Goal: Task Accomplishment & Management: Use online tool/utility

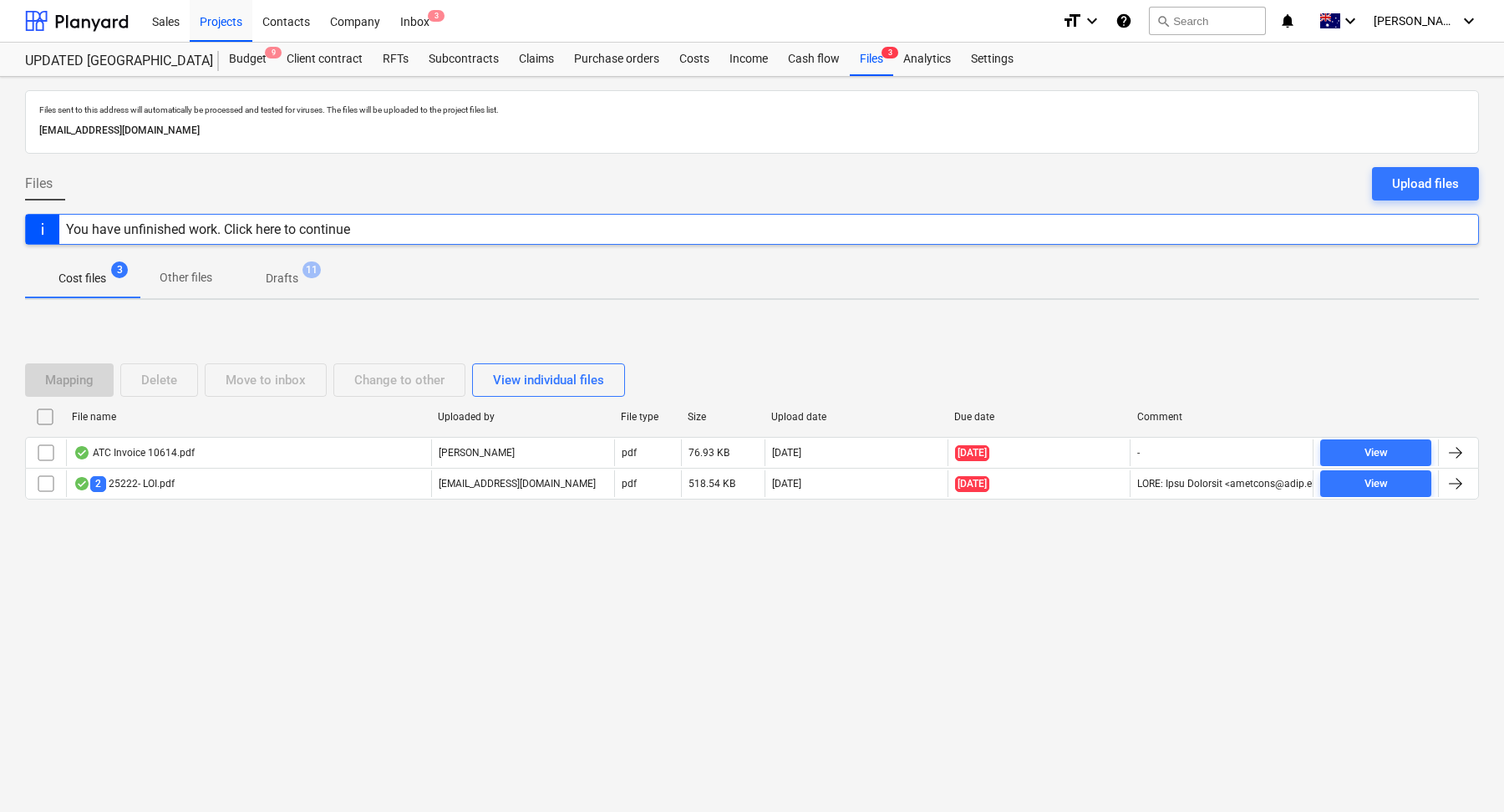
drag, startPoint x: 385, startPoint y: 129, endPoint x: 35, endPoint y: 131, distance: 350.0
click at [36, 131] on div "[EMAIL_ADDRESS][DOMAIN_NAME]" at bounding box center [752, 131] width 1432 height 25
copy p "[EMAIL_ADDRESS][DOMAIN_NAME]"
click at [112, 281] on span "Cost files 6" at bounding box center [82, 279] width 74 height 18
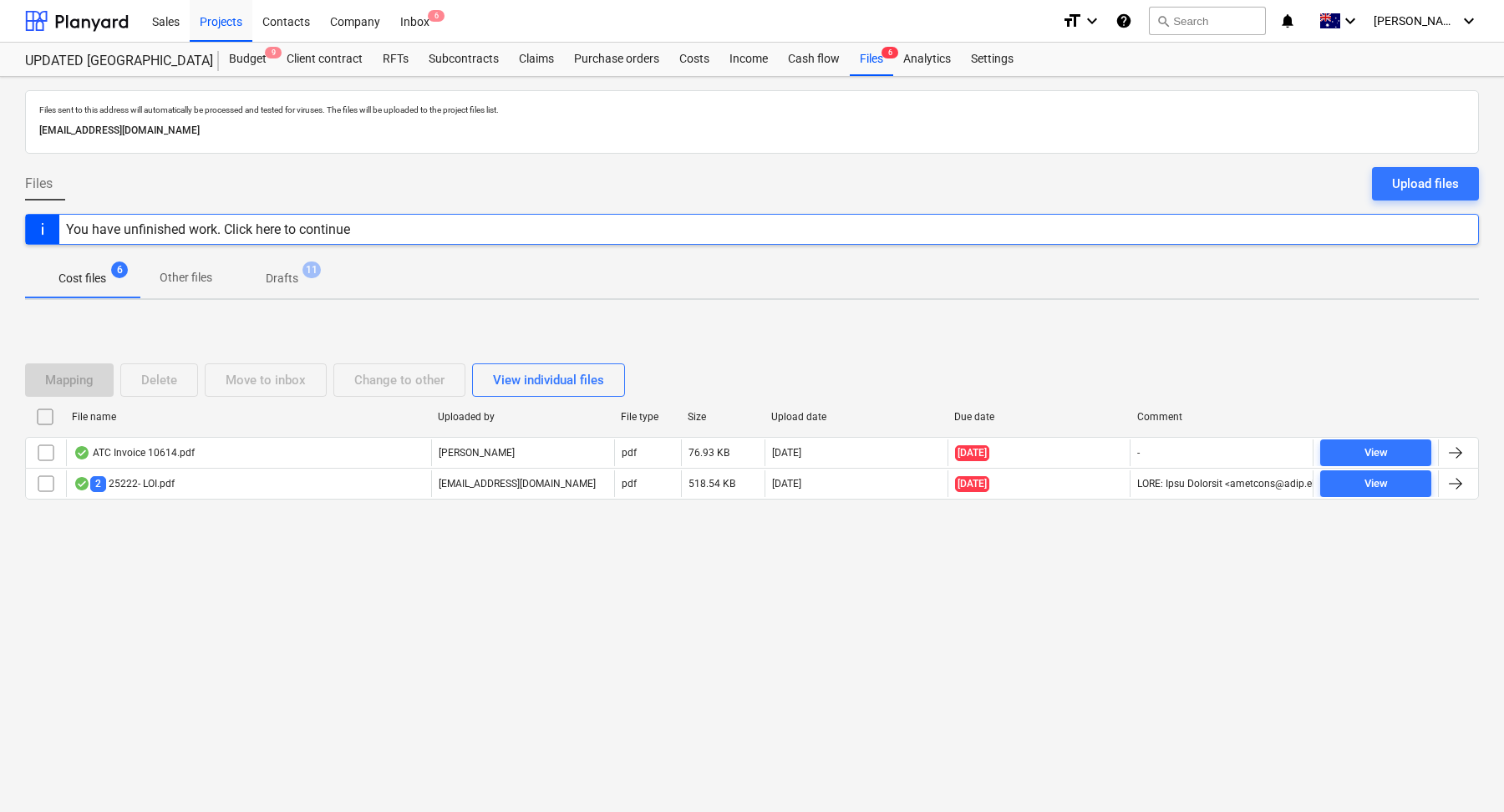
click at [288, 288] on span "Drafts 11" at bounding box center [281, 278] width 99 height 30
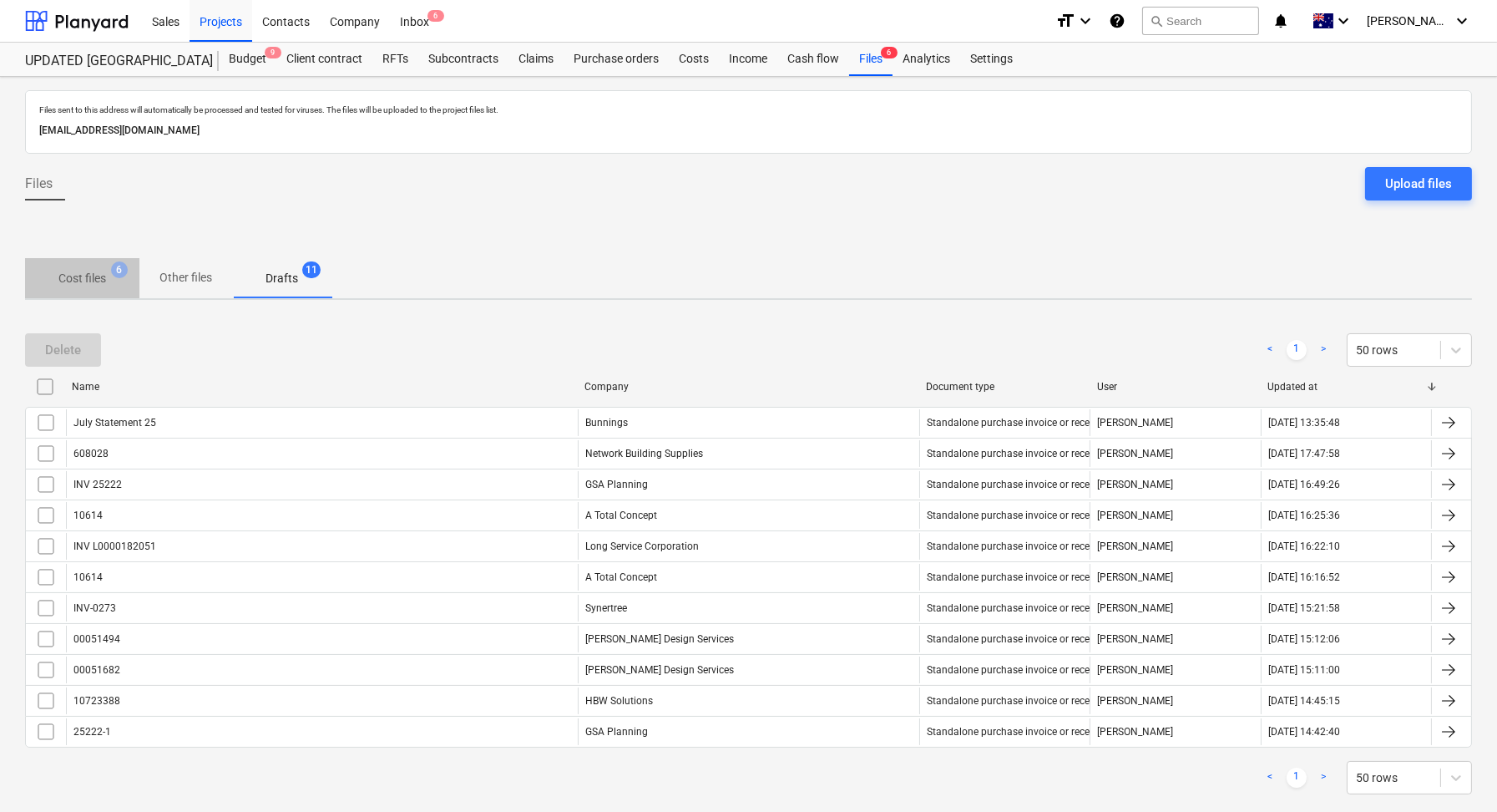
click at [102, 275] on p "Cost files" at bounding box center [82, 279] width 47 height 18
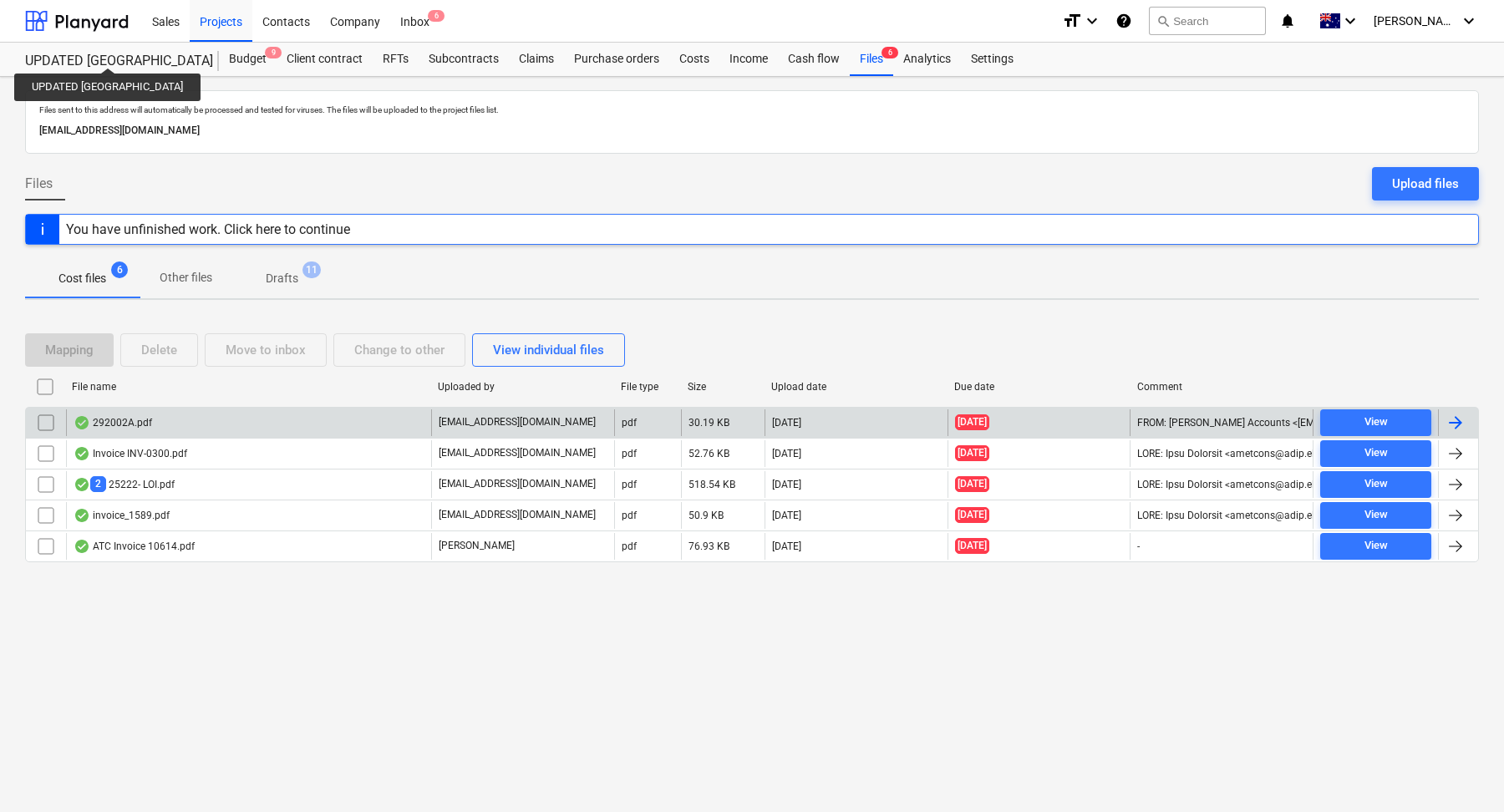
click at [188, 415] on div "292002A.pdf" at bounding box center [248, 422] width 365 height 27
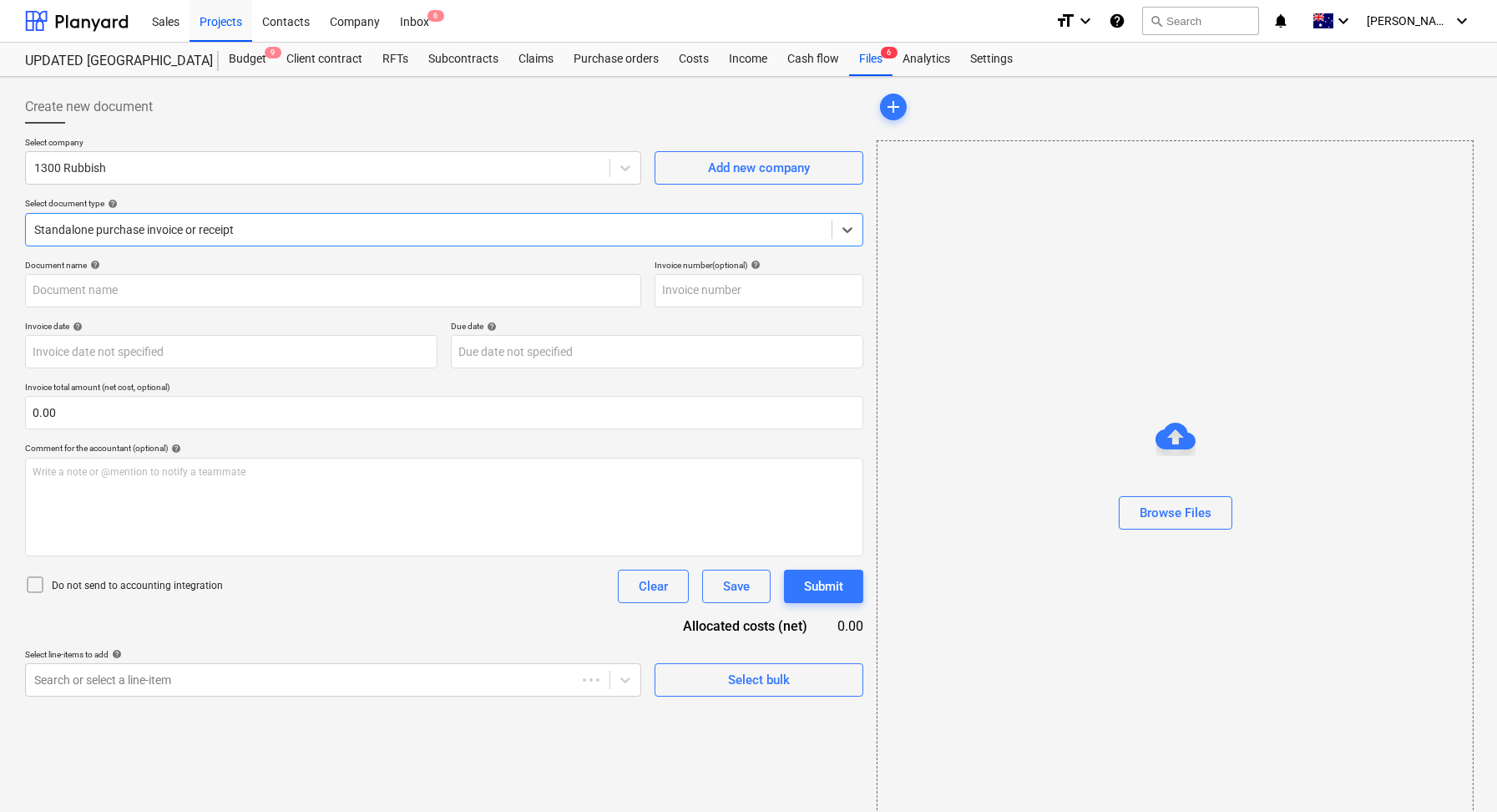
type input "292002A"
type input "[DATE]"
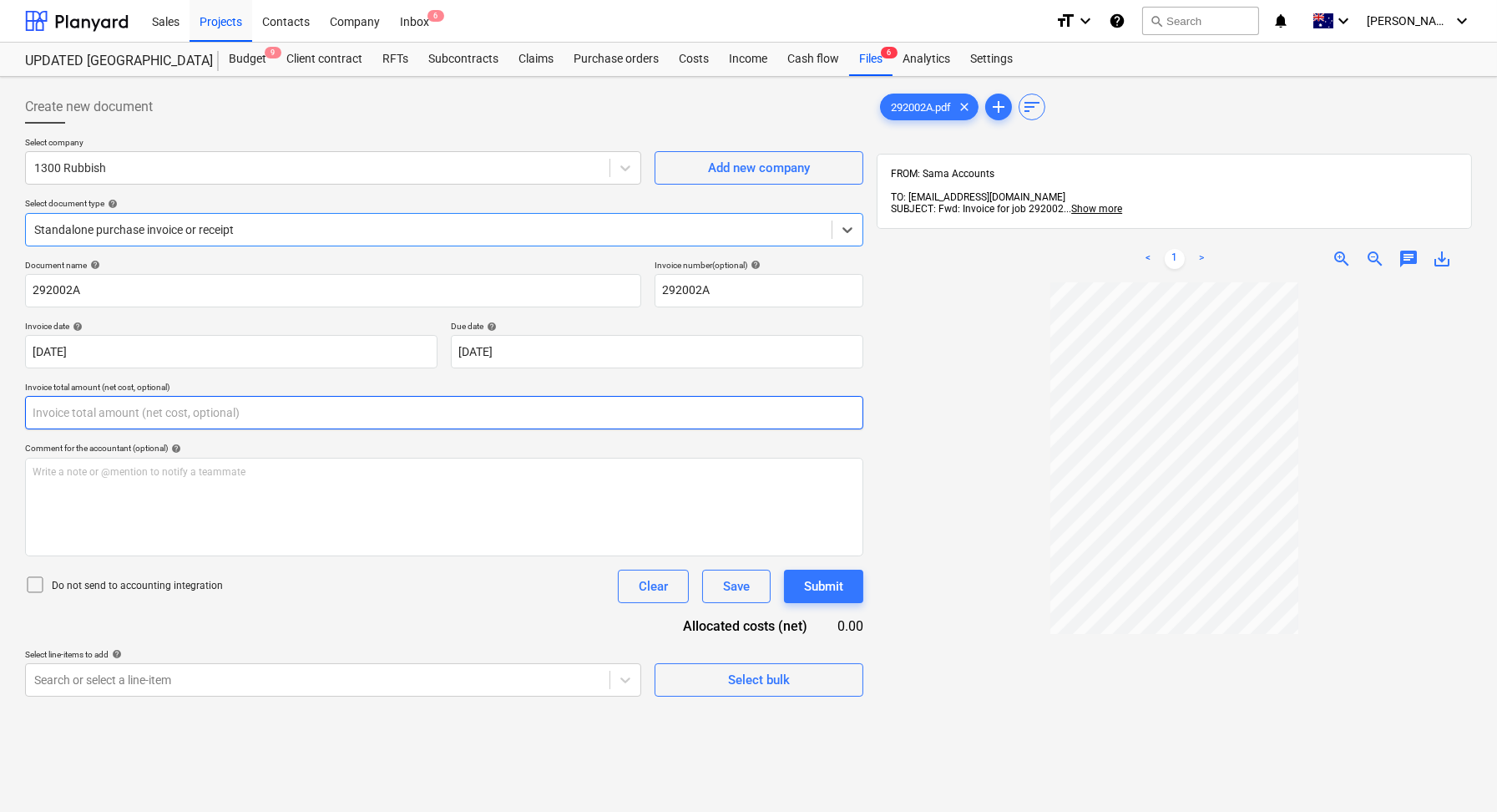
click at [242, 408] on input "text" at bounding box center [444, 413] width 838 height 33
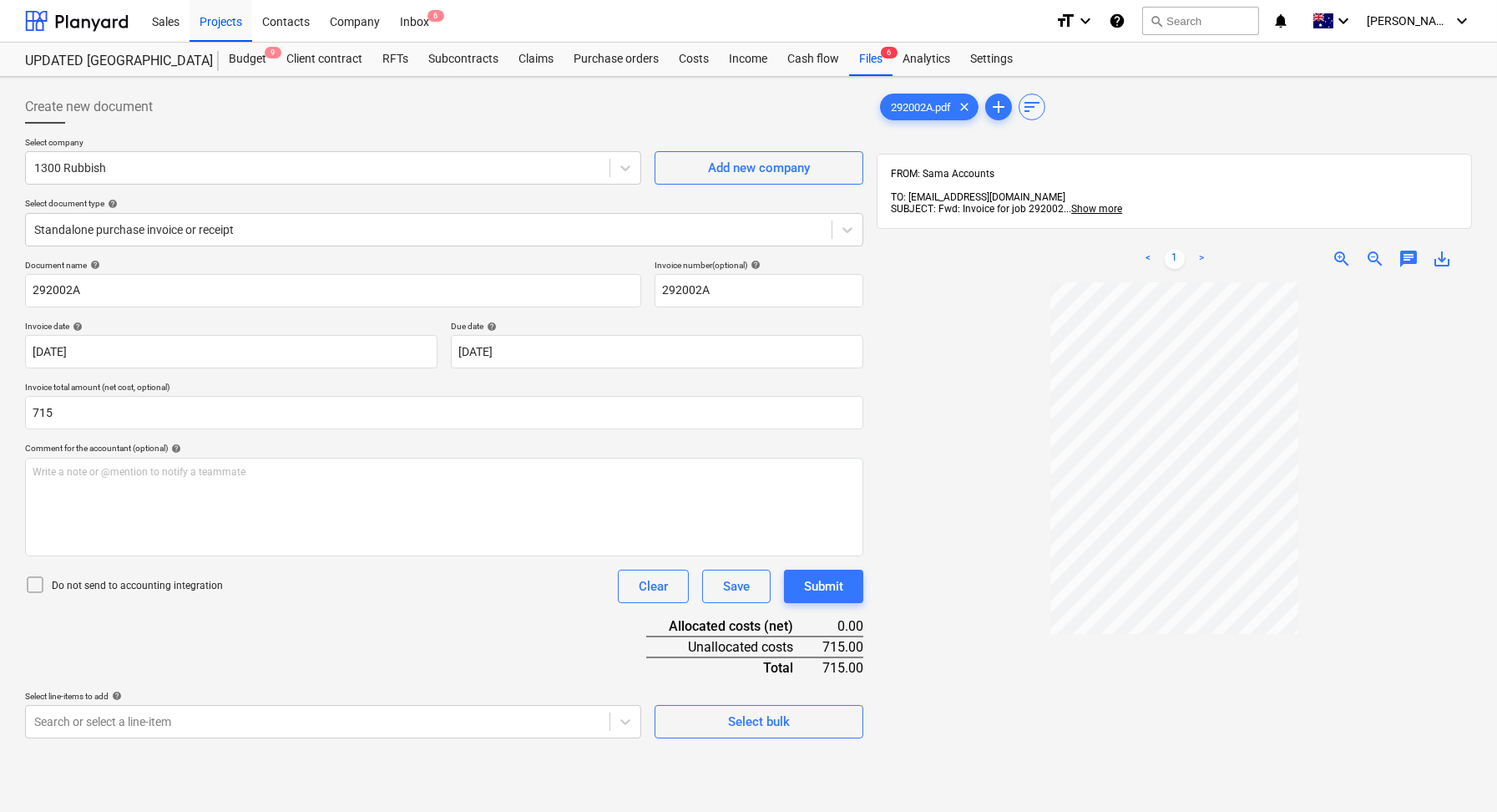
type input "715.00"
click at [967, 340] on div at bounding box center [1175, 664] width 596 height 765
click at [441, 508] on div "Write a note or @mention to notify a teammate [PERSON_NAME]" at bounding box center [444, 506] width 838 height 98
click at [427, 627] on div "Document name help 292002A Invoice number (optional) help 292002A Invoice date …" at bounding box center [444, 498] width 838 height 478
click at [426, 711] on body "Sales Projects Contacts Company Inbox 6 format_size keyboard_arrow_down help se…" at bounding box center [748, 406] width 1497 height 812
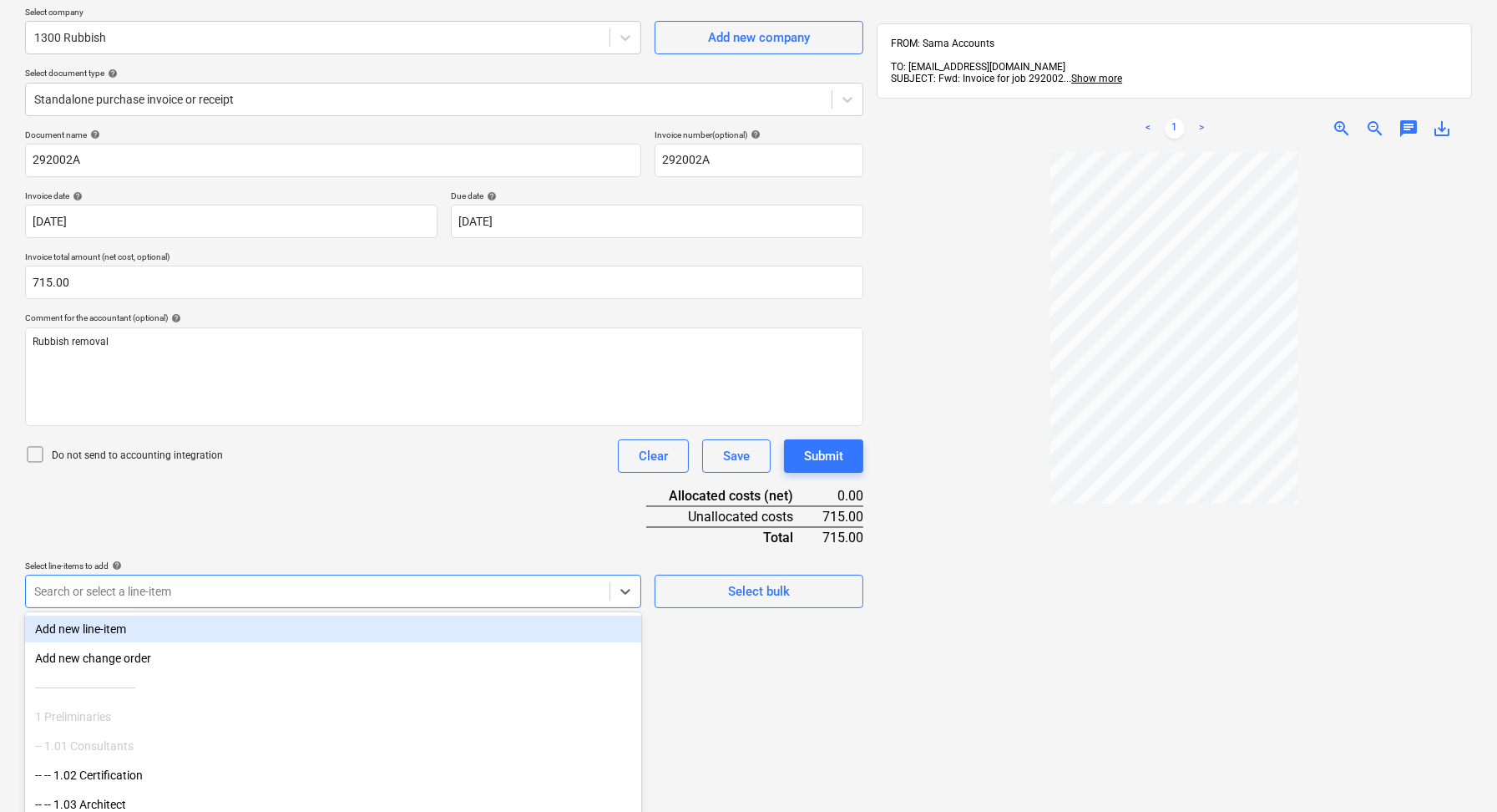
click at [1345, 122] on span "zoom_in" at bounding box center [1342, 128] width 20 height 20
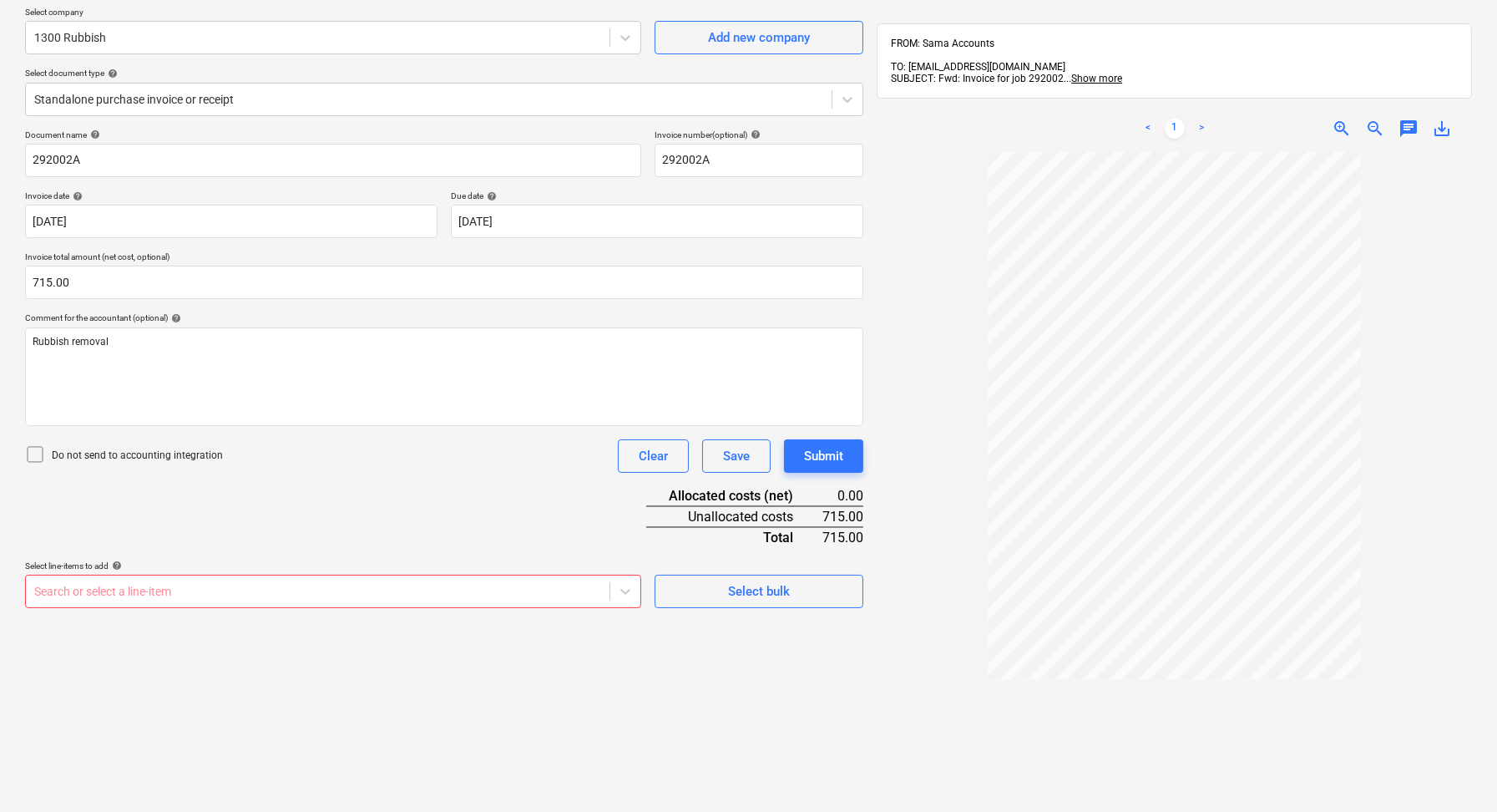
click at [1345, 122] on span "zoom_in" at bounding box center [1342, 128] width 20 height 20
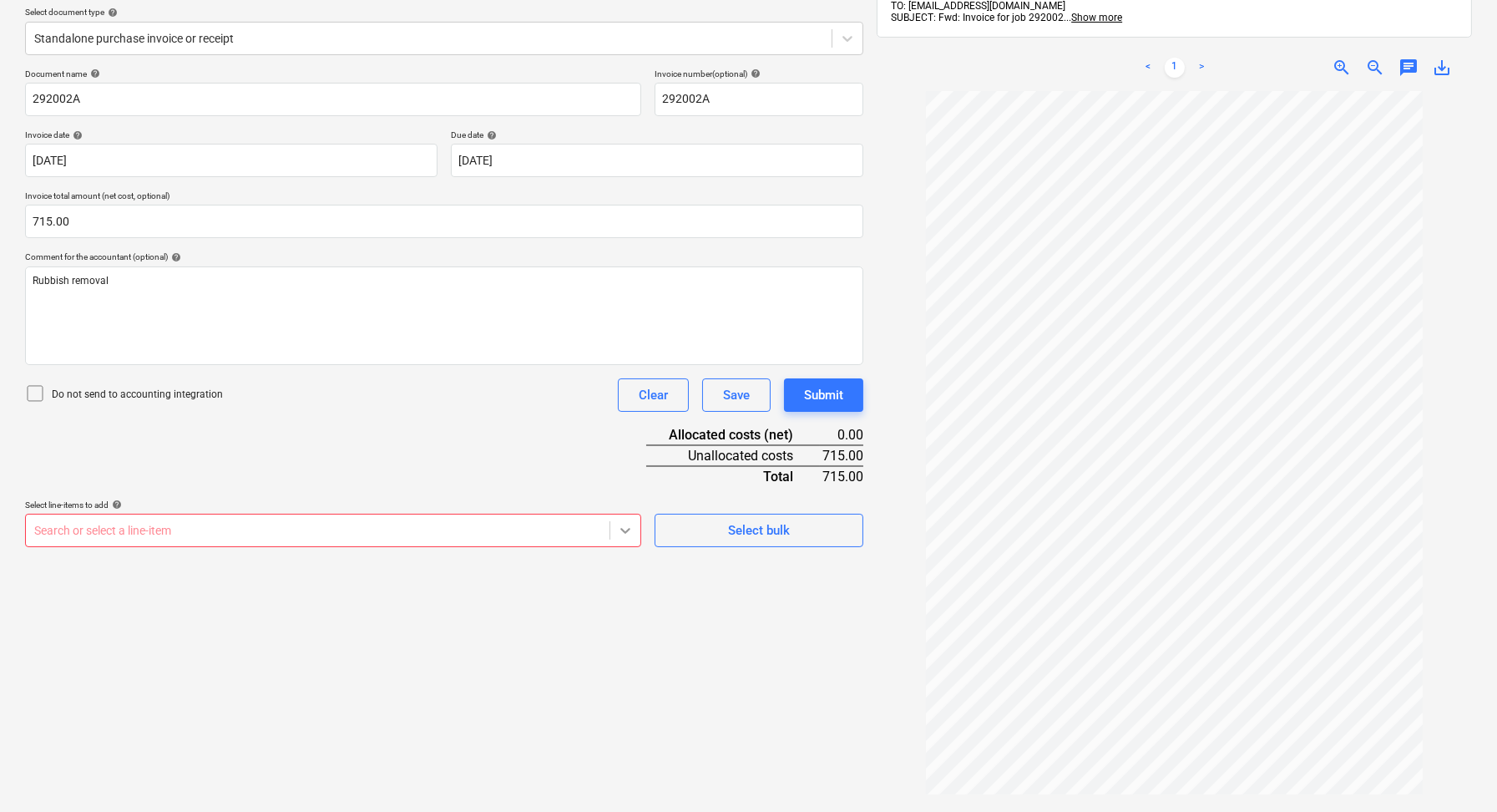
click at [634, 582] on body "Sales Projects Contacts Company Inbox 6 format_size keyboard_arrow_down help se…" at bounding box center [748, 215] width 1497 height 812
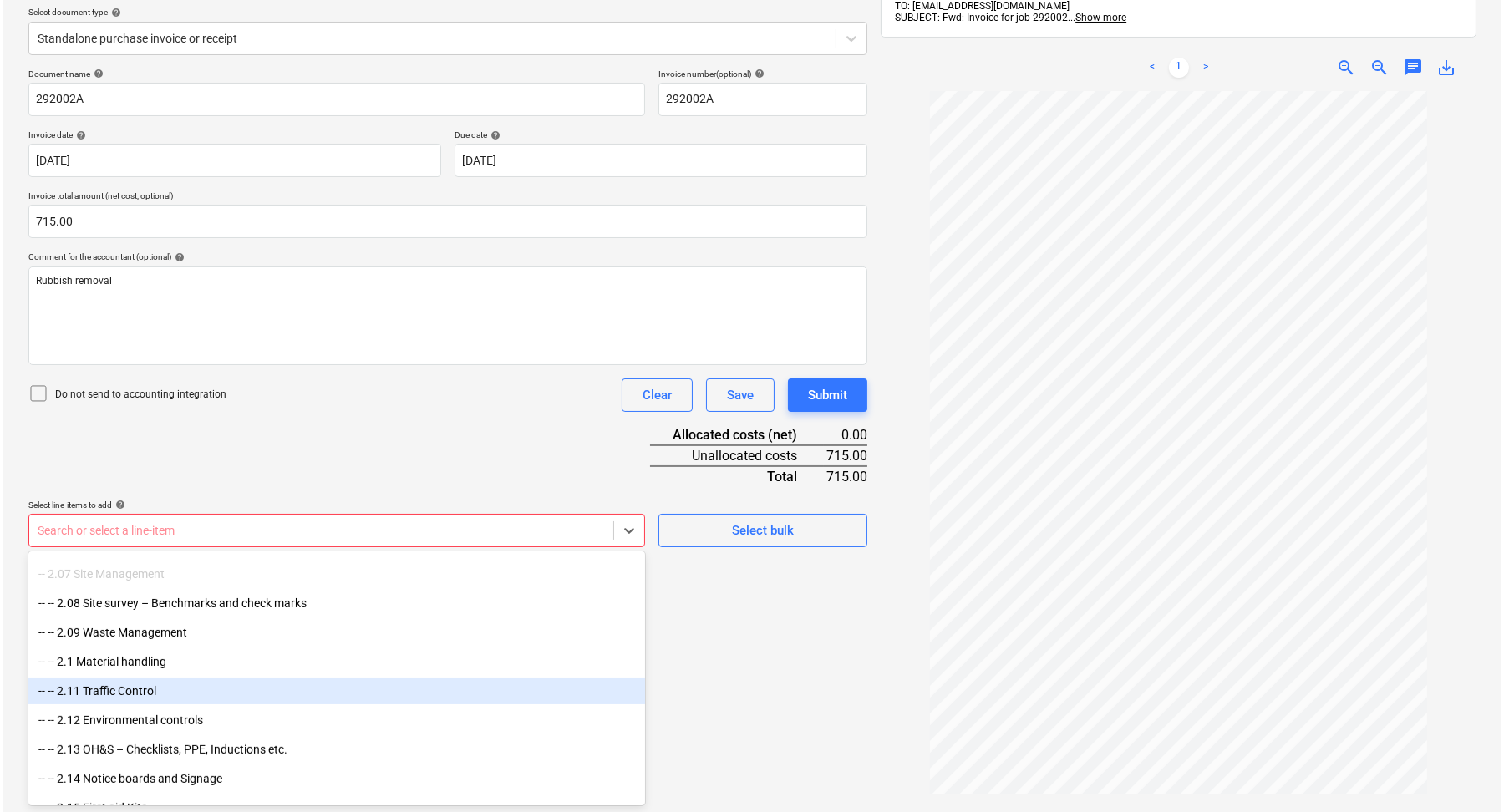
scroll to position [1345, 0]
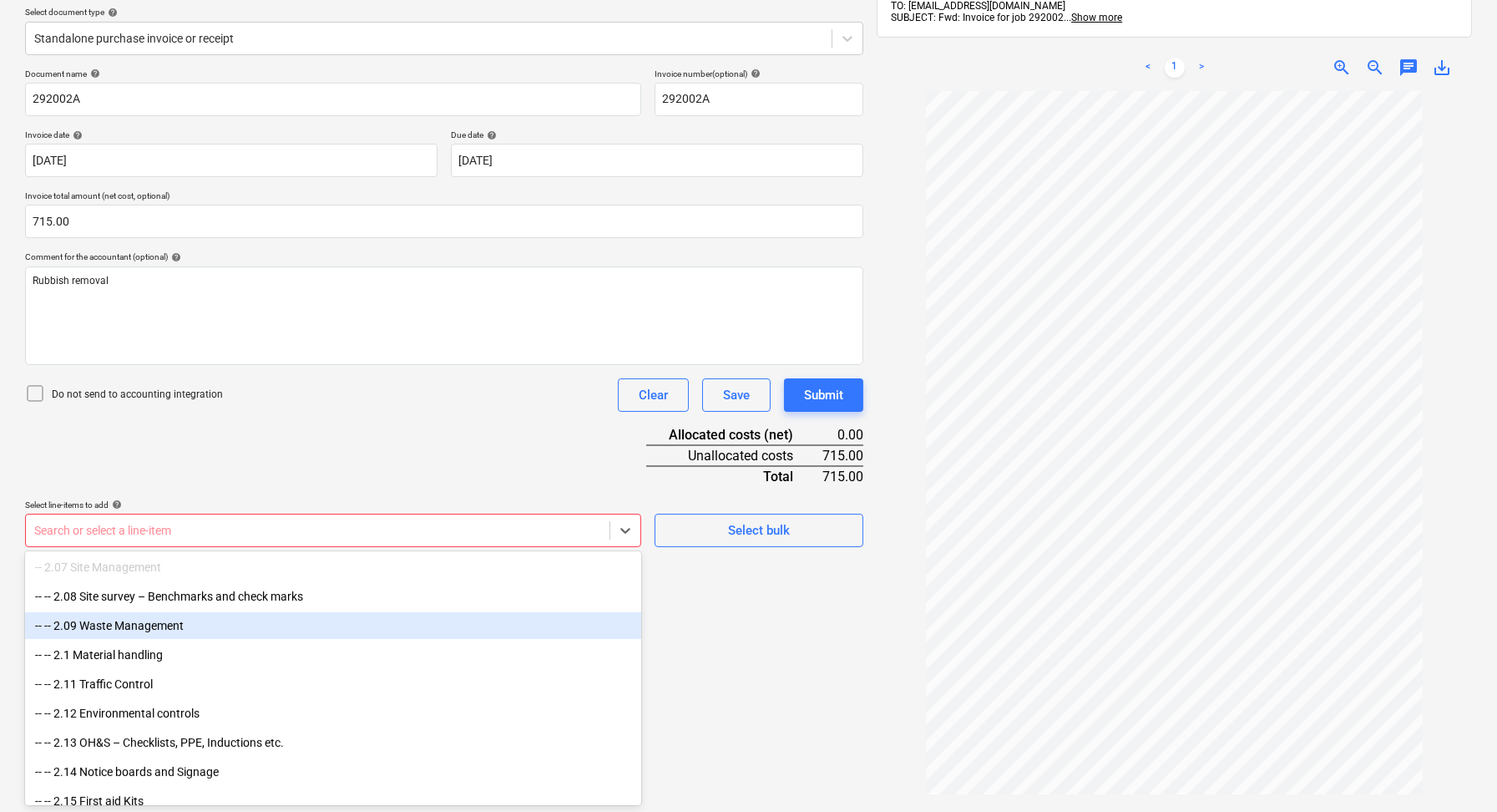
click at [586, 635] on div "-- -- 2.09 Waste Management" at bounding box center [334, 625] width 617 height 27
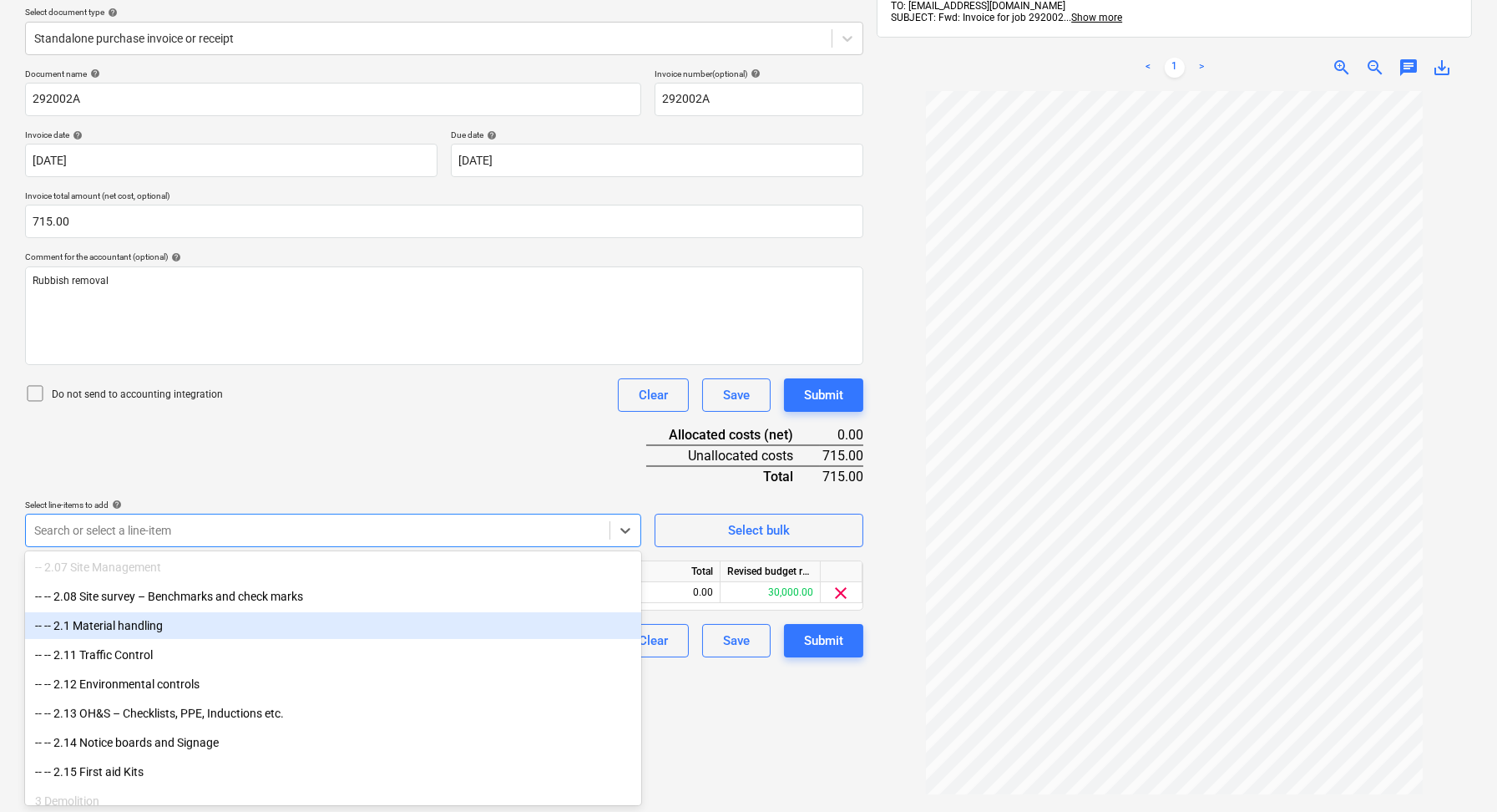
click at [843, 759] on div "Create new document Select company 1300 Rubbish Add new company Select document…" at bounding box center [444, 378] width 851 height 971
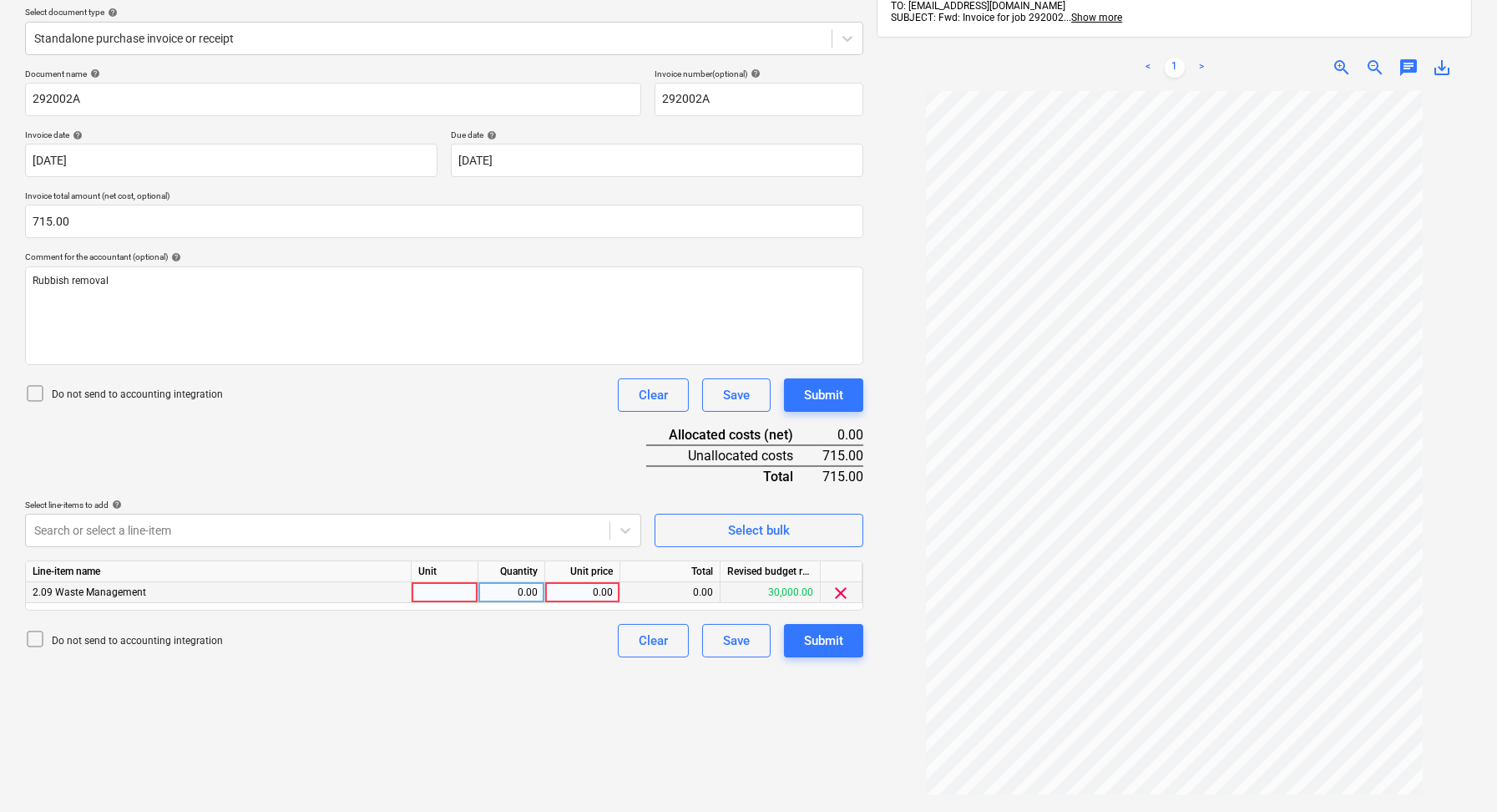
click at [459, 591] on div at bounding box center [445, 592] width 67 height 21
click at [499, 590] on div "0.00" at bounding box center [512, 592] width 53 height 21
click at [591, 587] on div "0.00" at bounding box center [583, 592] width 61 height 21
type input "715"
click at [620, 752] on div "Create new document Select company 1300 Rubbish Add new company Select document…" at bounding box center [444, 378] width 851 height 971
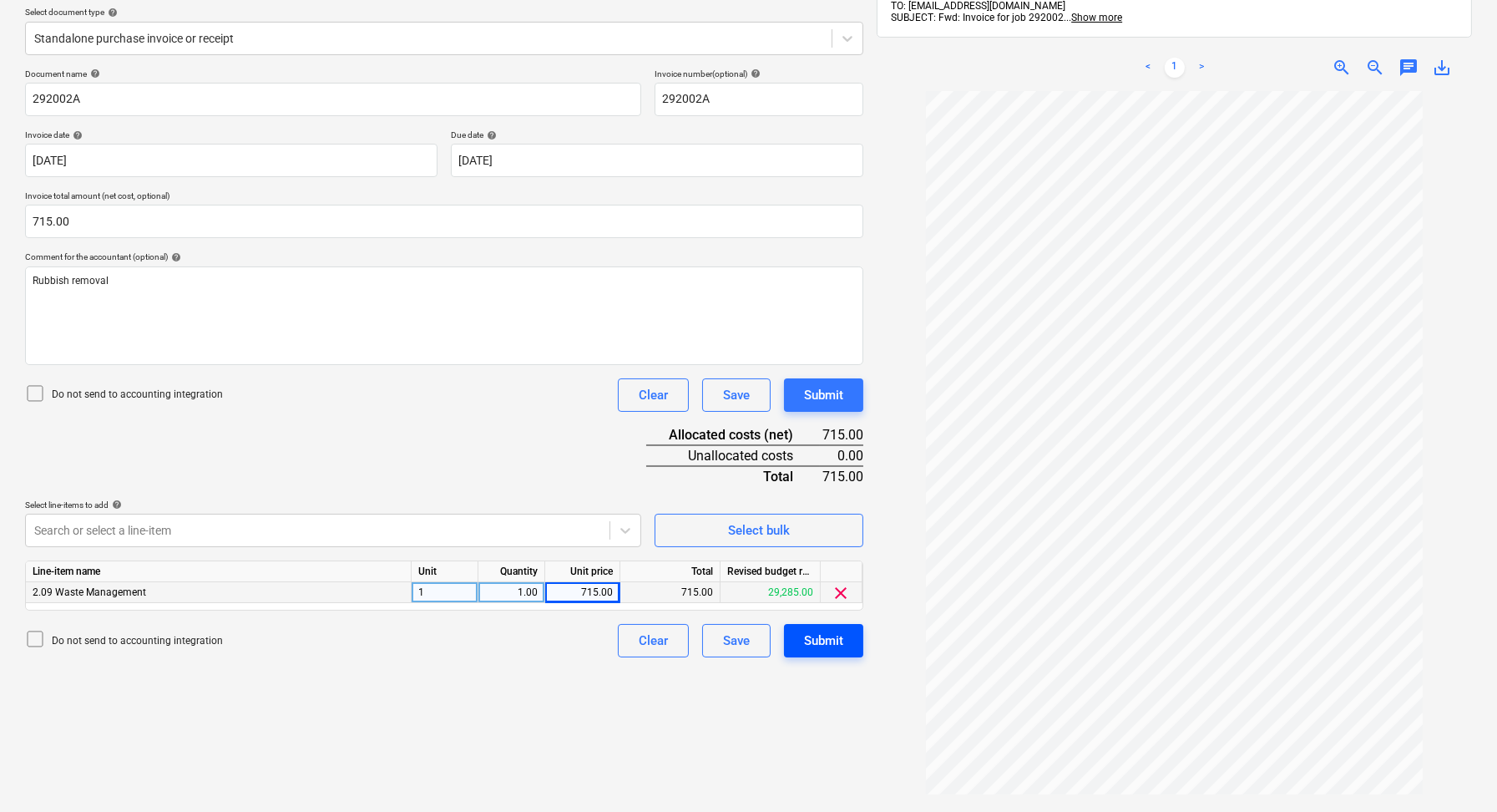
click at [830, 642] on div "Submit" at bounding box center [823, 640] width 39 height 22
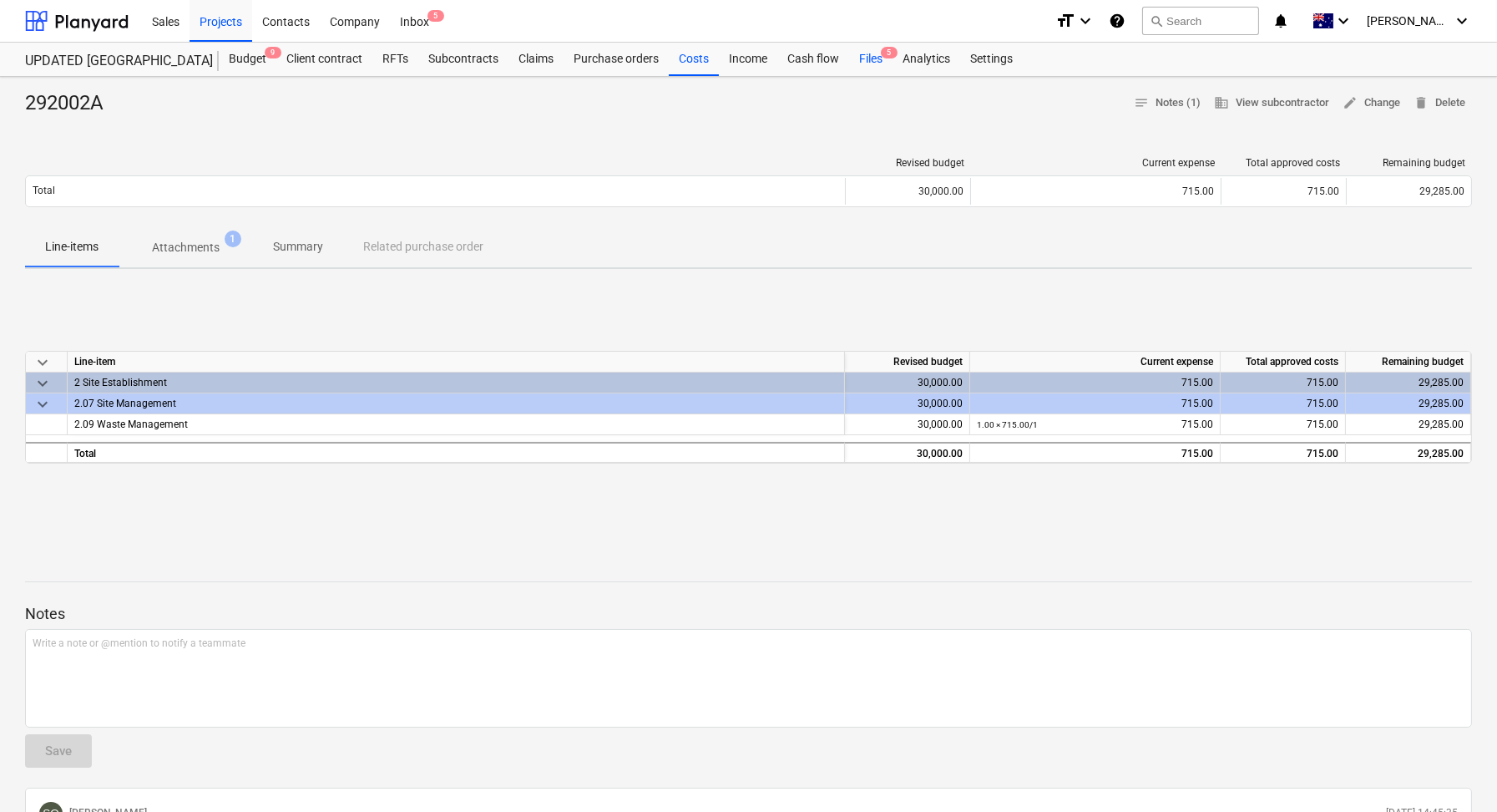
click at [863, 54] on div "Files 5" at bounding box center [872, 60] width 44 height 33
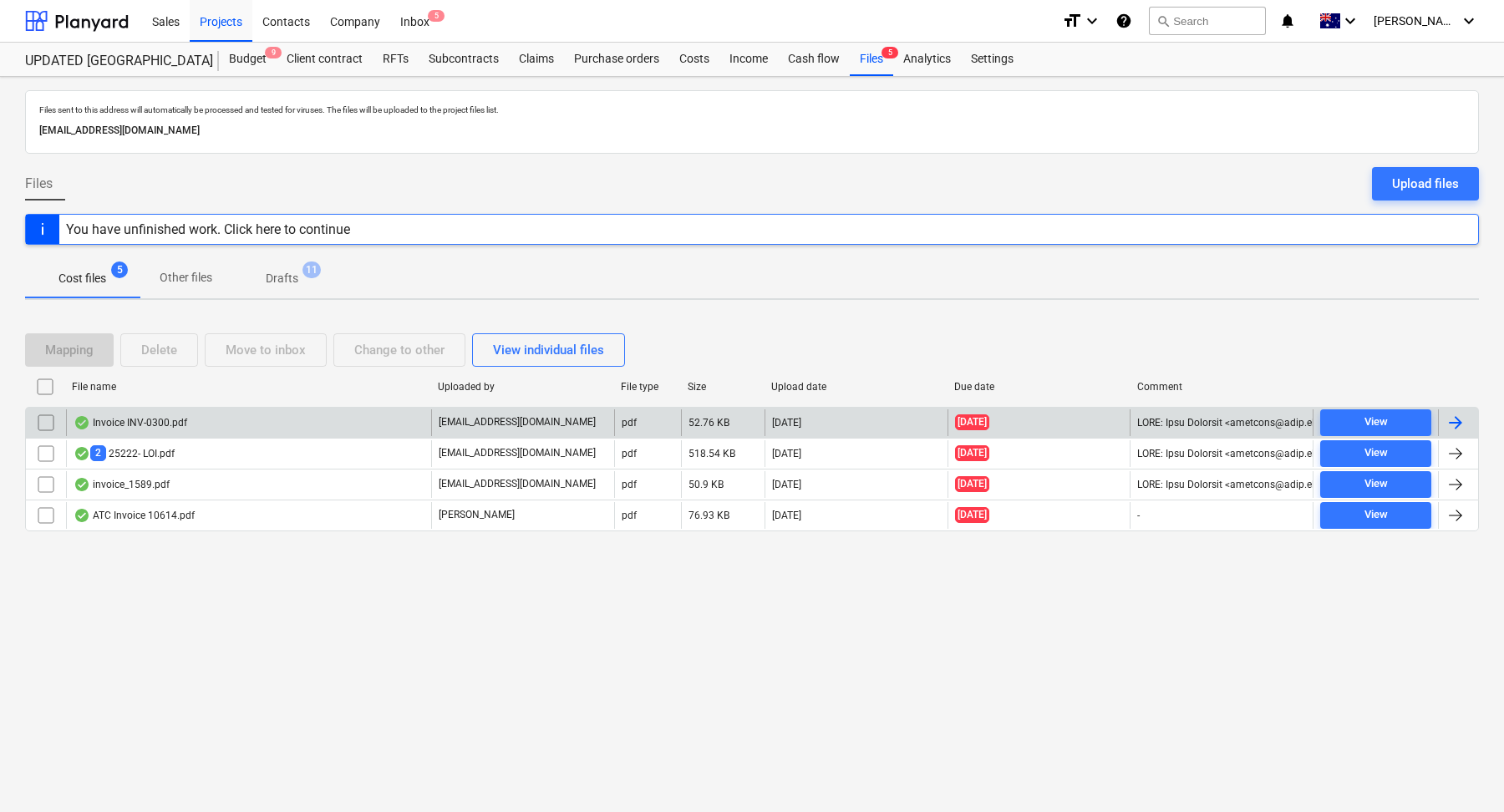
click at [248, 424] on div "Invoice INV-0300.pdf" at bounding box center [248, 422] width 365 height 27
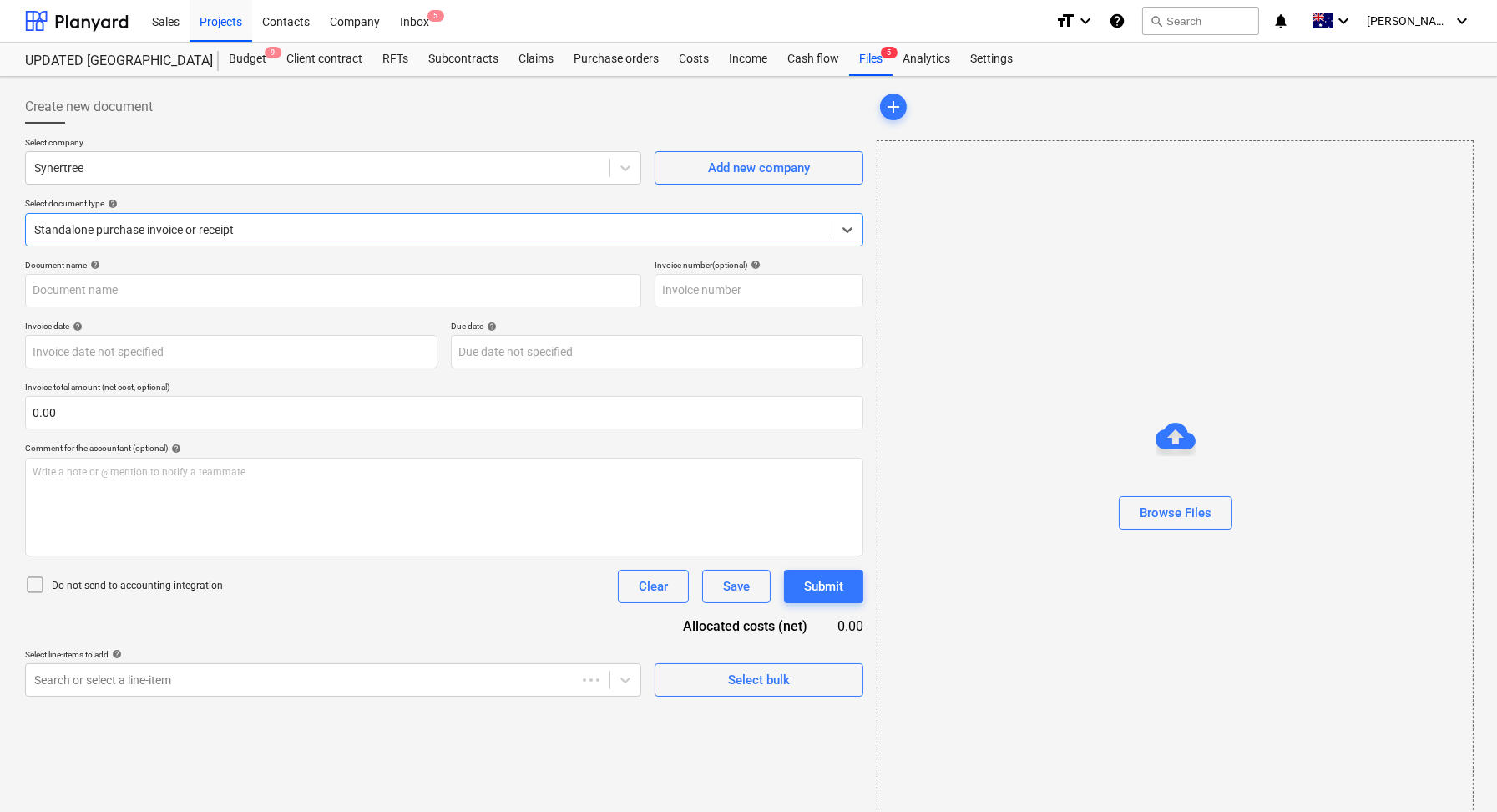
type input "INV-0300"
type input "[DATE]"
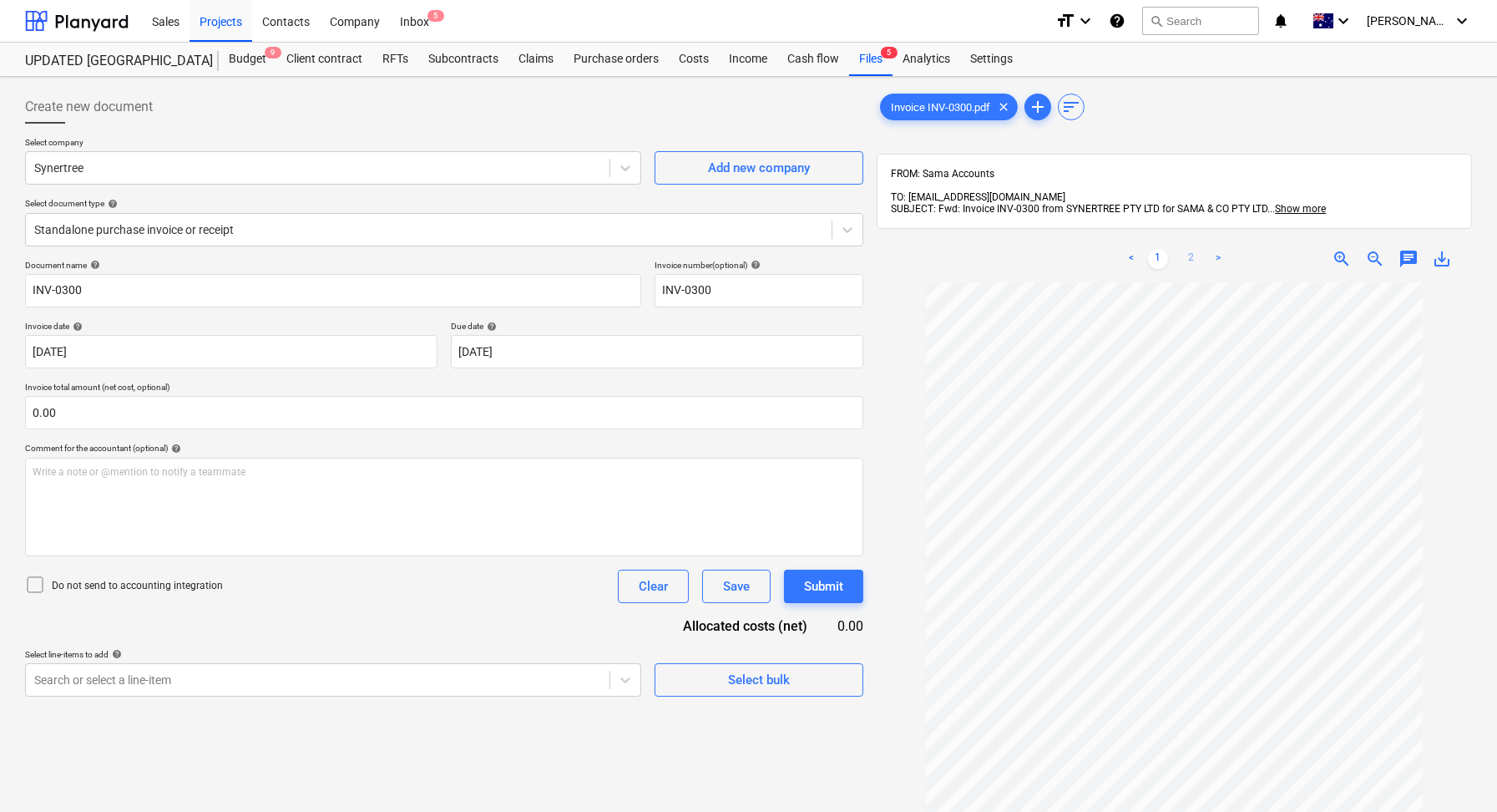
click at [1182, 249] on link "2" at bounding box center [1191, 258] width 20 height 20
click at [191, 431] on div "Document name help INV-0300 Invoice number (optional) help INV-0300 Invoice dat…" at bounding box center [444, 477] width 838 height 437
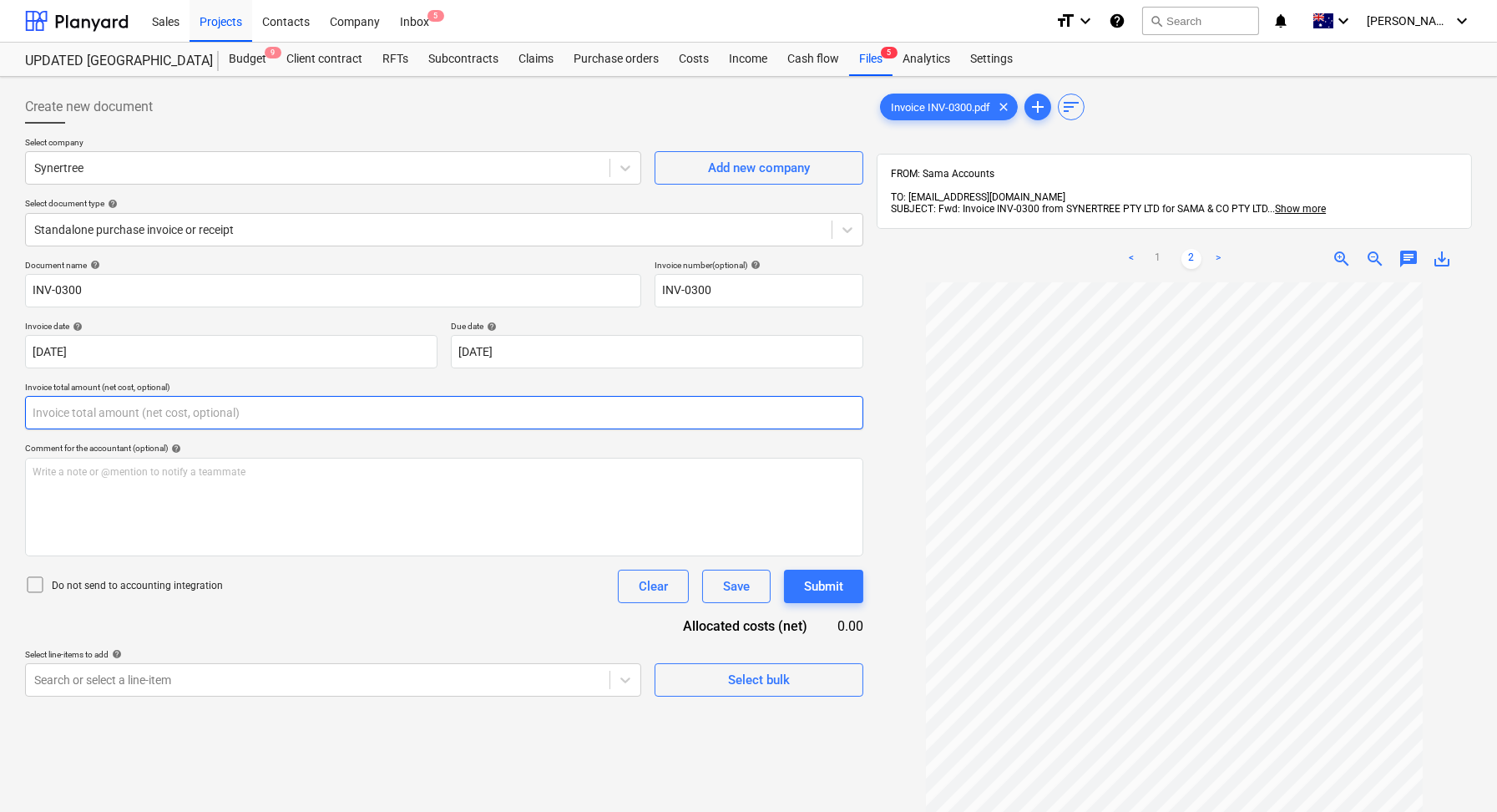
click at [183, 420] on input "text" at bounding box center [444, 413] width 838 height 33
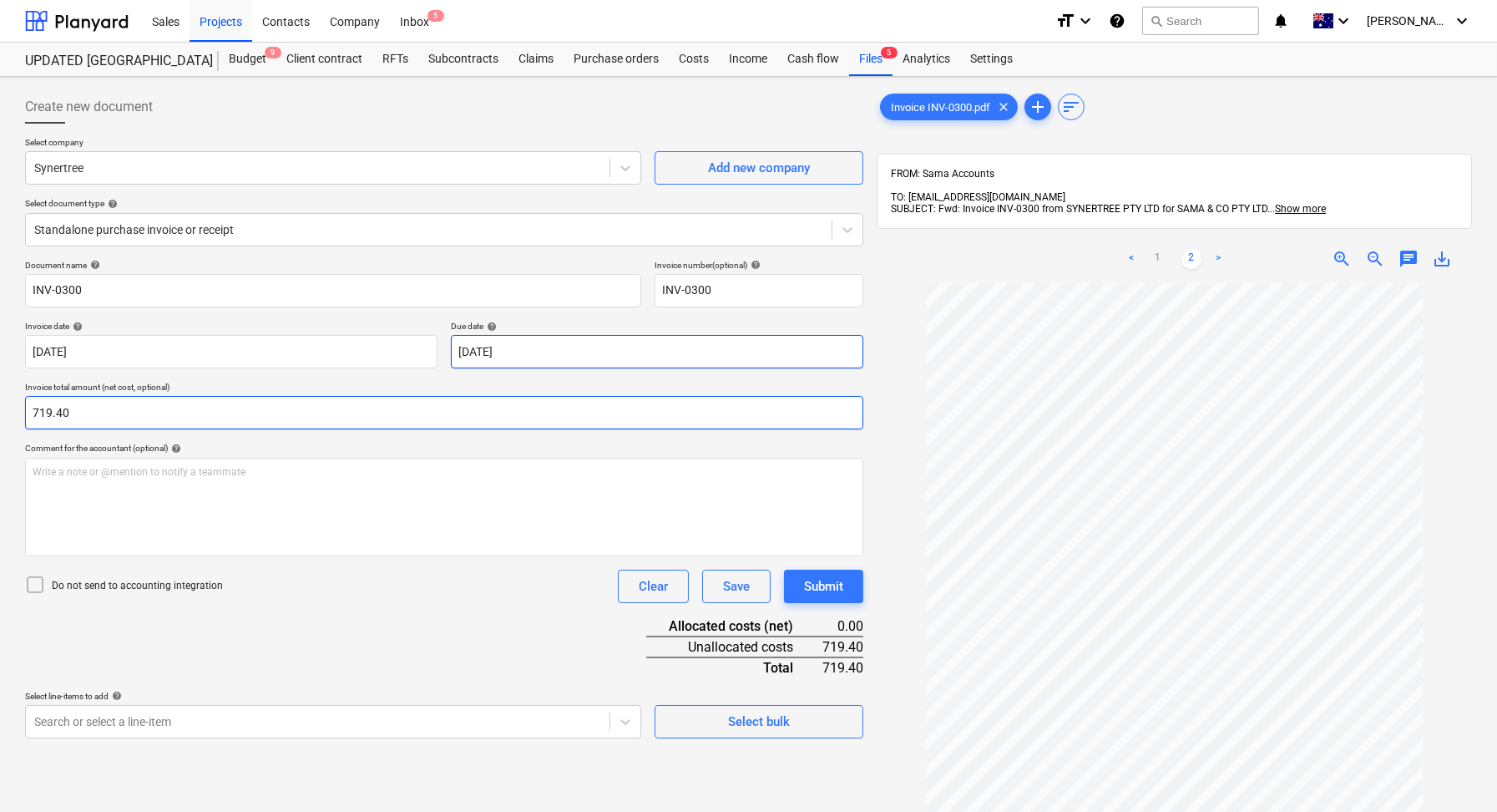
type input "719.40"
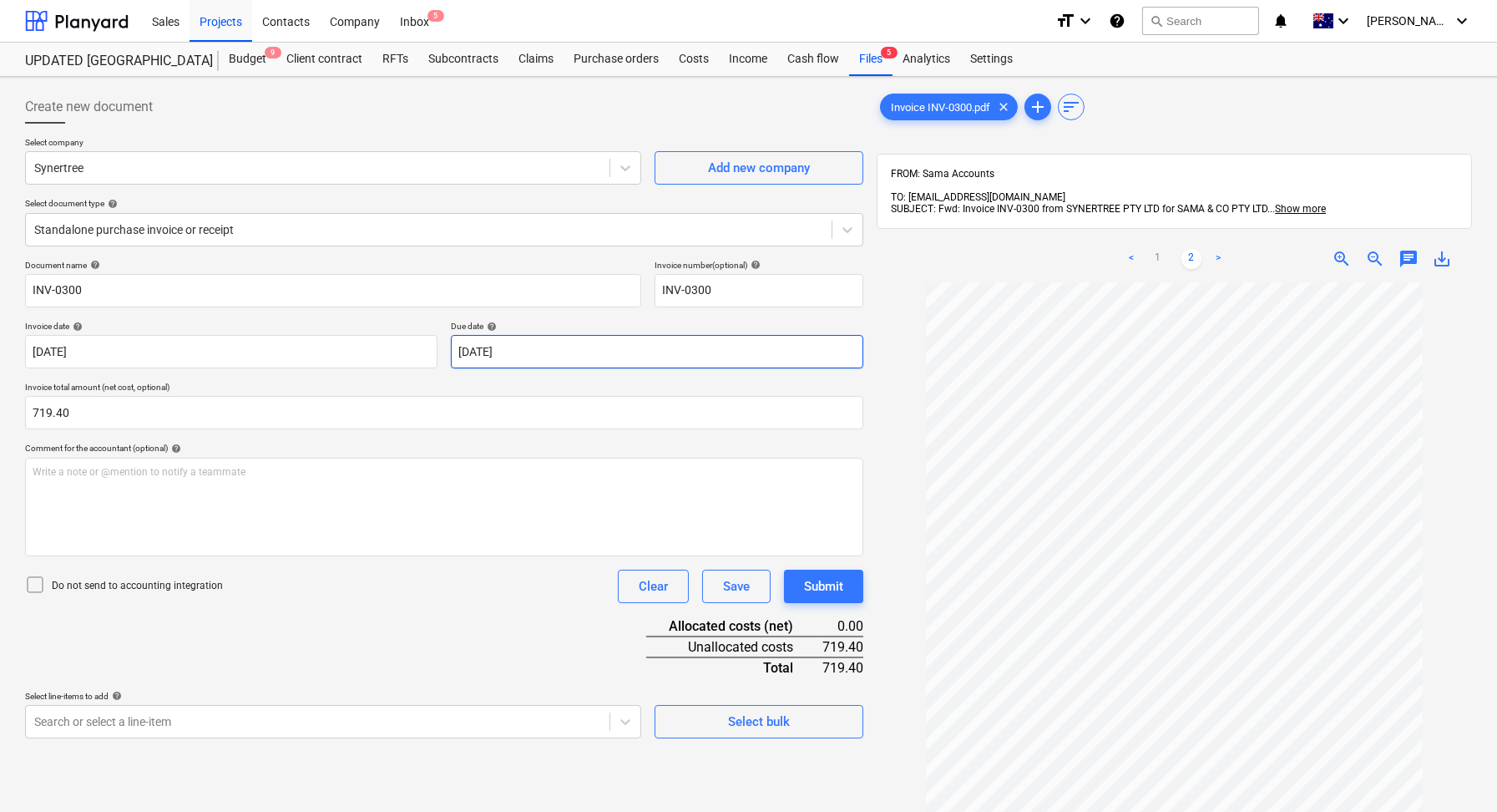
click at [512, 350] on body "Sales Projects Contacts Company Inbox 5 format_size keyboard_arrow_down help se…" at bounding box center [748, 406] width 1497 height 812
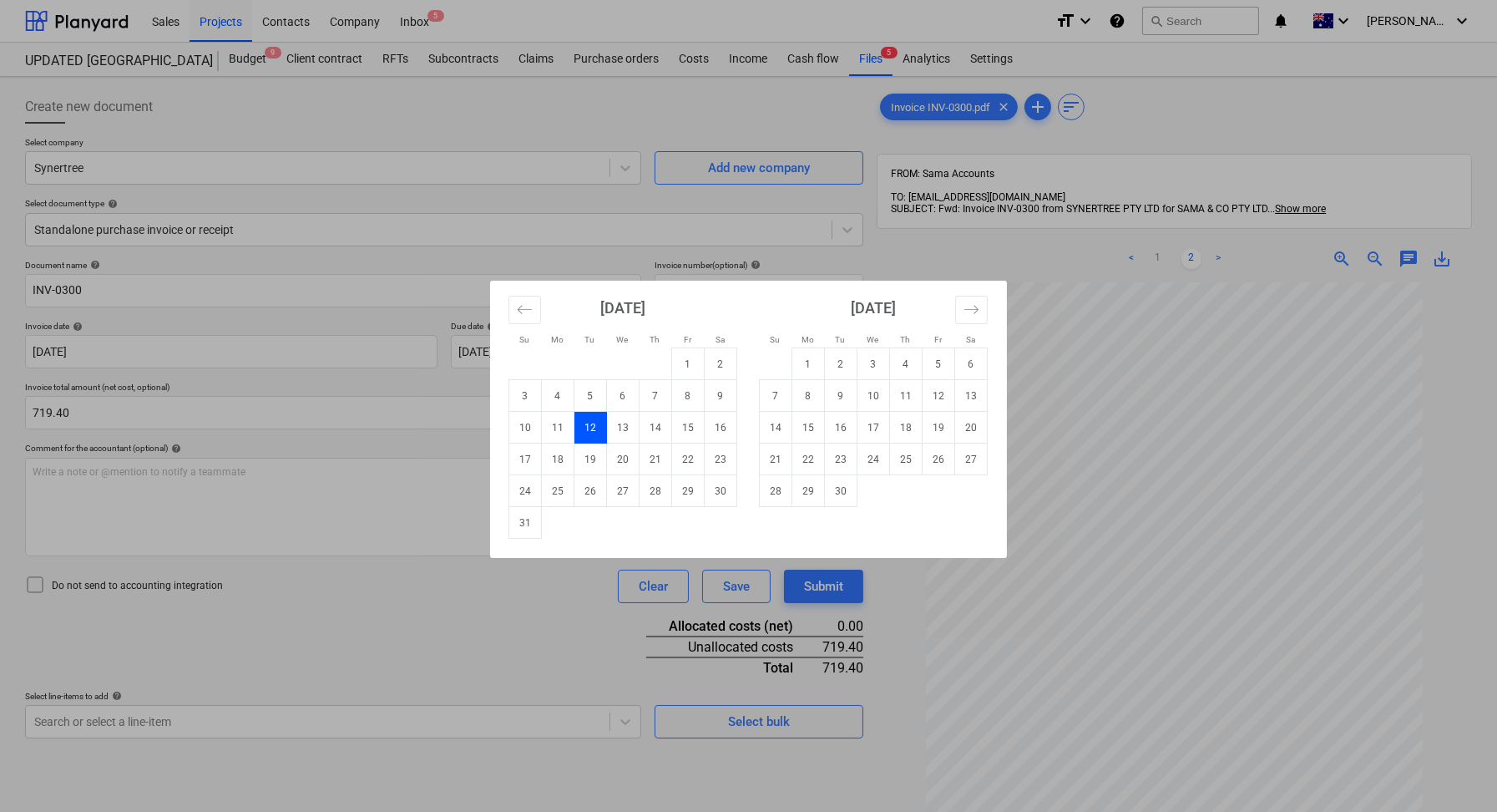
click at [591, 452] on td "19" at bounding box center [590, 459] width 32 height 32
type input "[DATE]"
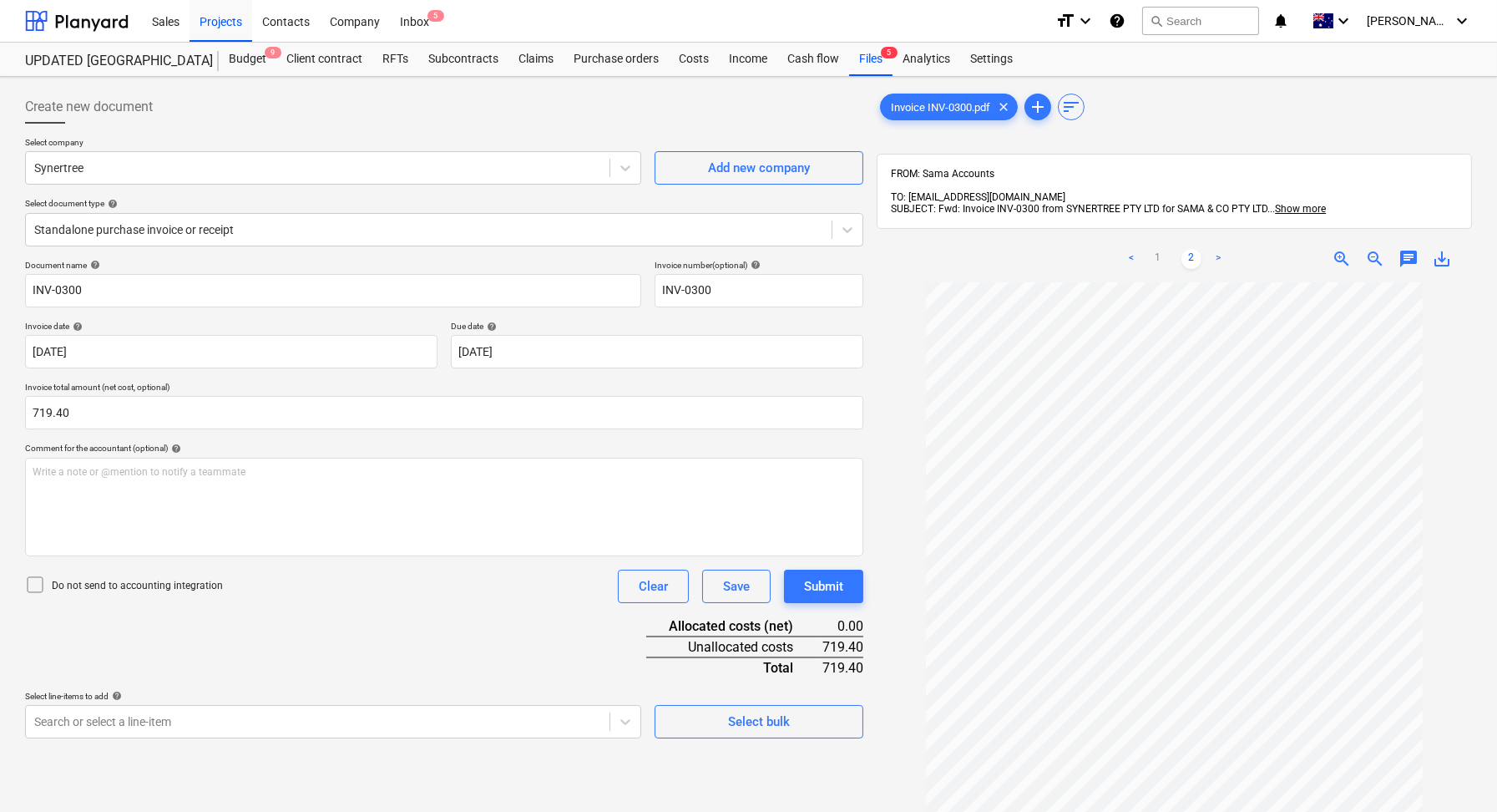
click at [448, 646] on div "Document name help INV-0300 Invoice number (optional) help INV-0300 Invoice dat…" at bounding box center [444, 498] width 838 height 478
click at [117, 501] on div "Write a note or @mention to notify a teammate [PERSON_NAME]" at bounding box center [444, 506] width 838 height 98
click at [1155, 249] on link "1" at bounding box center [1158, 258] width 20 height 20
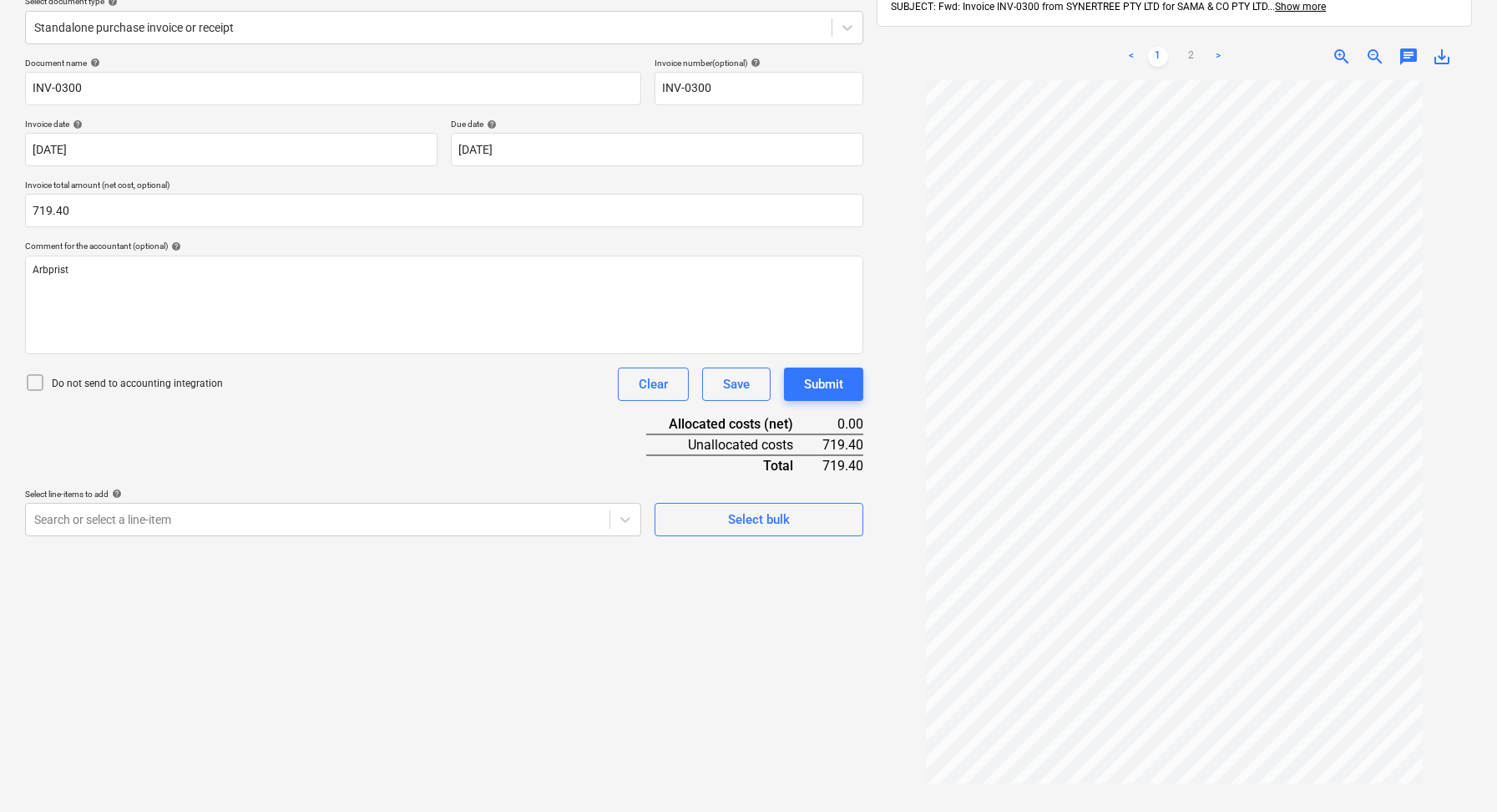
scroll to position [237, 0]
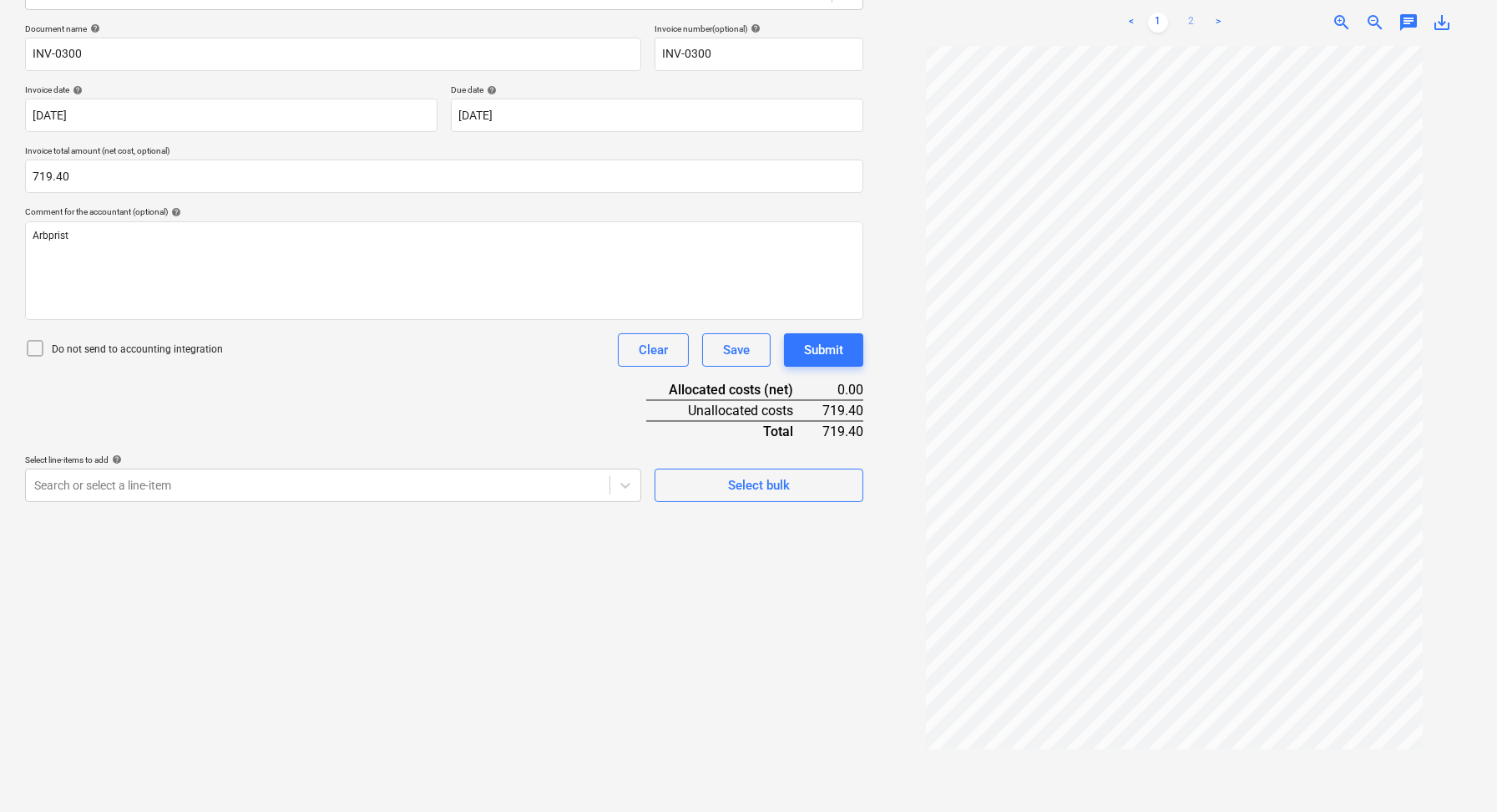
click at [1190, 18] on link "2" at bounding box center [1191, 22] width 20 height 20
click at [191, 269] on div "Arbprist" at bounding box center [444, 271] width 838 height 98
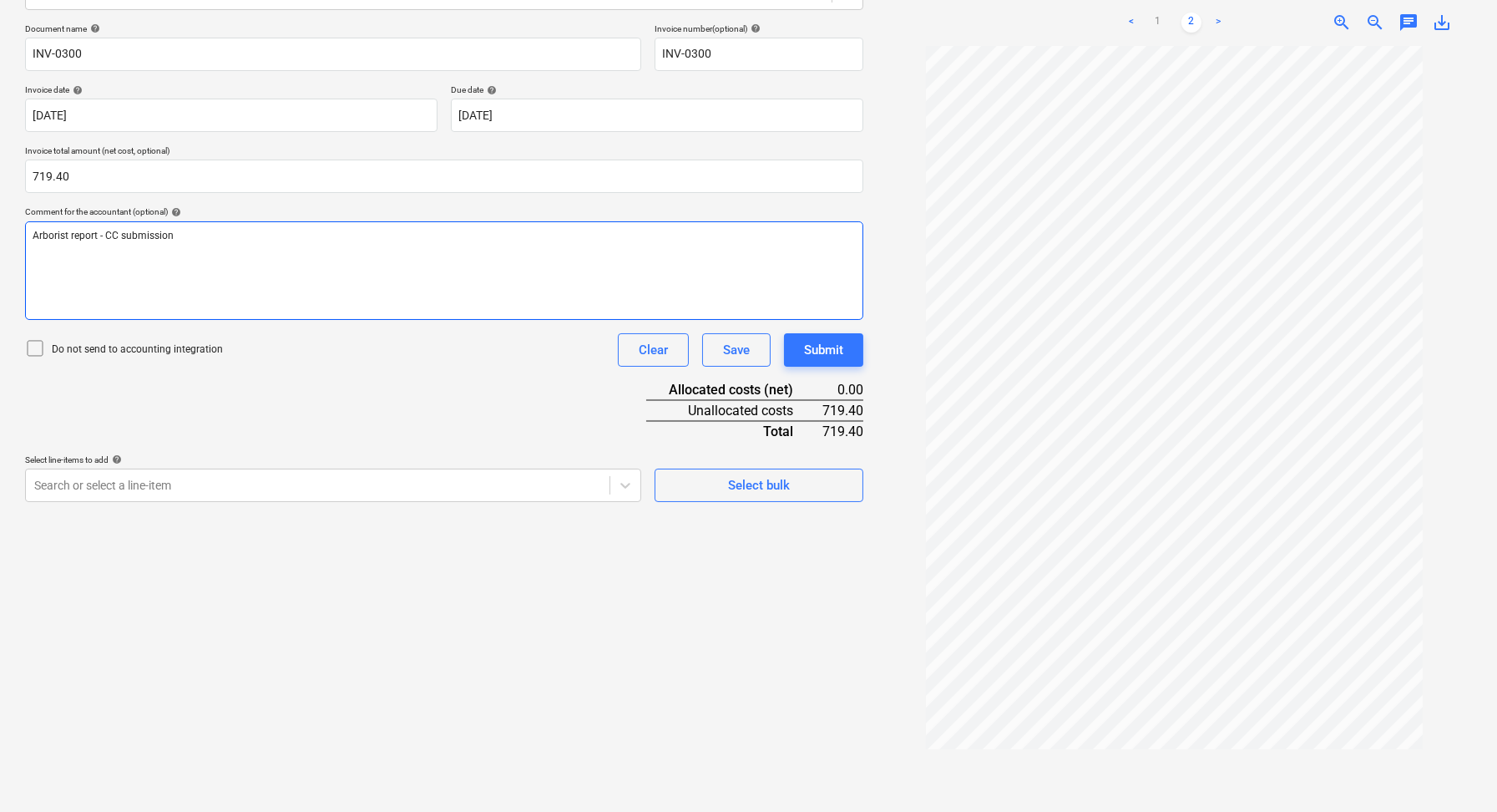
click at [97, 237] on span "Arborist report - CC submission" at bounding box center [102, 235] width 141 height 11
click at [298, 367] on div "Document name help INV-0300 Invoice number (optional) help INV-0300 Invoice dat…" at bounding box center [444, 263] width 838 height 478
click at [361, 479] on div at bounding box center [317, 484] width 567 height 17
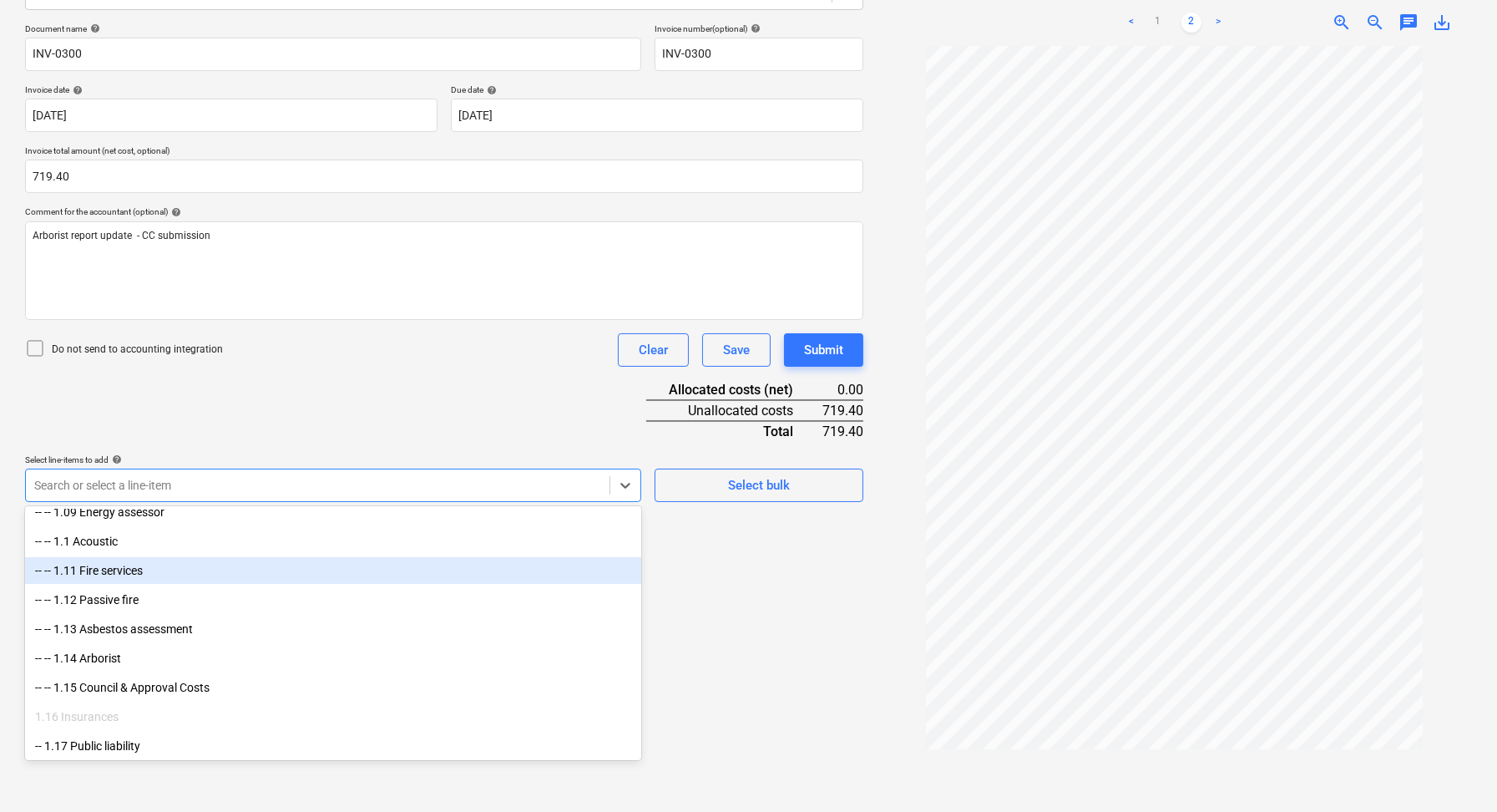
scroll to position [402, 0]
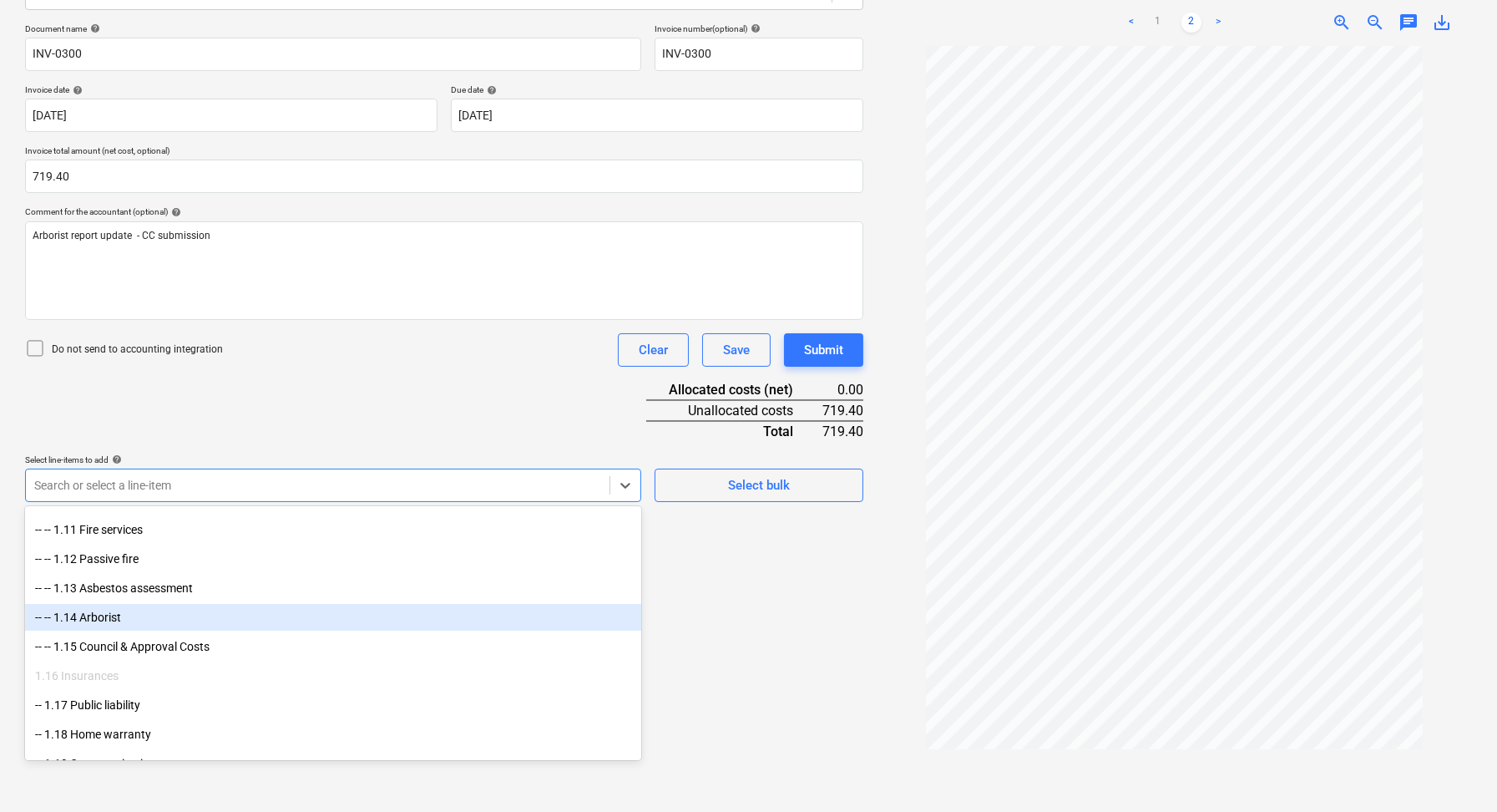
click at [207, 618] on div "-- -- 1.14 Arborist" at bounding box center [334, 617] width 617 height 27
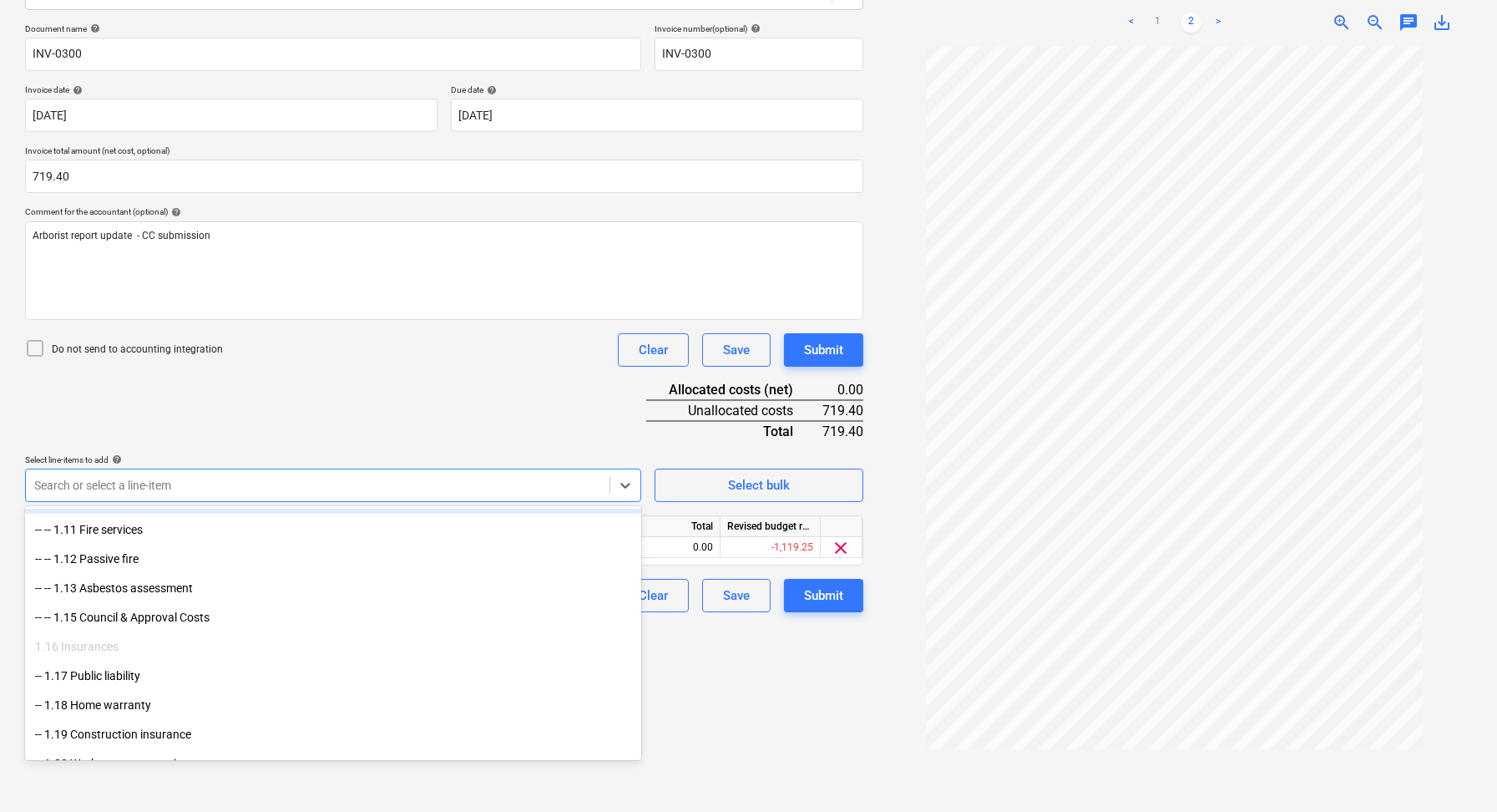
click at [259, 410] on div "Document name help INV-0300 Invoice number (optional) help INV-0300 Invoice dat…" at bounding box center [444, 318] width 838 height 589
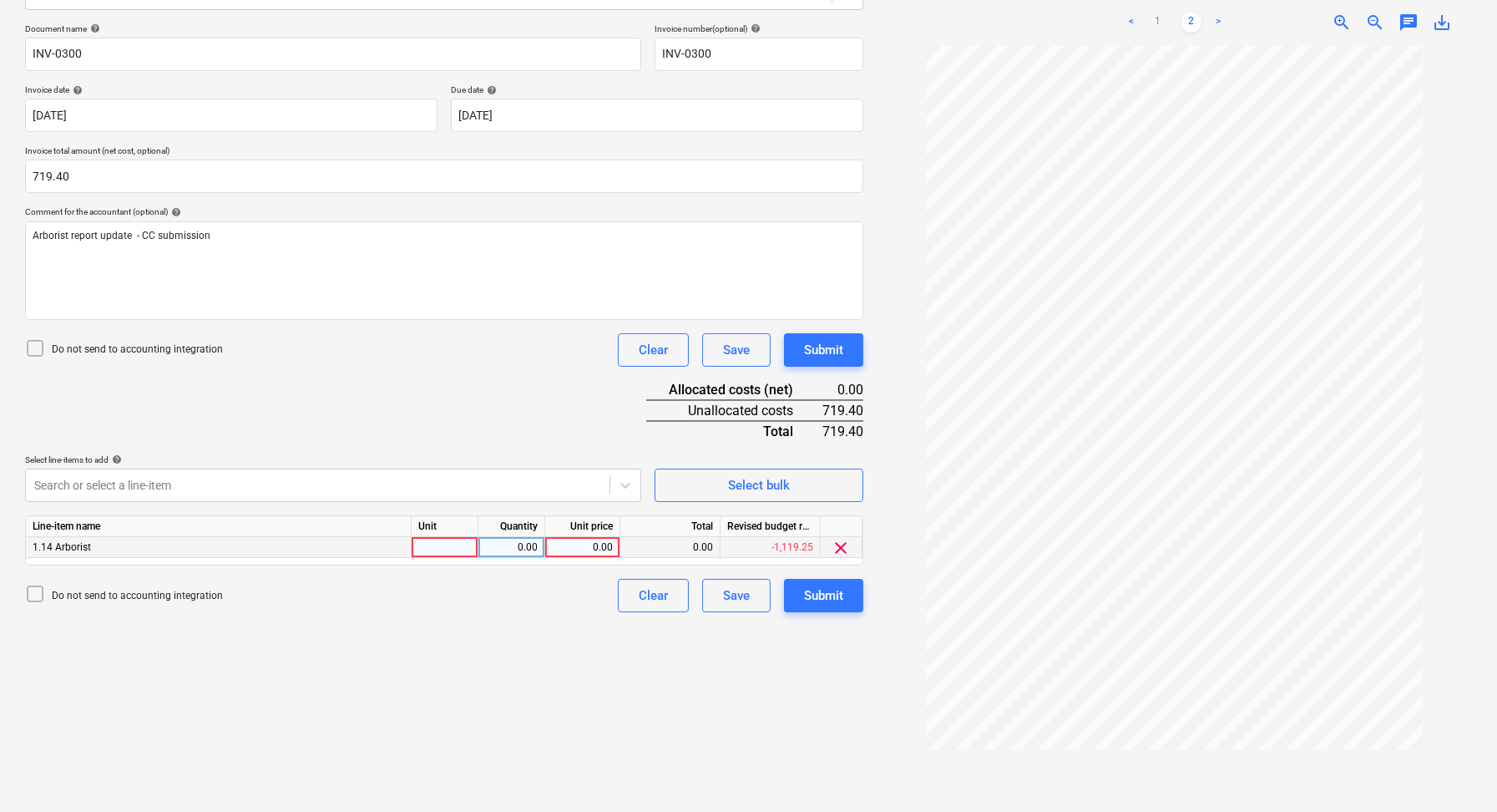
click at [433, 540] on div at bounding box center [445, 547] width 67 height 21
type input "1"
click at [519, 539] on div "0.00" at bounding box center [512, 547] width 53 height 21
type input "1"
click at [601, 539] on div "0.00" at bounding box center [583, 547] width 61 height 21
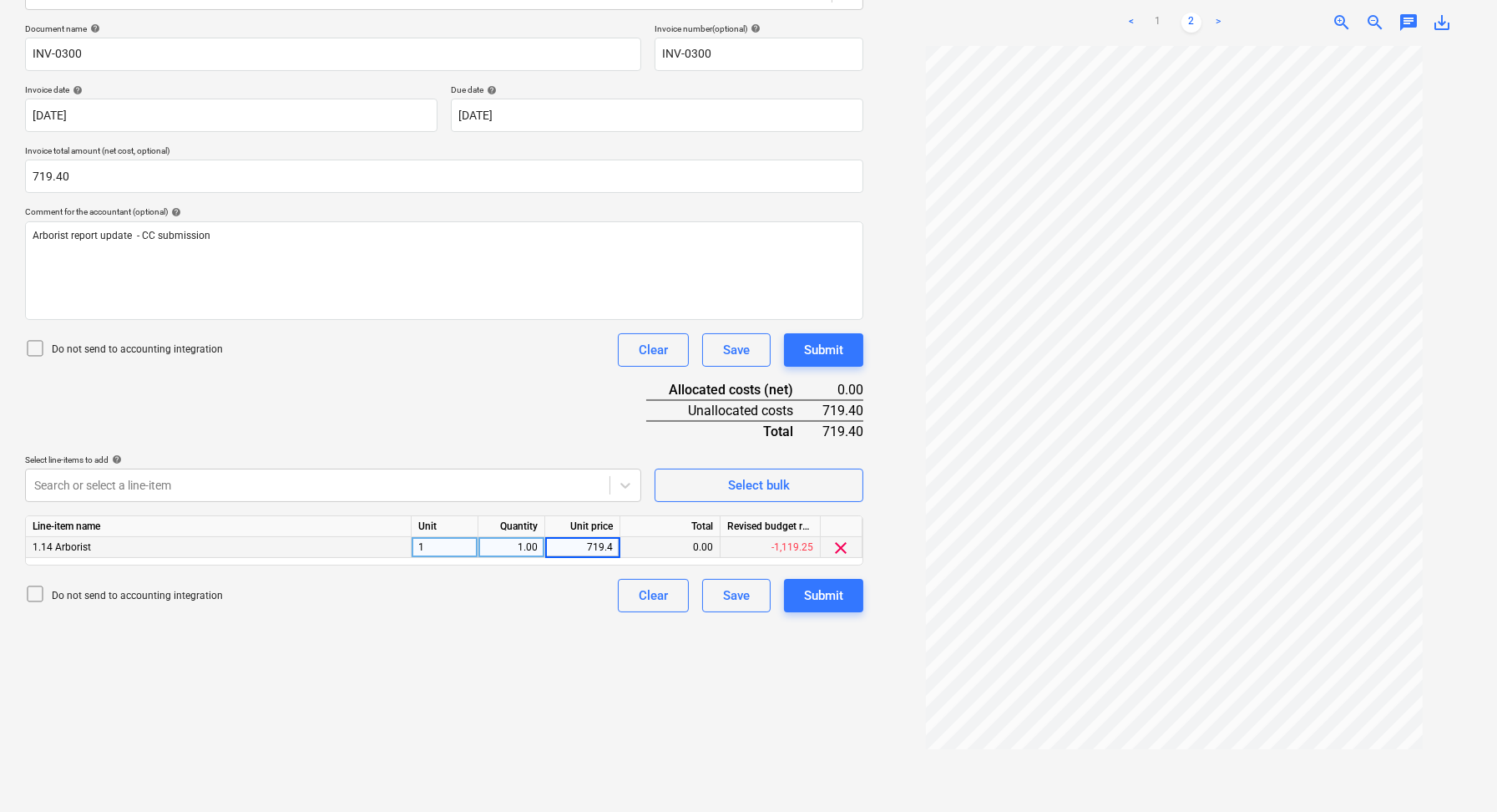
type input "719.40"
click at [516, 721] on div "Create new document Select company Synertree Add new company Select document ty…" at bounding box center [444, 333] width 851 height 971
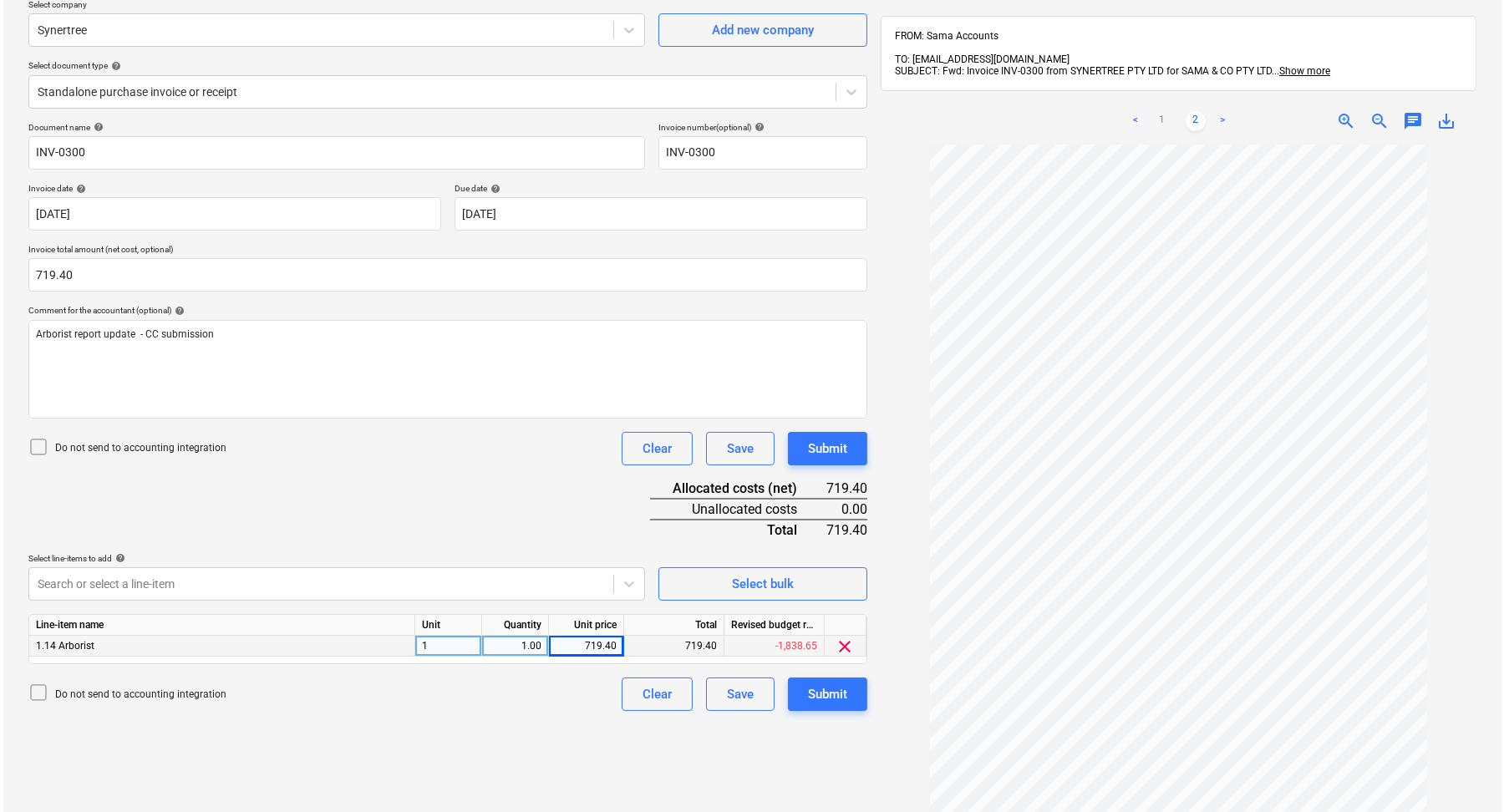
scroll to position [237, 0]
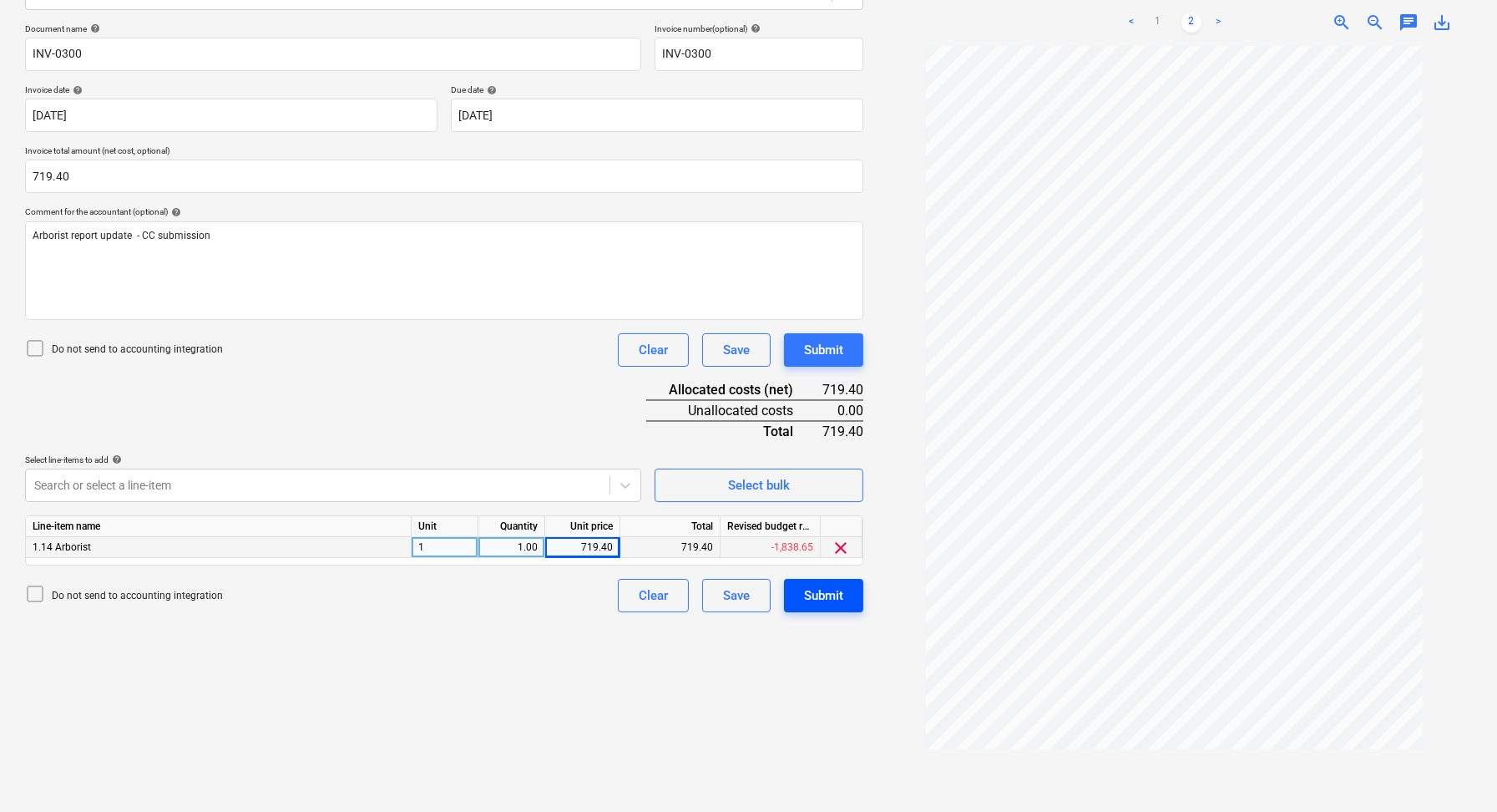
click at [826, 584] on div "Submit" at bounding box center [823, 595] width 39 height 22
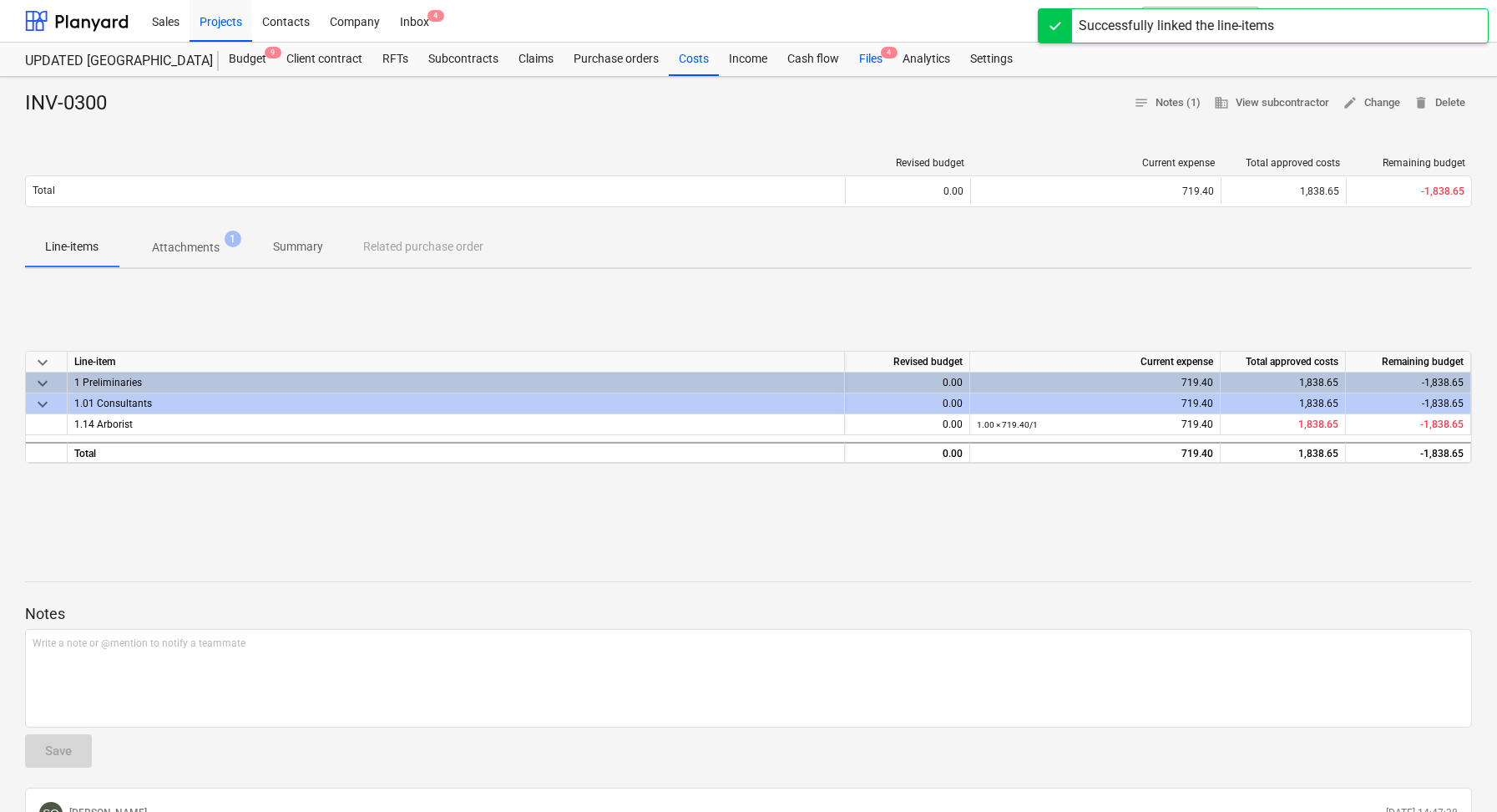
click at [851, 61] on div "Files 4" at bounding box center [872, 60] width 44 height 33
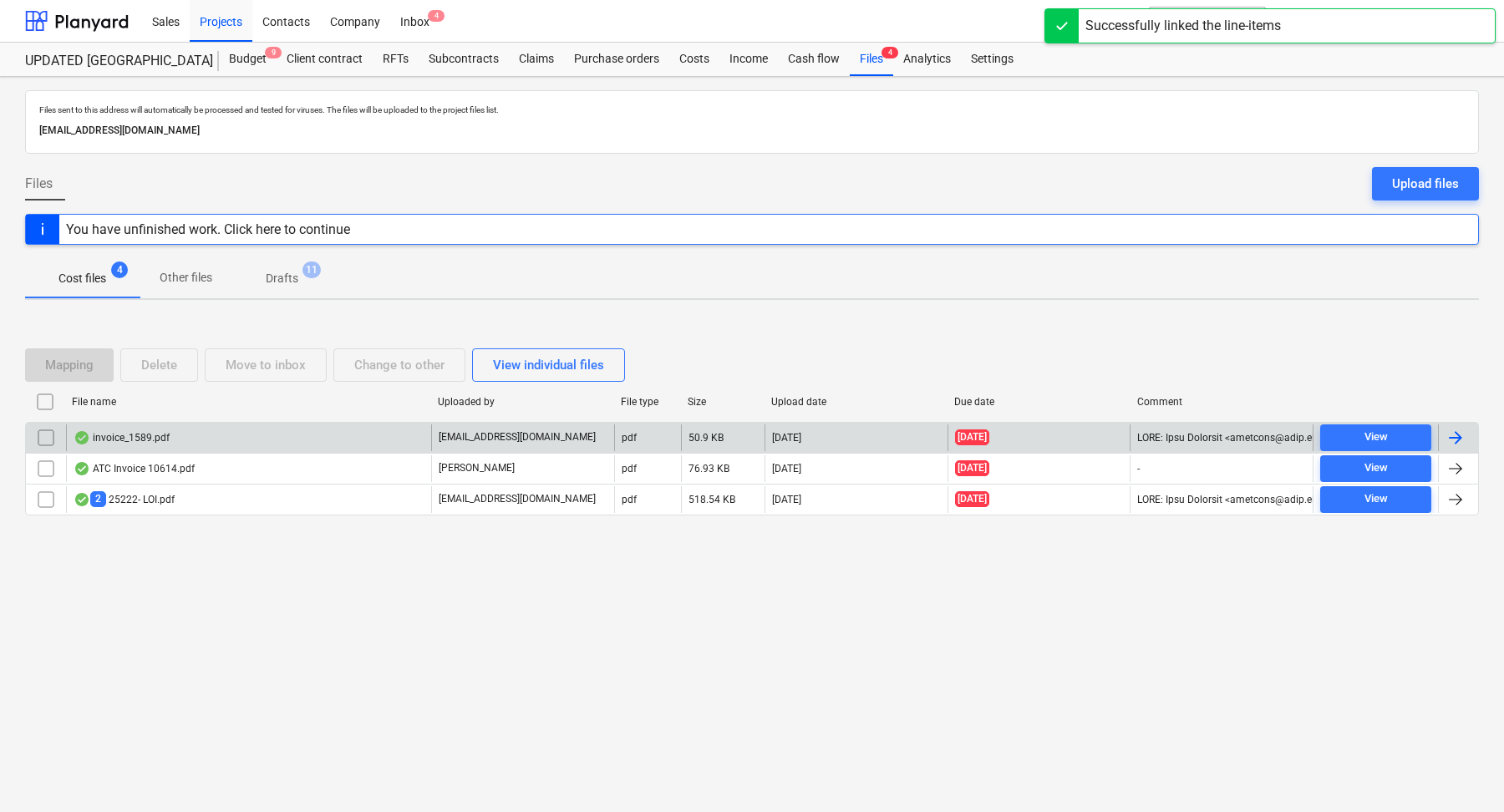
click at [227, 444] on div "invoice_1589.pdf" at bounding box center [248, 437] width 365 height 27
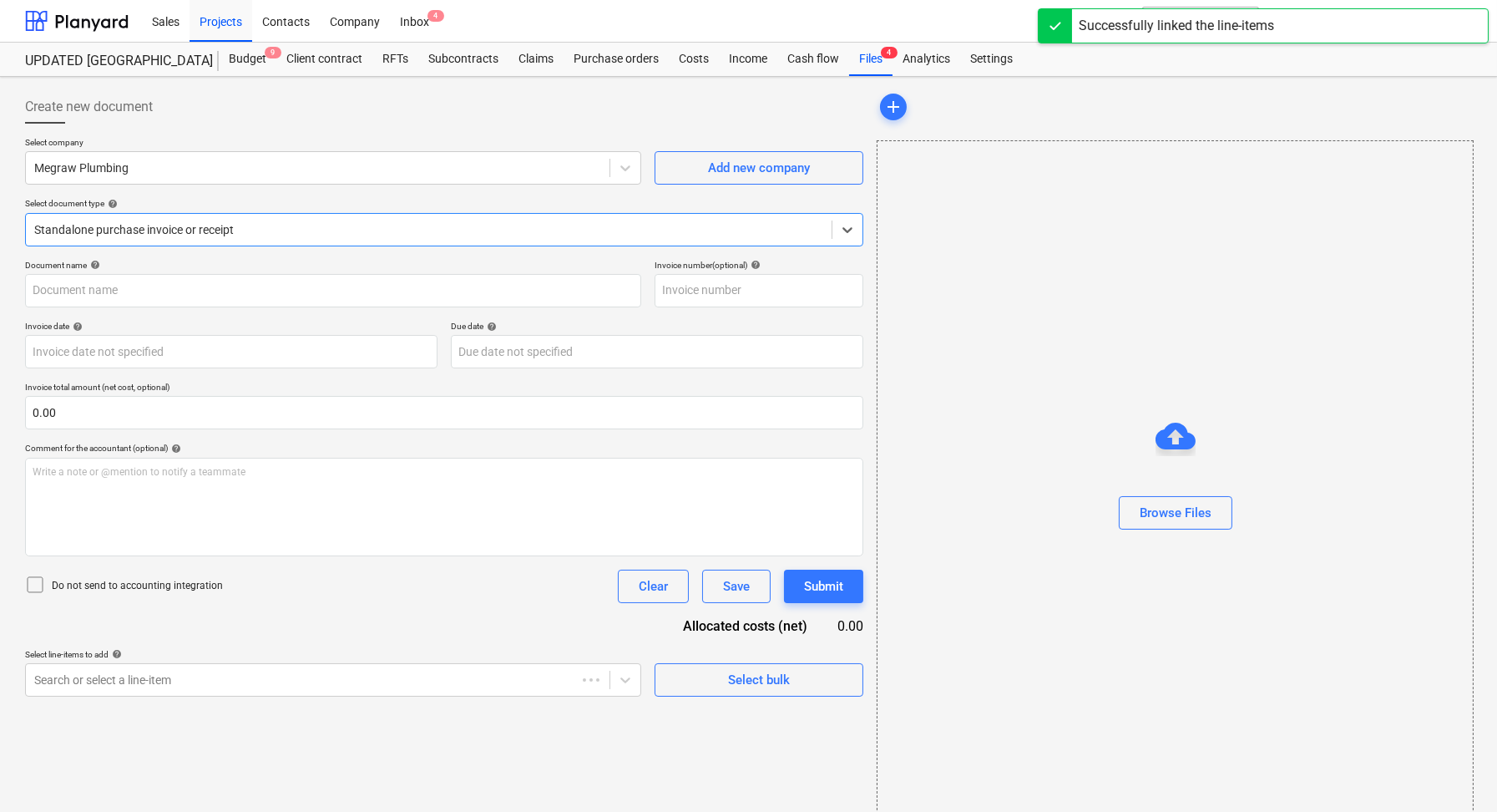
type input "1589"
type input "[DATE]"
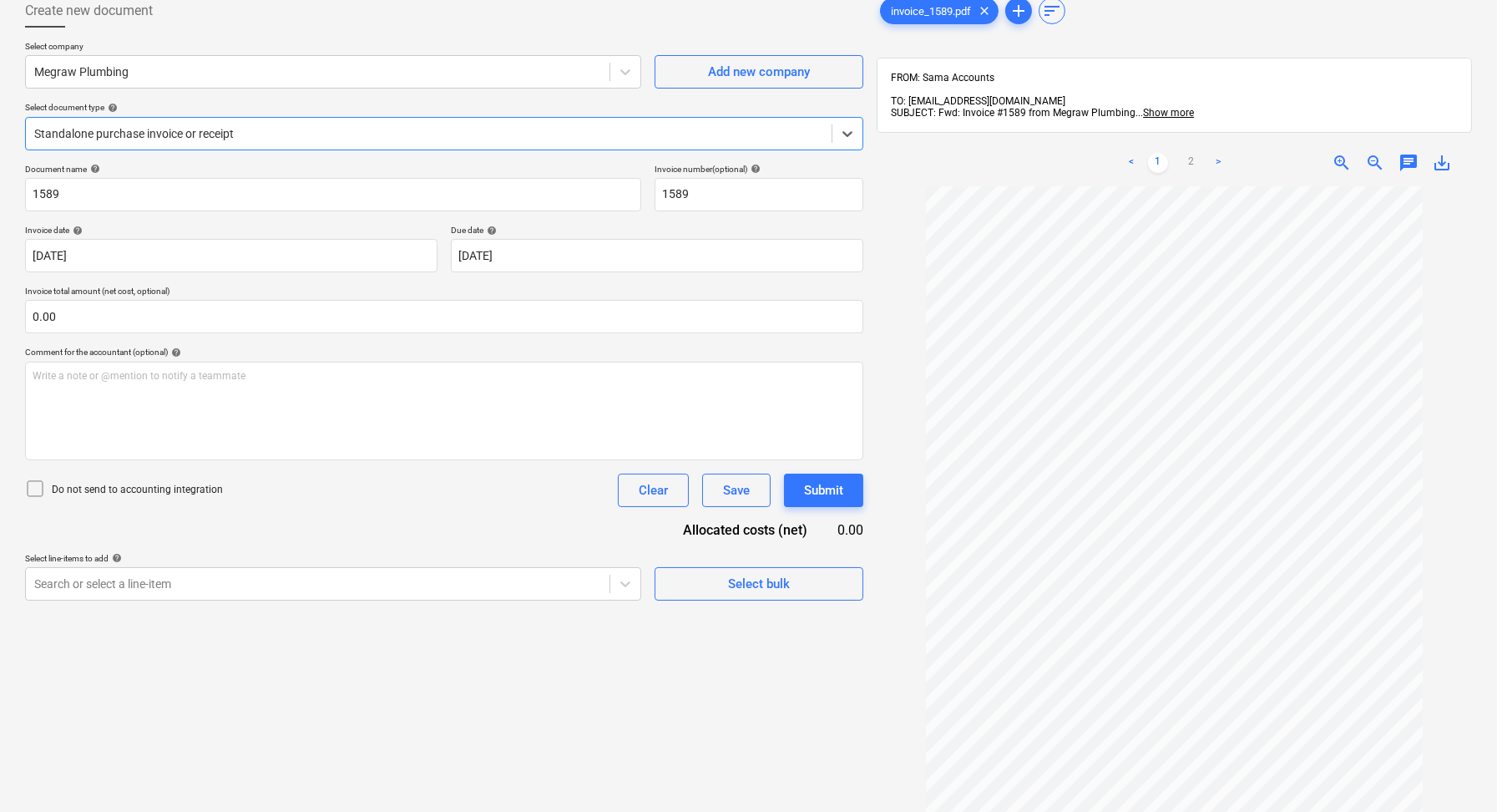
scroll to position [115, 0]
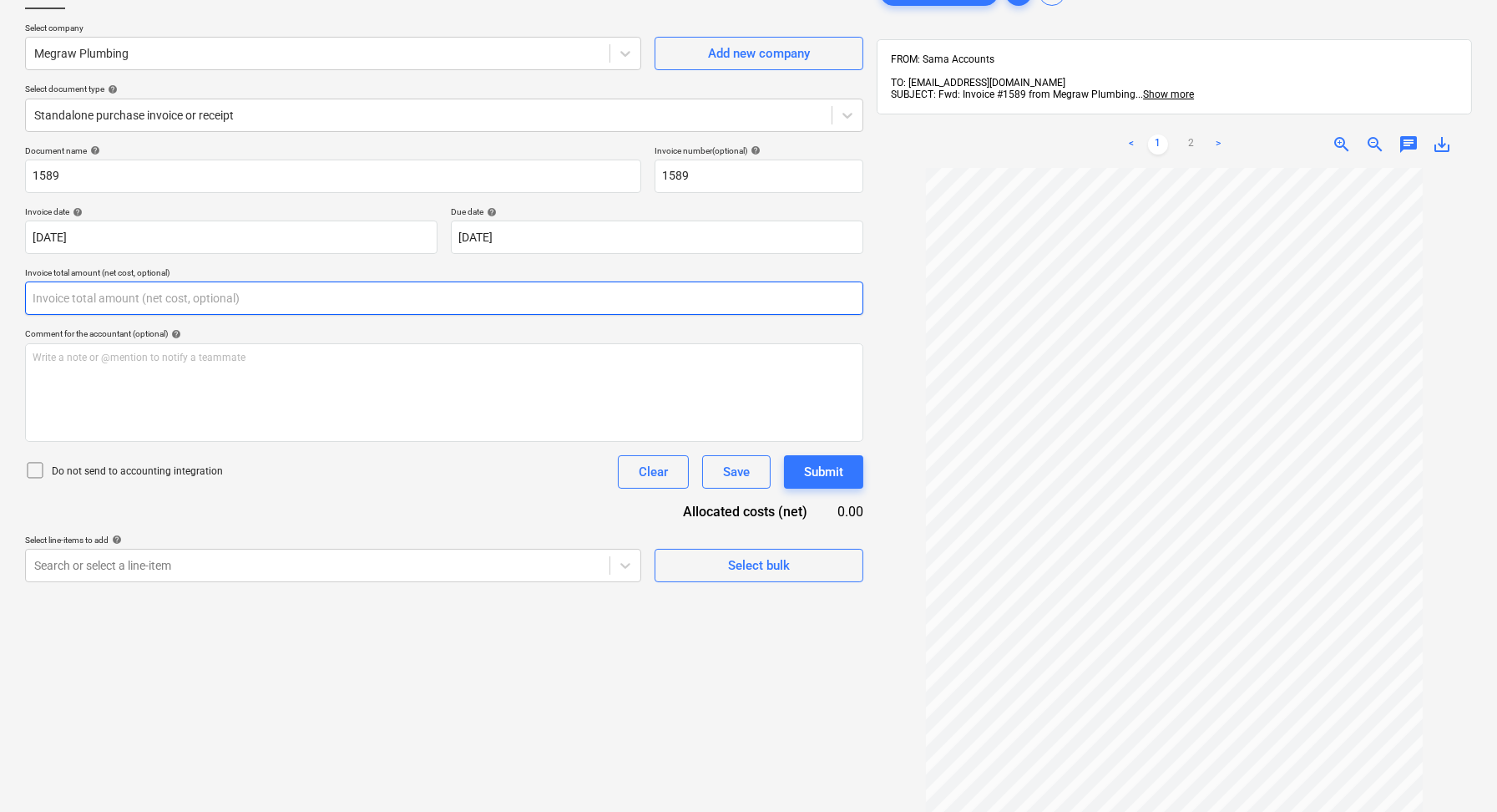
click at [150, 291] on input "text" at bounding box center [444, 298] width 838 height 33
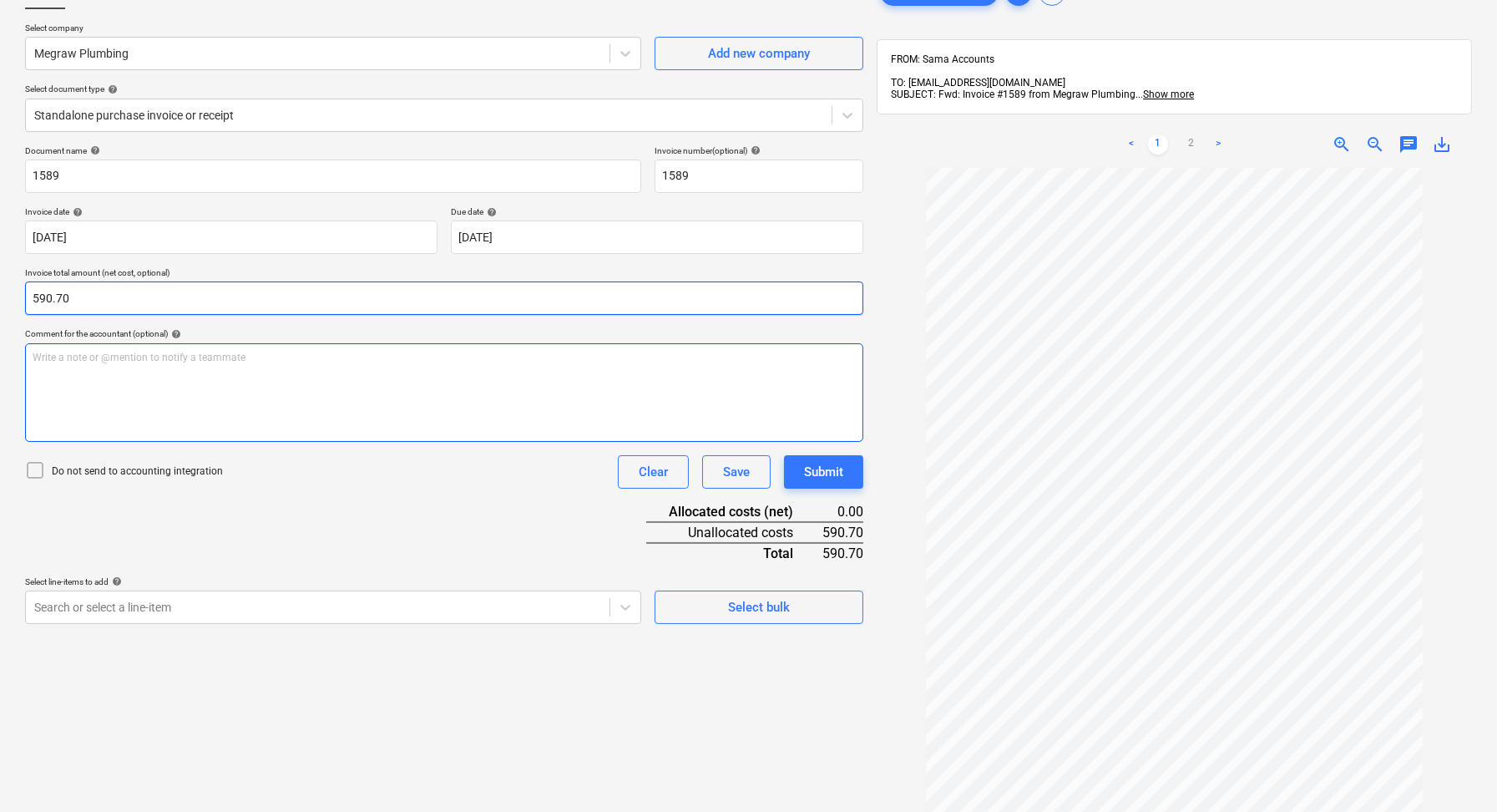
type input "590.70"
click at [475, 408] on div "Write a note or @mention to notify a teammate [PERSON_NAME]" at bounding box center [444, 392] width 838 height 98
drag, startPoint x: 145, startPoint y: 362, endPoint x: 0, endPoint y: 360, distance: 145.0
click at [0, 361] on div "Create new document Select company Megraw Plumbing Add new company Select docum…" at bounding box center [748, 454] width 1497 height 984
click at [407, 509] on div "Document name help 1589 Invoice number (optional) help 1589 Invoice date help […" at bounding box center [444, 385] width 838 height 478
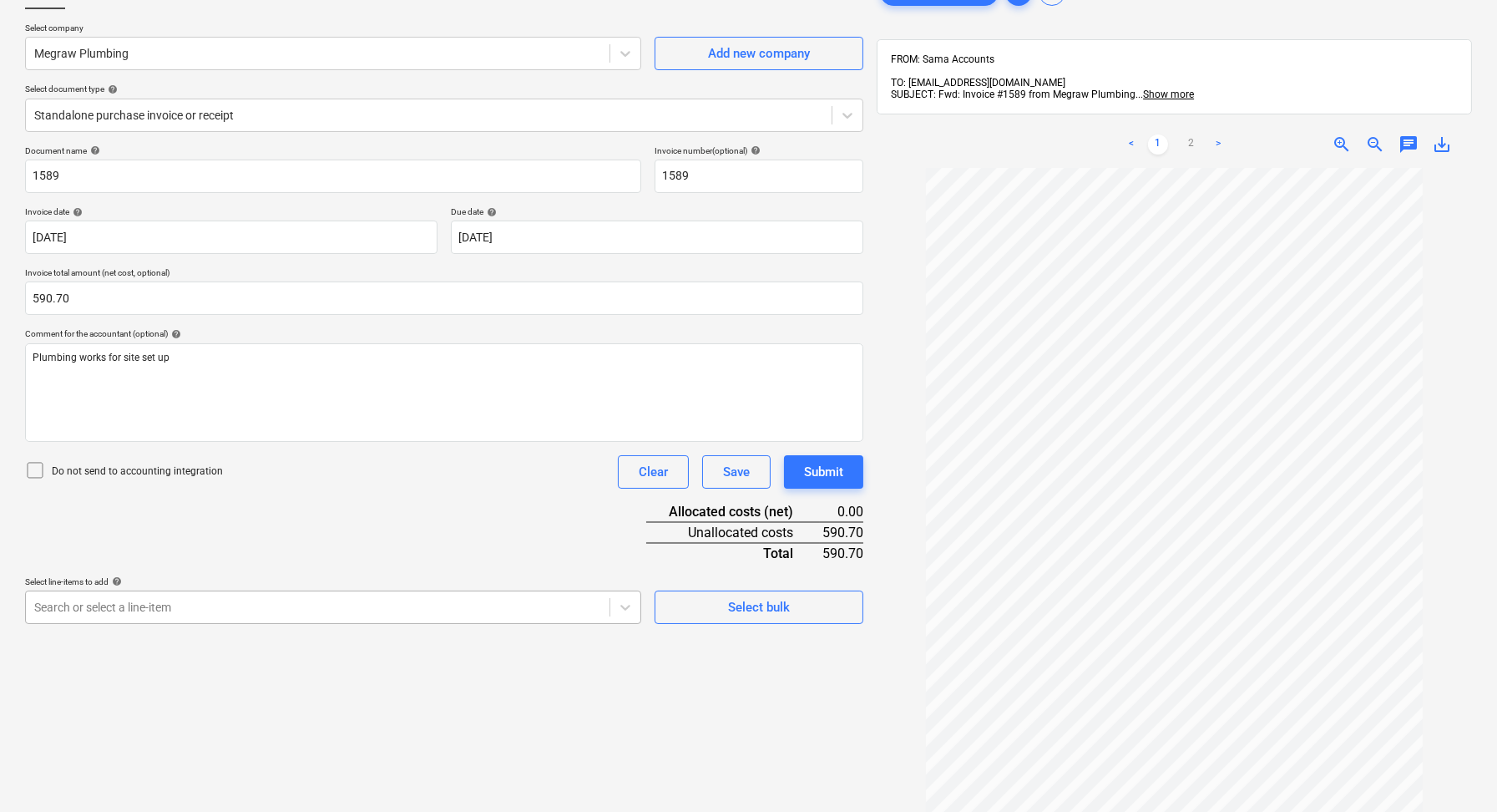
click at [257, 606] on body "Sales Projects Contacts Company Inbox 4 format_size keyboard_arrow_down help se…" at bounding box center [748, 291] width 1497 height 812
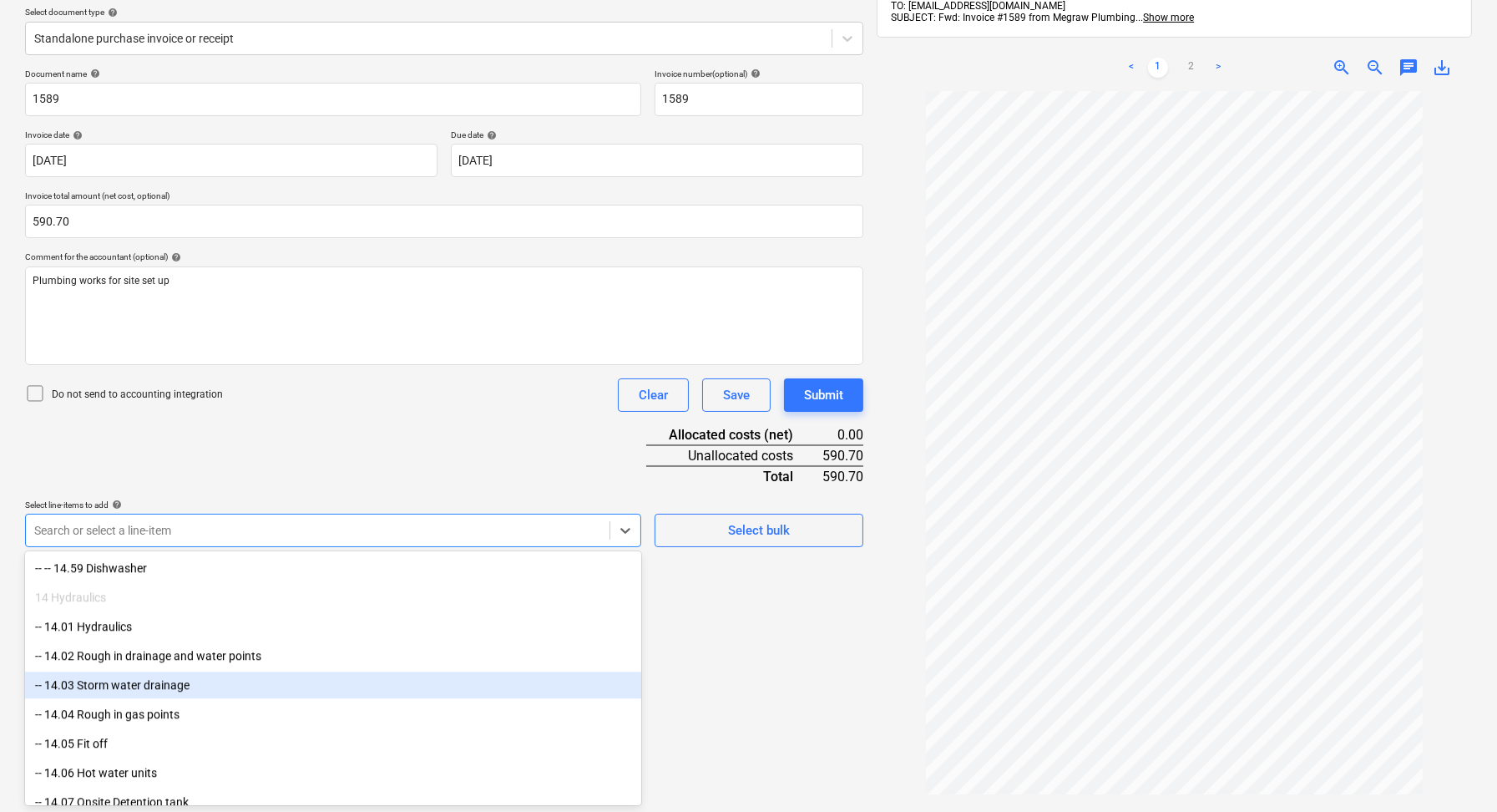
scroll to position [9115, 0]
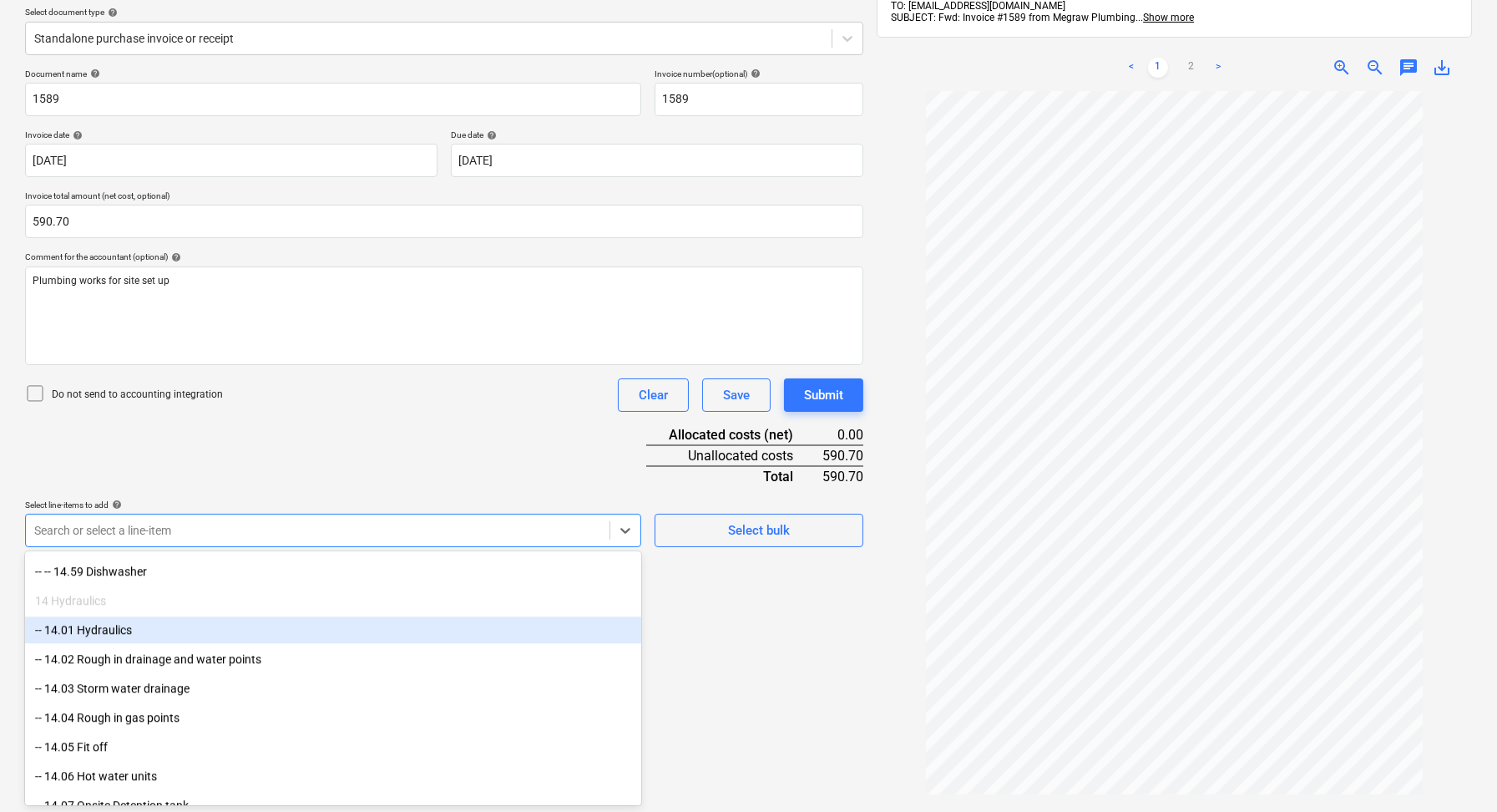
click at [103, 626] on div "-- 14.01 Hydraulics" at bounding box center [334, 630] width 617 height 27
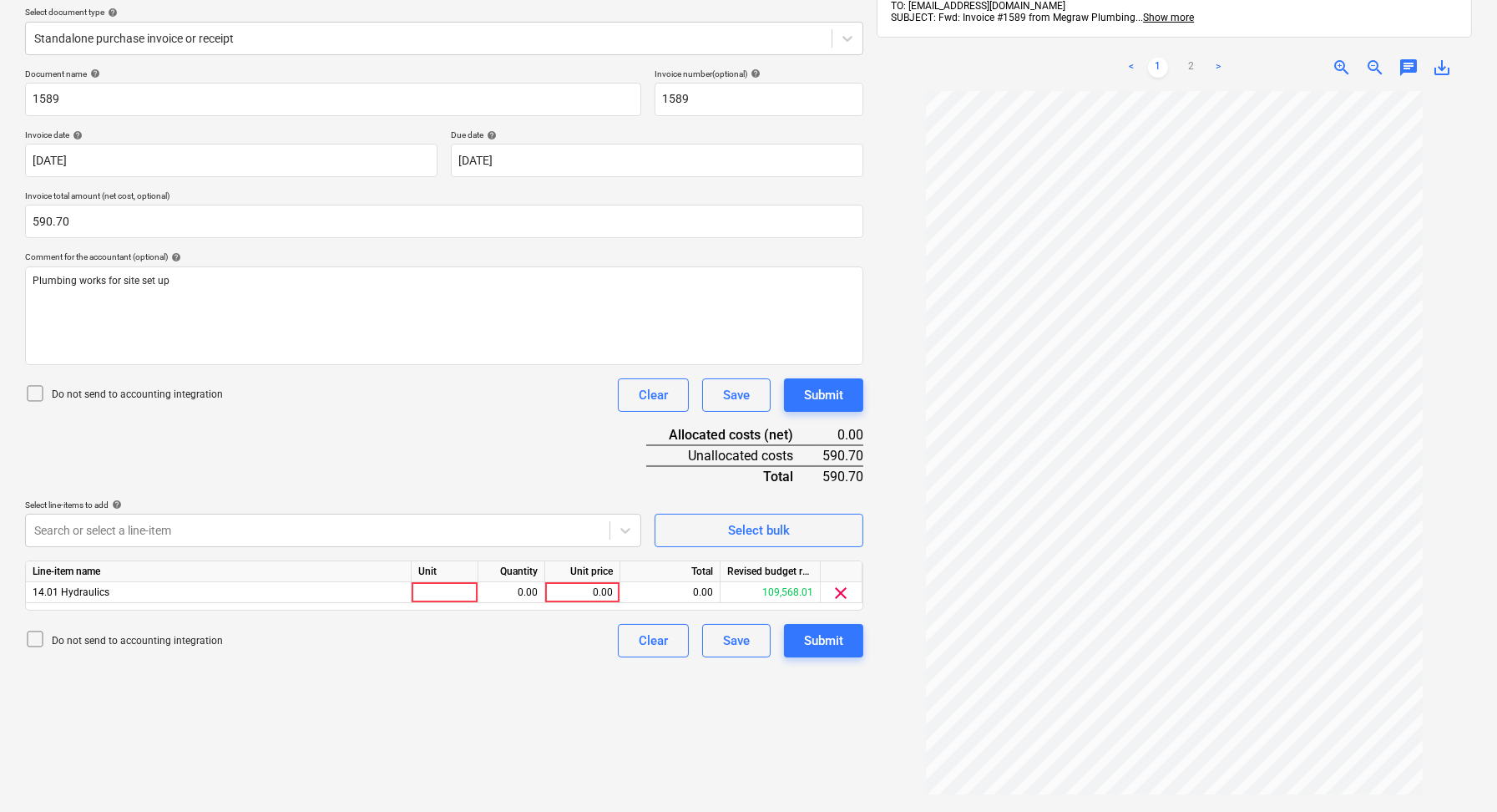
click at [289, 436] on div "Document name help 1589 Invoice number (optional) help 1589 Invoice date help […" at bounding box center [444, 363] width 838 height 589
click at [457, 599] on div at bounding box center [445, 592] width 67 height 21
click at [529, 595] on div "0.00" at bounding box center [512, 592] width 53 height 21
click at [595, 590] on div "0.00" at bounding box center [583, 592] width 61 height 21
type input "590.70"
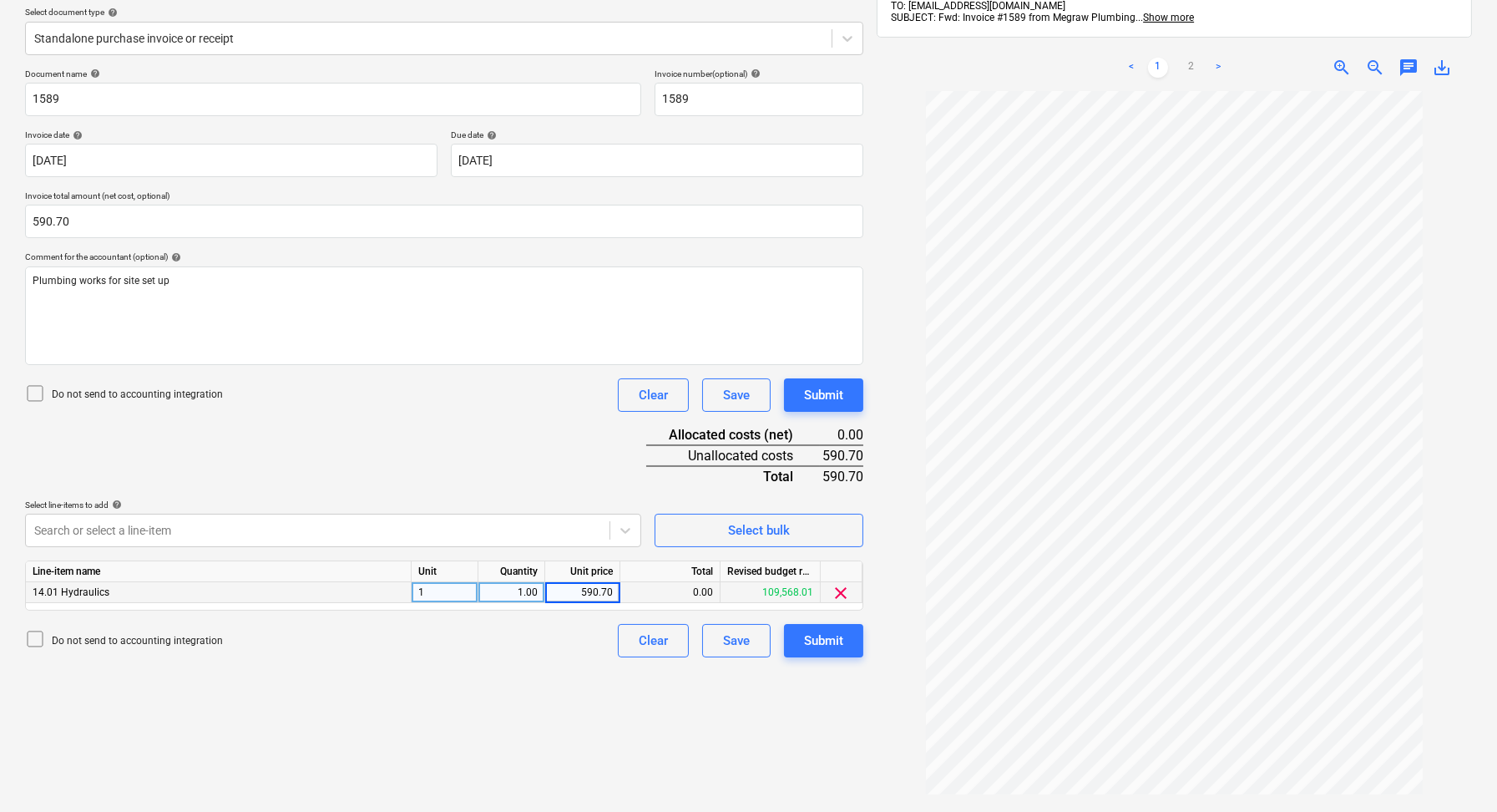
click at [546, 683] on div "Create new document Select company Megraw Plumbing Add new company Select docum…" at bounding box center [444, 378] width 851 height 971
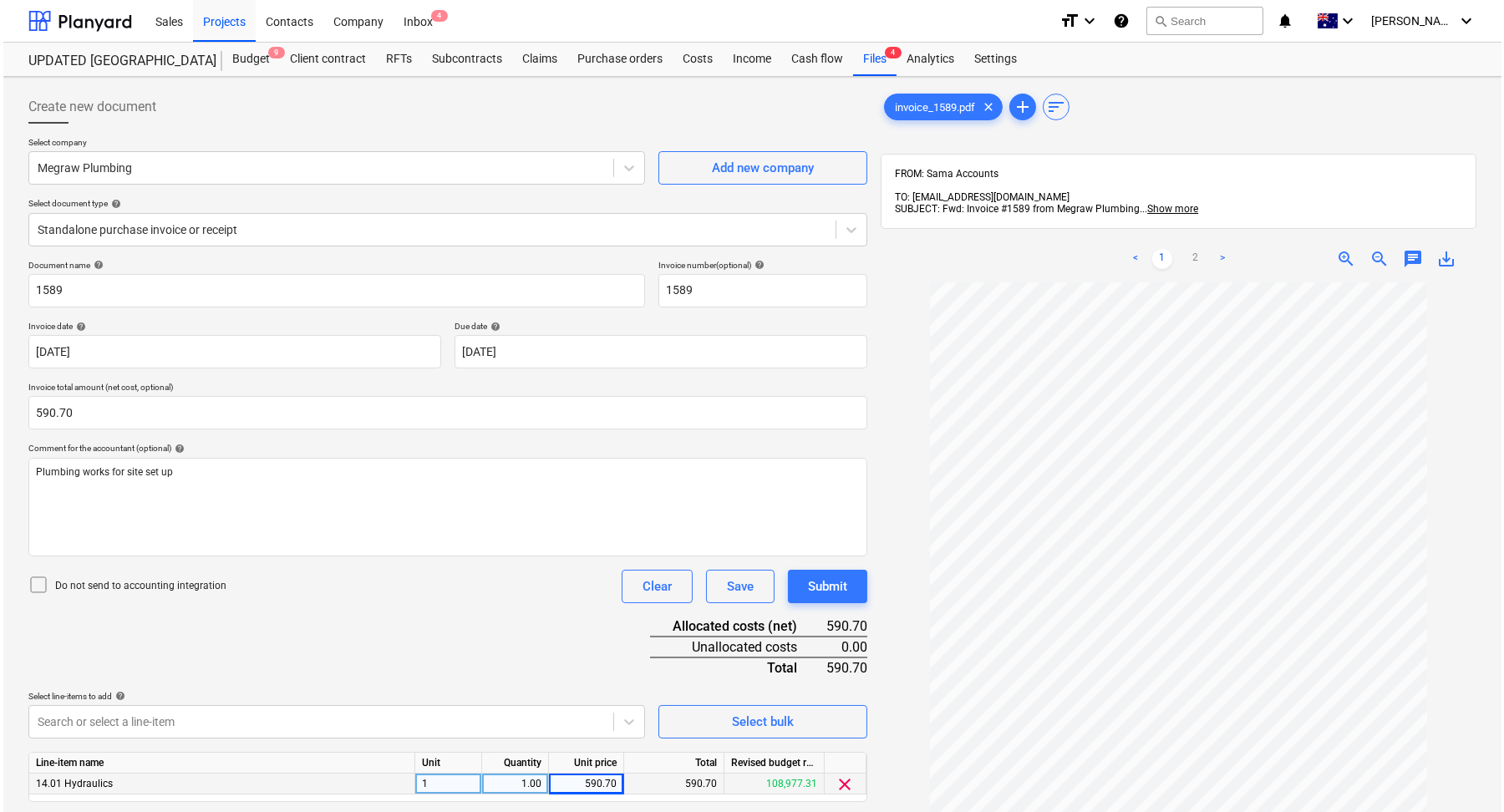
scroll to position [237, 0]
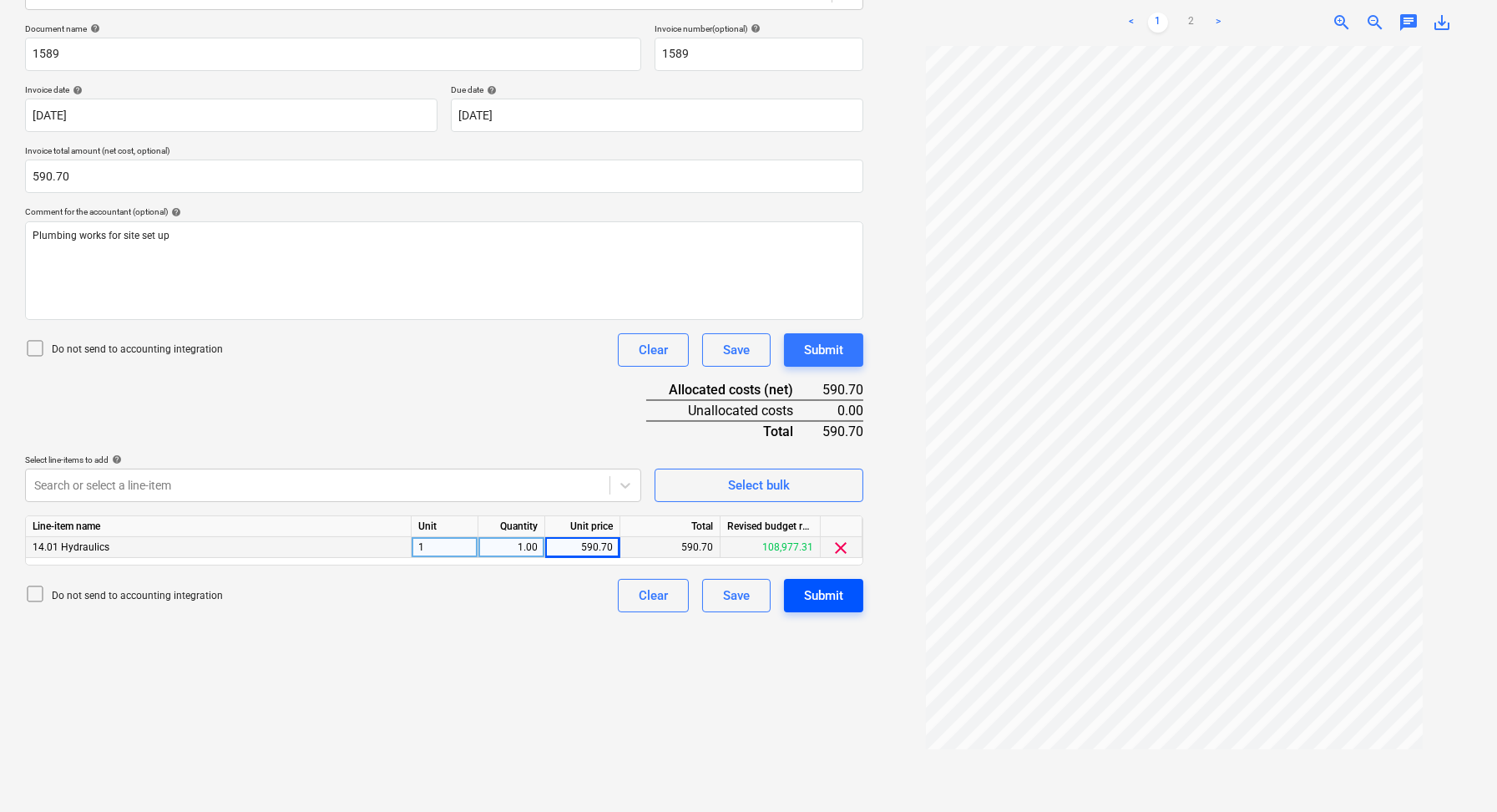
click at [846, 593] on button "Submit" at bounding box center [823, 596] width 80 height 33
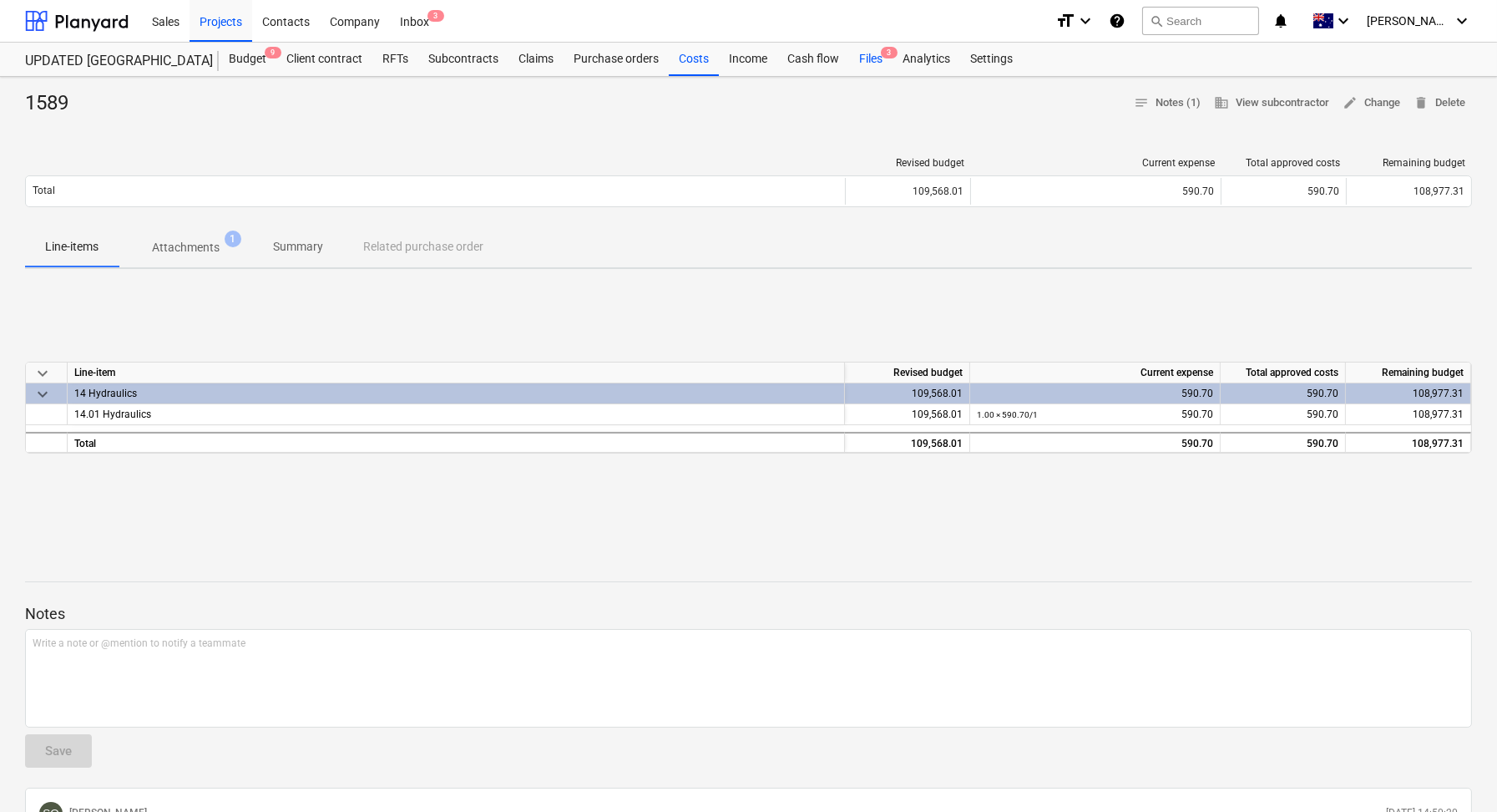
click at [872, 67] on div "Files 3" at bounding box center [872, 60] width 44 height 33
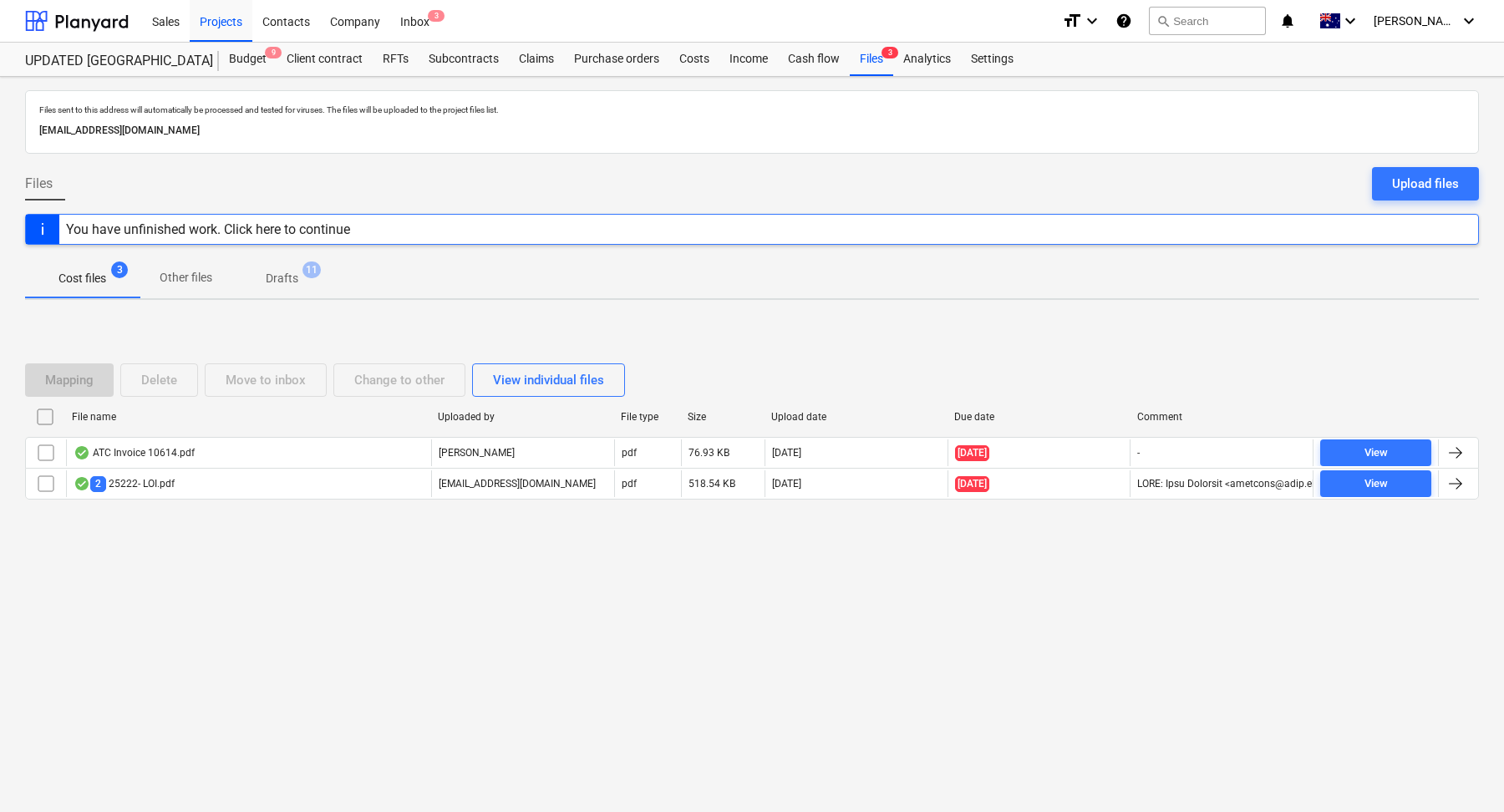
click at [1415, 189] on div "Upload files" at bounding box center [1425, 183] width 67 height 22
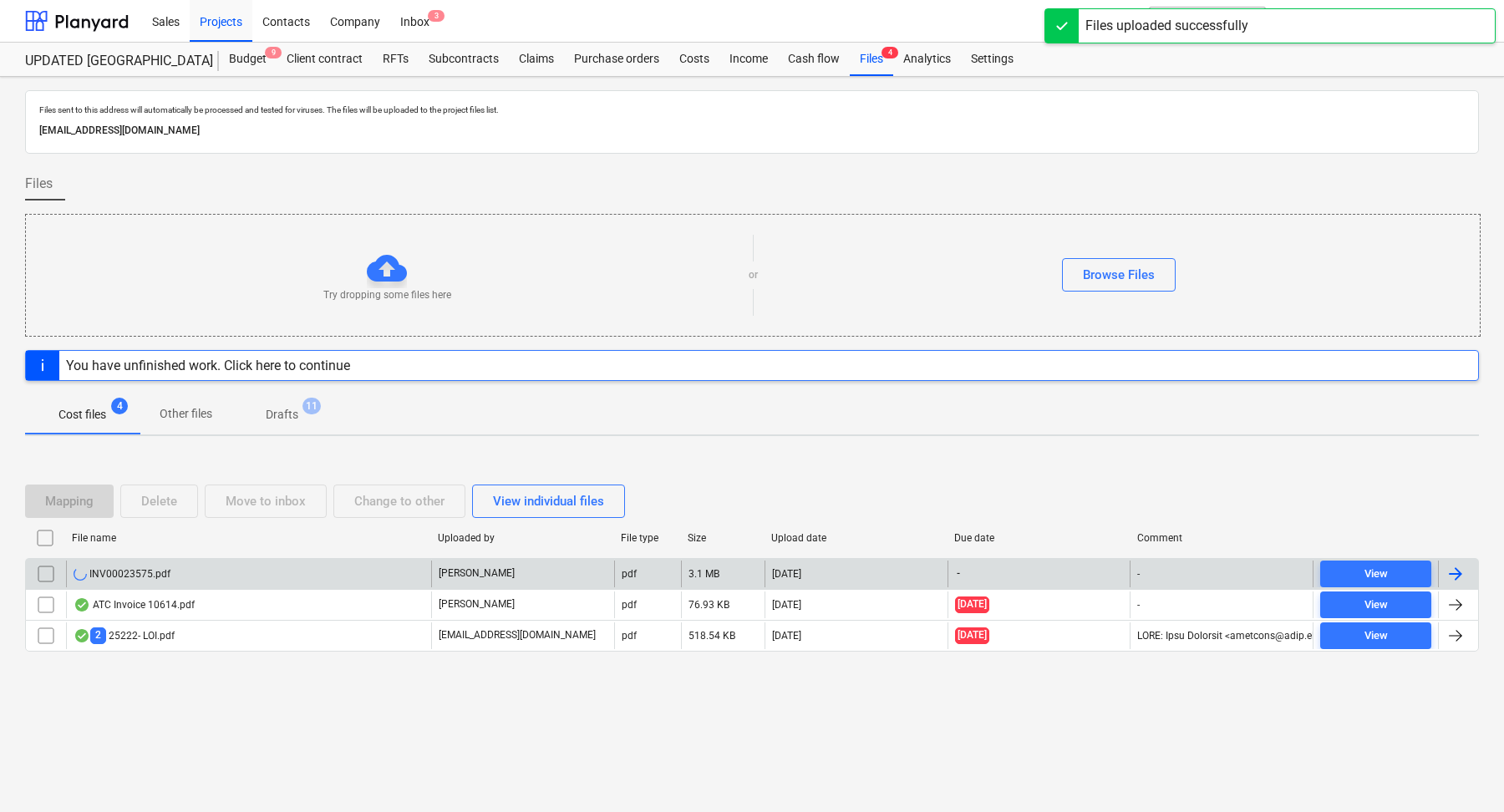
click at [341, 569] on div "INV00023575.pdf" at bounding box center [248, 574] width 365 height 27
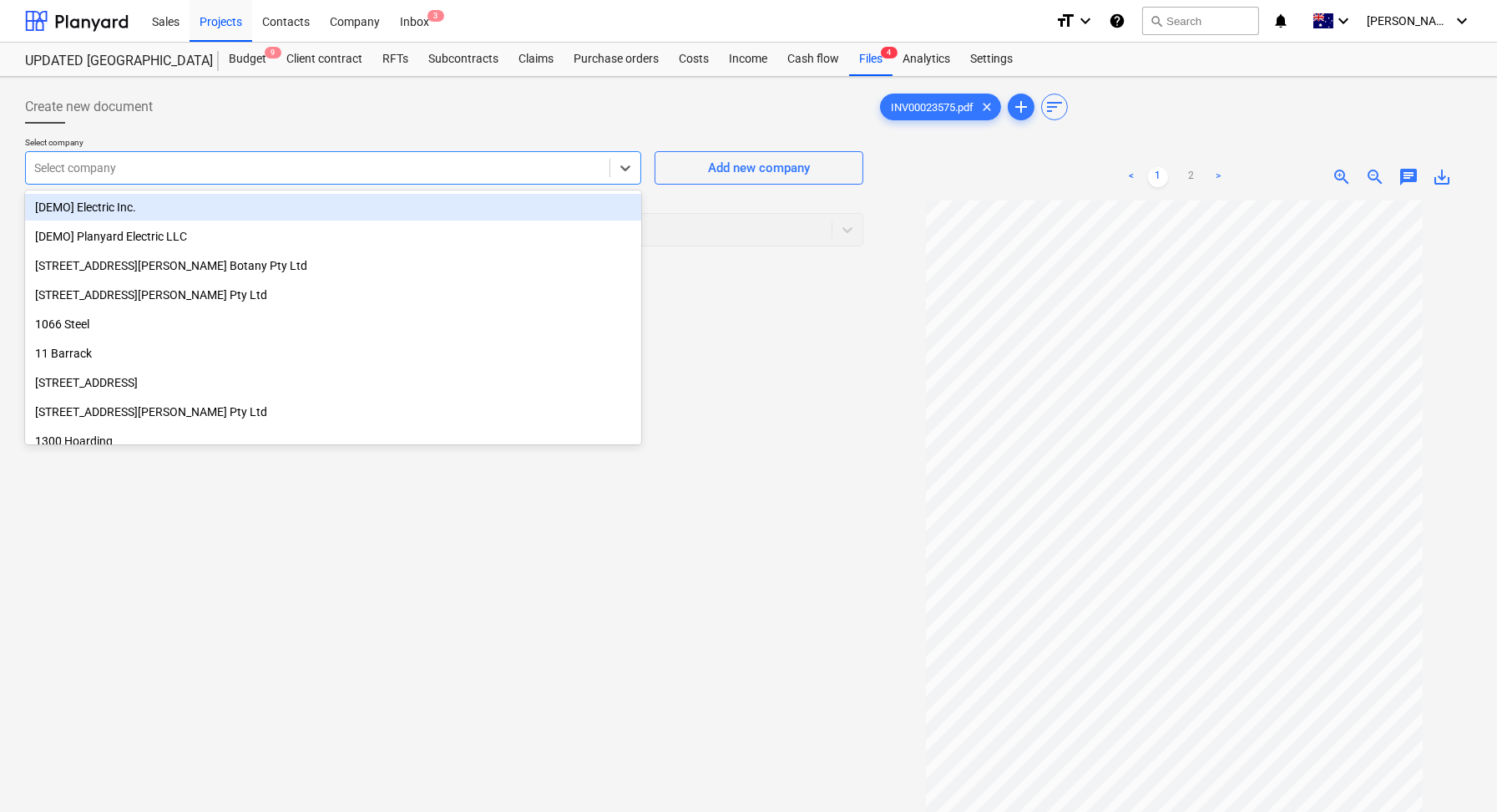
click at [174, 173] on div at bounding box center [317, 167] width 567 height 17
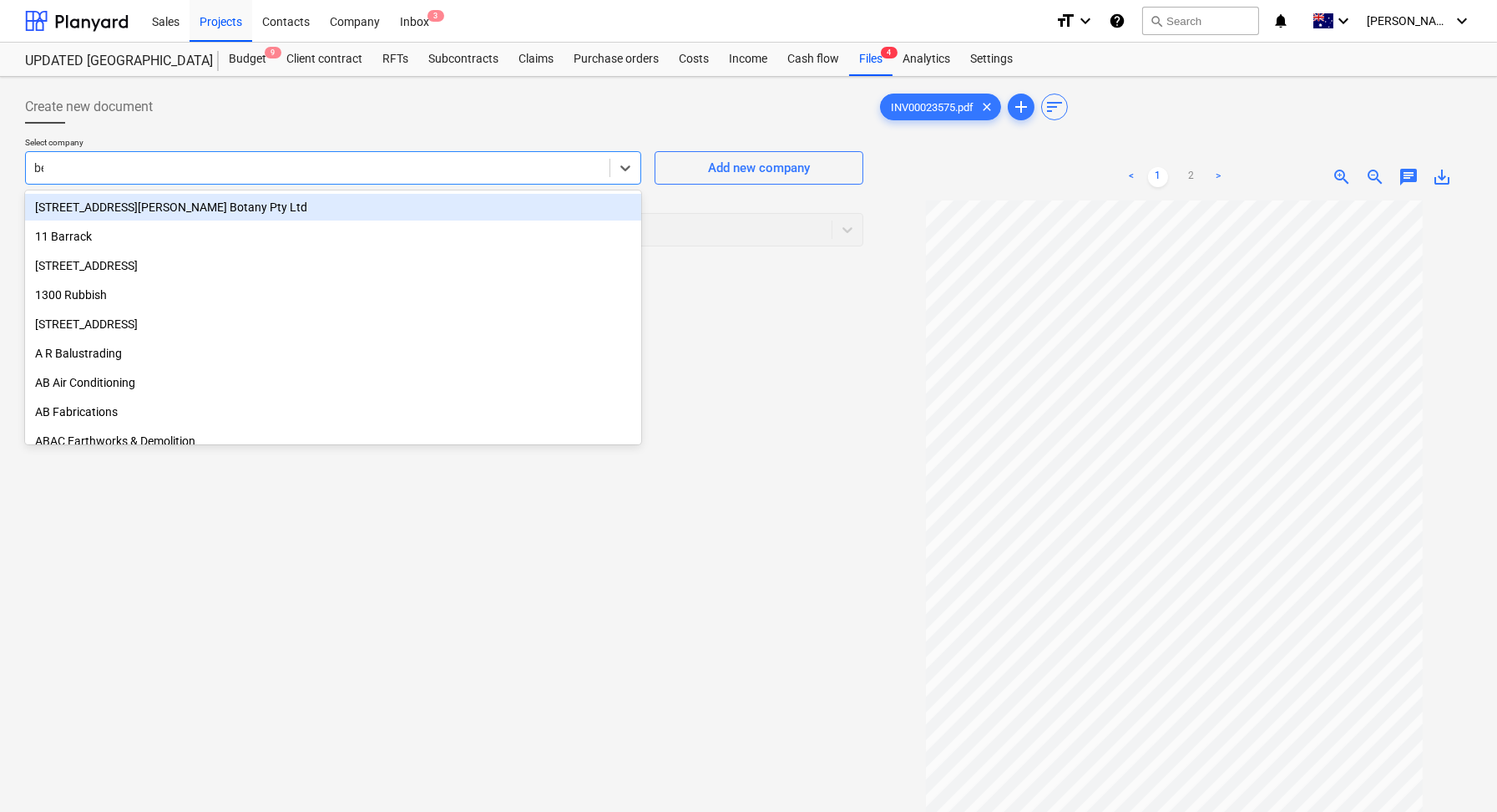
type input "bee"
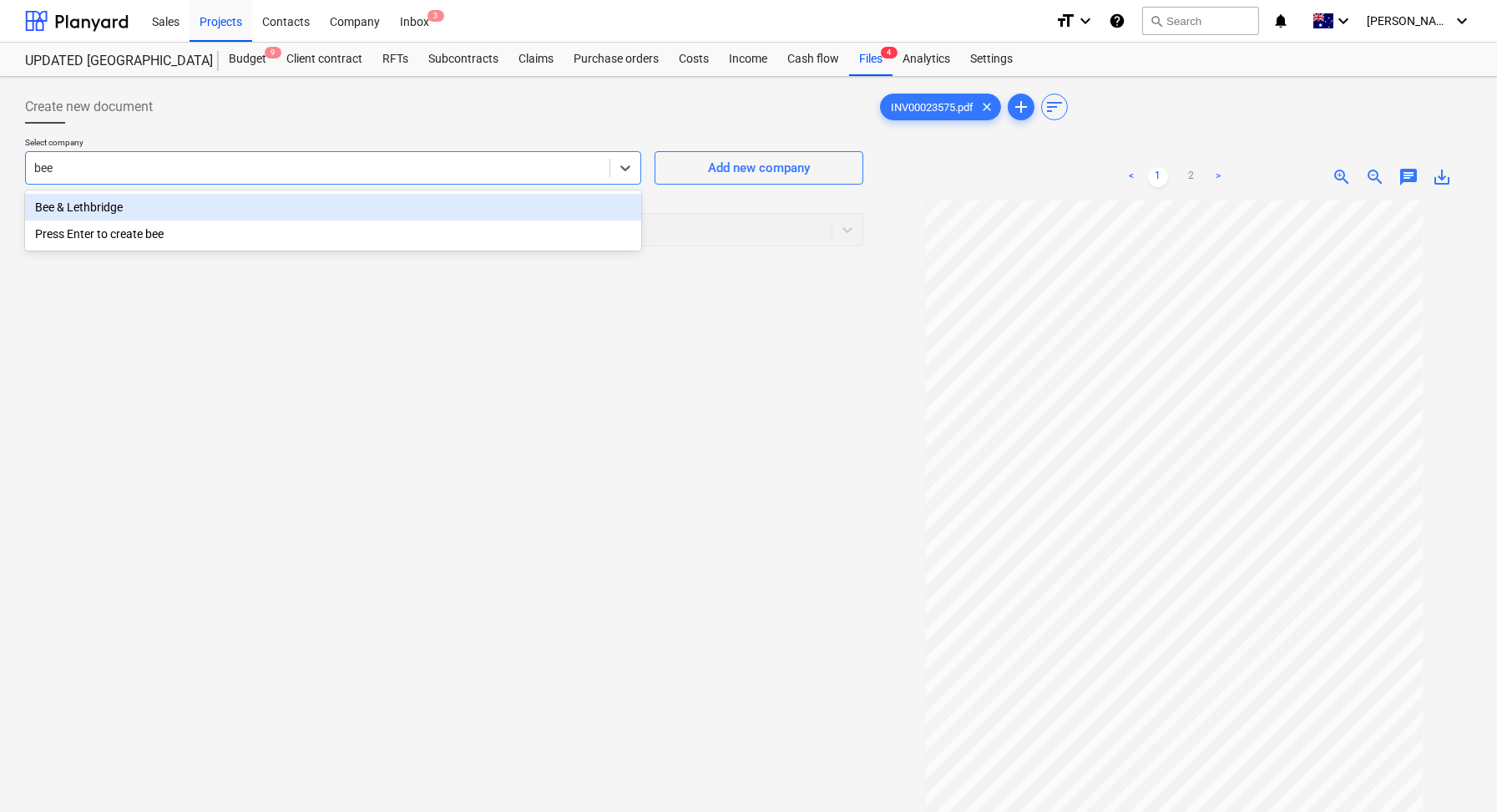
click at [181, 198] on div "Bee & Lethbridge" at bounding box center [334, 207] width 617 height 27
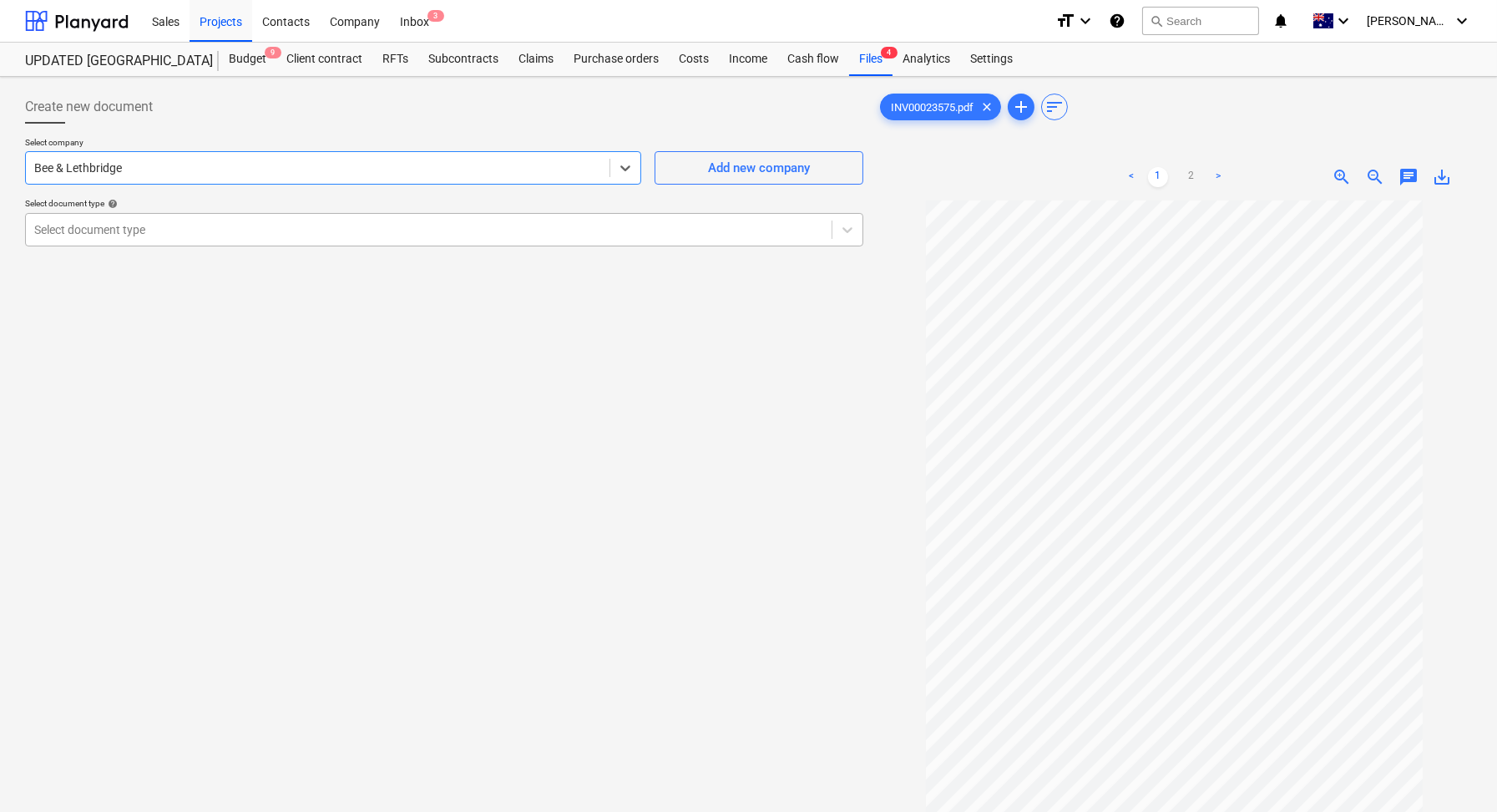
click at [181, 222] on div at bounding box center [428, 229] width 789 height 17
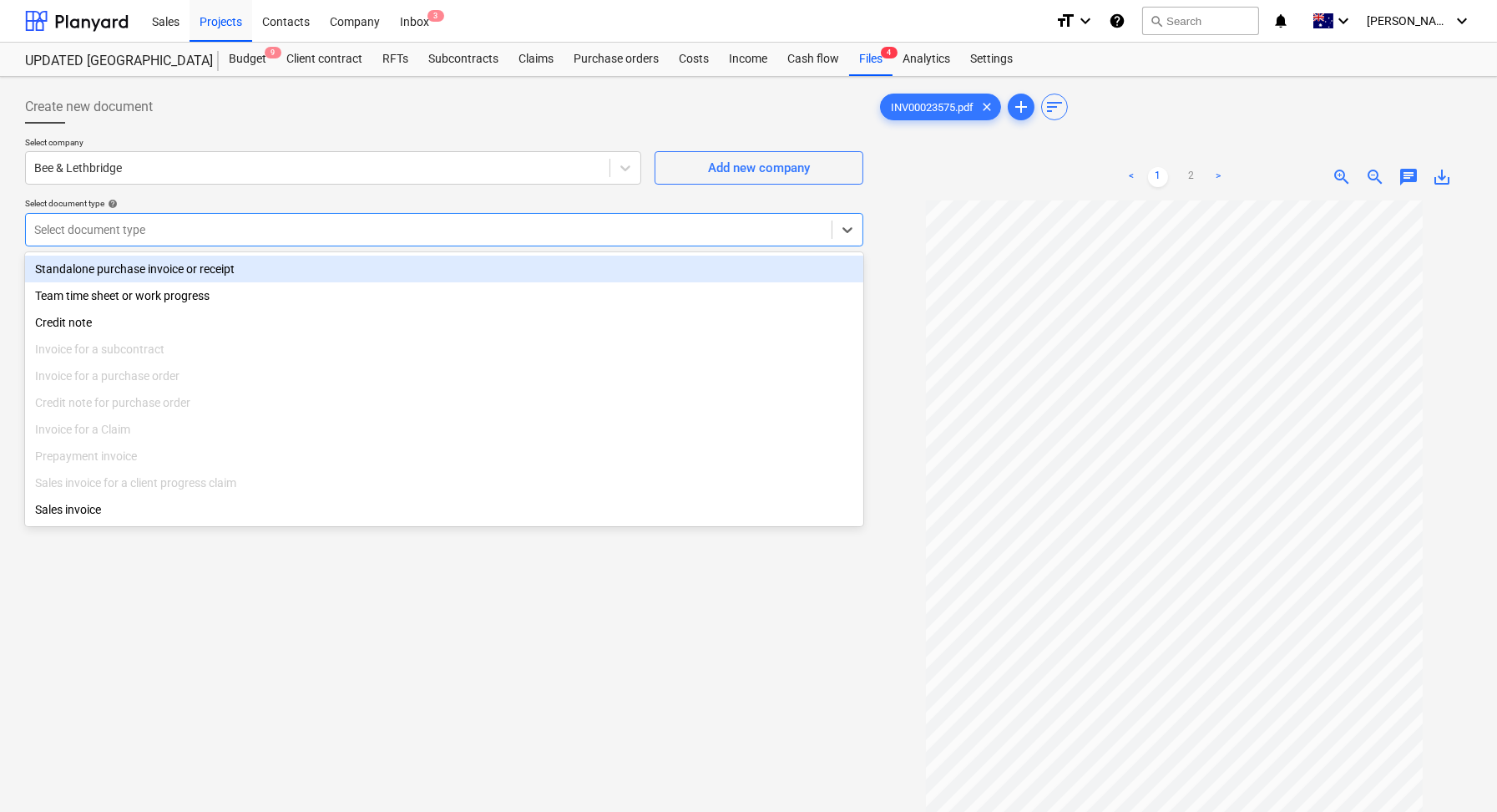
click at [179, 271] on div "Standalone purchase invoice or receipt" at bounding box center [444, 269] width 838 height 27
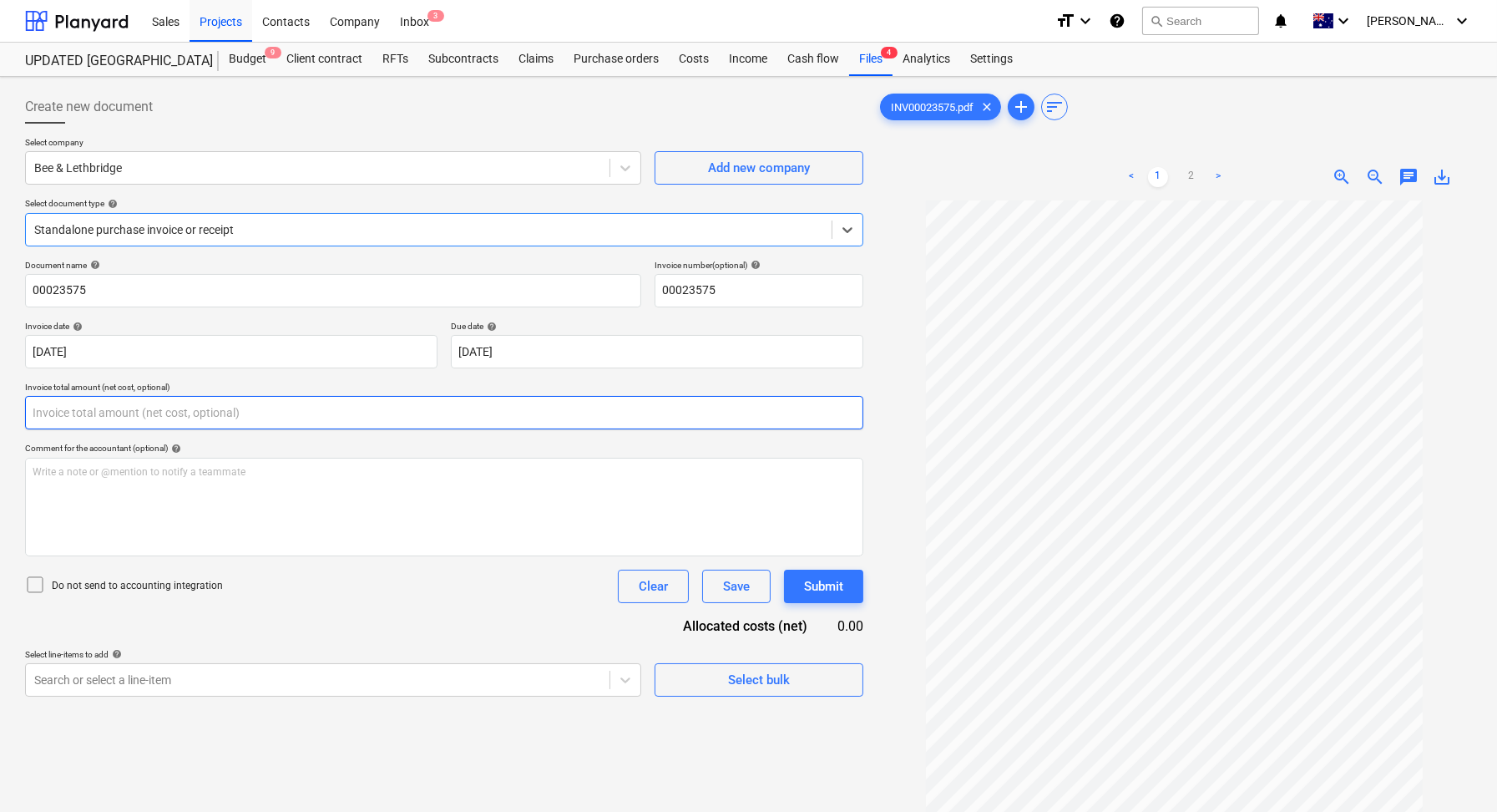
click at [109, 412] on input "text" at bounding box center [444, 413] width 838 height 33
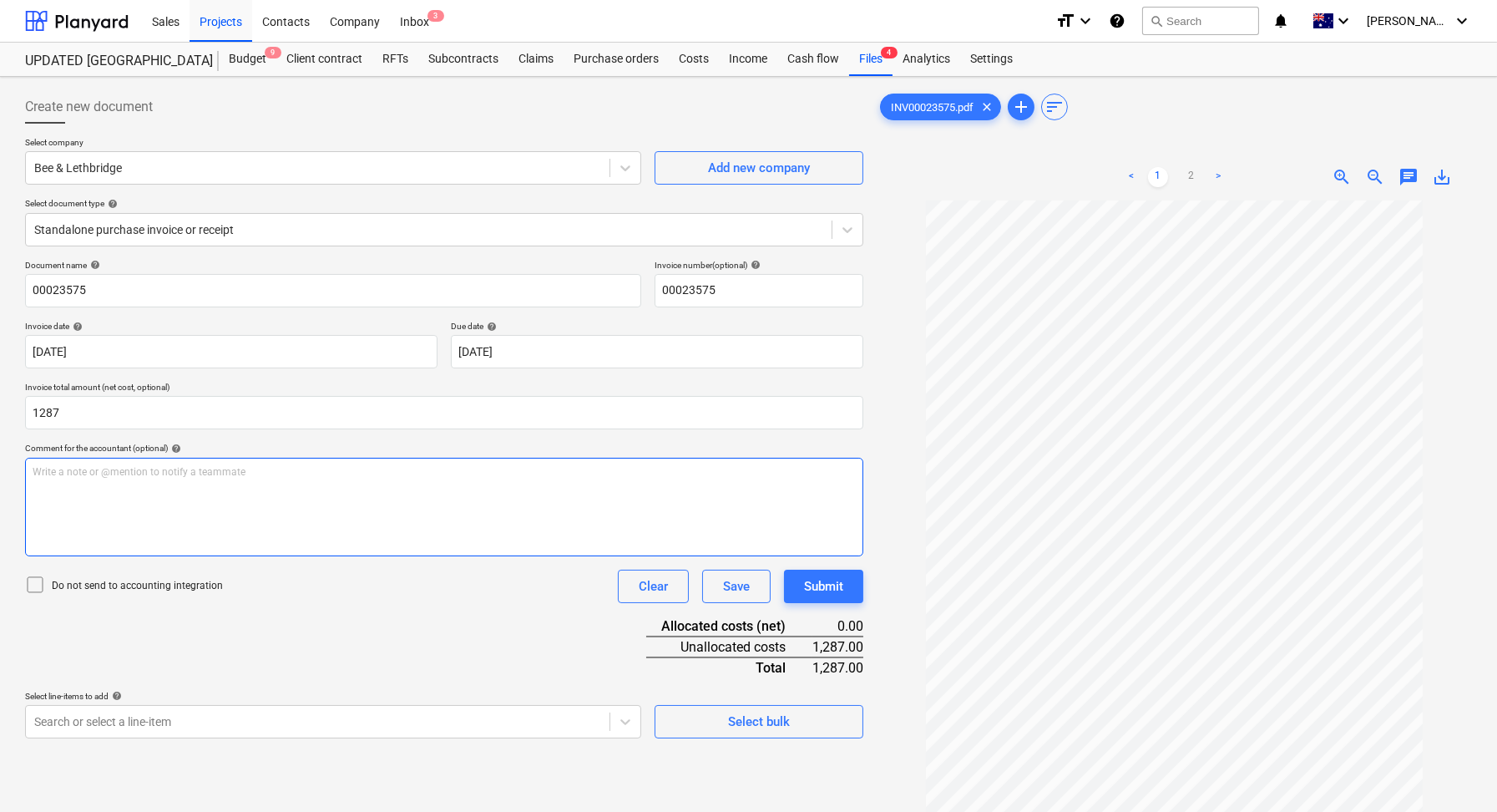
type input "1,287.00"
click at [272, 508] on div "Write a note or @mention to notify a teammate [PERSON_NAME]" at bounding box center [444, 506] width 838 height 98
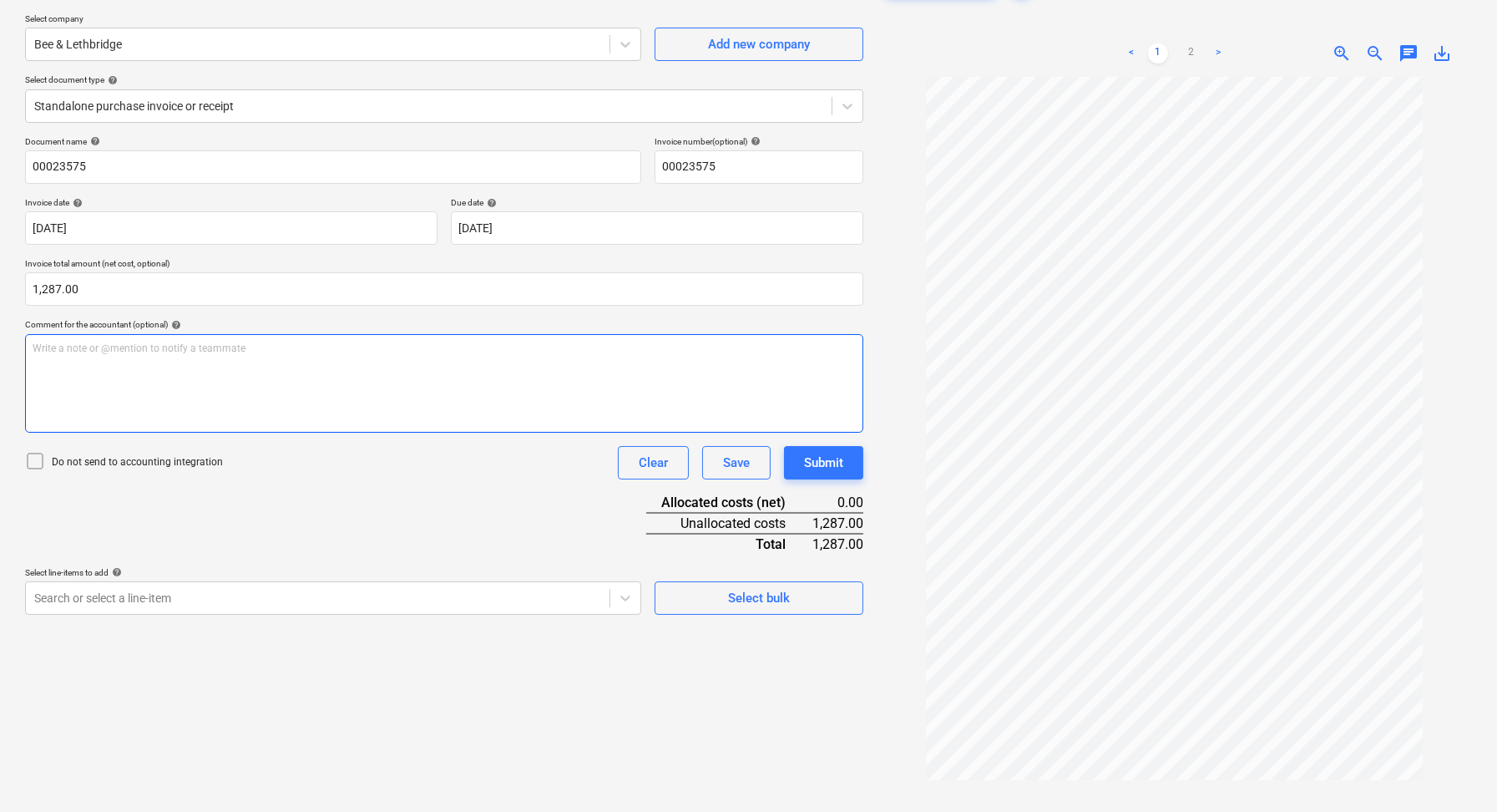
scroll to position [142, 0]
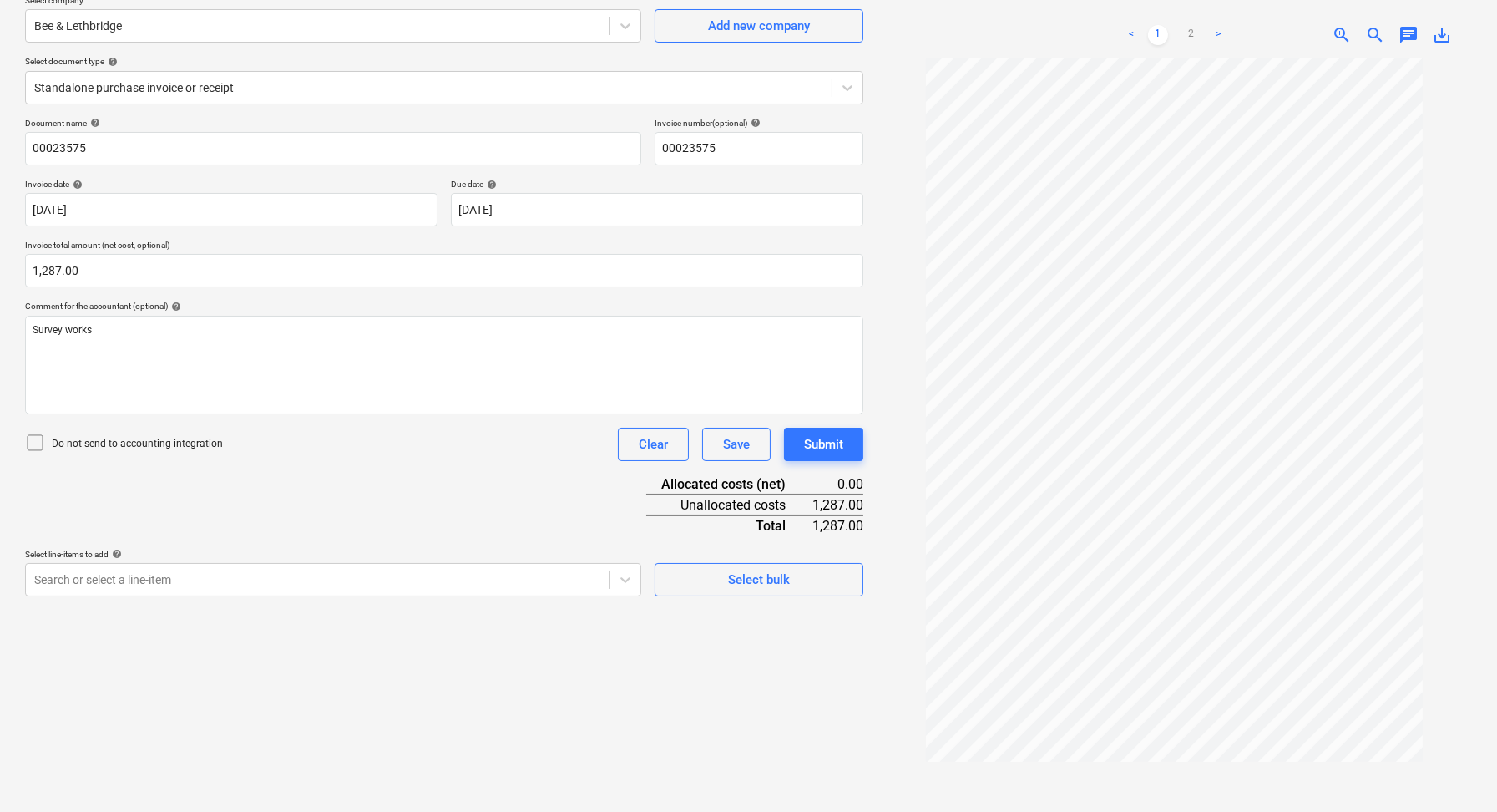
click at [442, 501] on div "Document name help 00023575 Invoice number (optional) help 00023575 Invoice dat…" at bounding box center [444, 357] width 838 height 478
click at [39, 435] on icon at bounding box center [35, 442] width 20 height 20
click at [259, 583] on body "Sales Projects Contacts Company Inbox 3 format_size keyboard_arrow_down help se…" at bounding box center [748, 264] width 1497 height 812
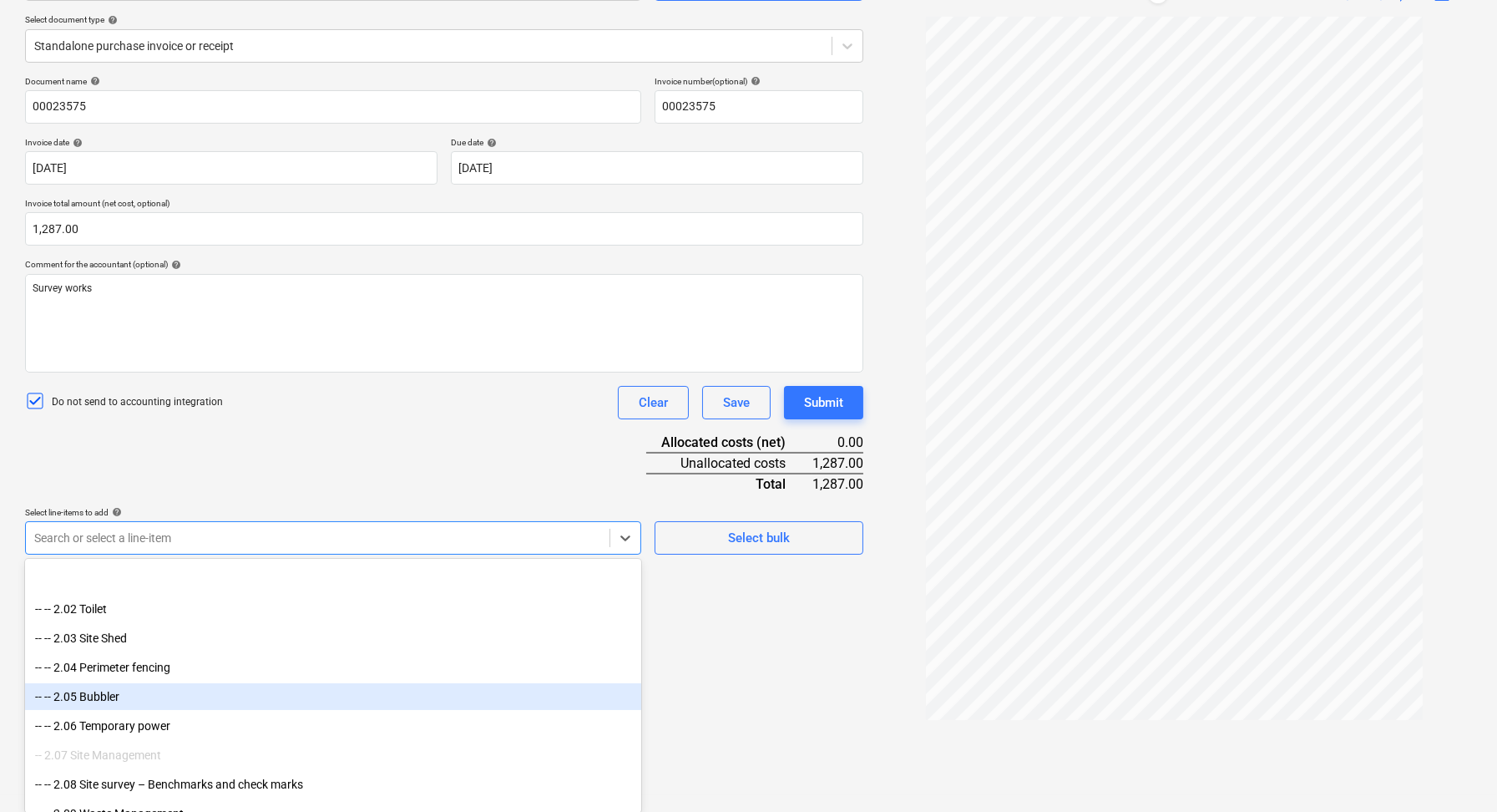
scroll to position [1296, 0]
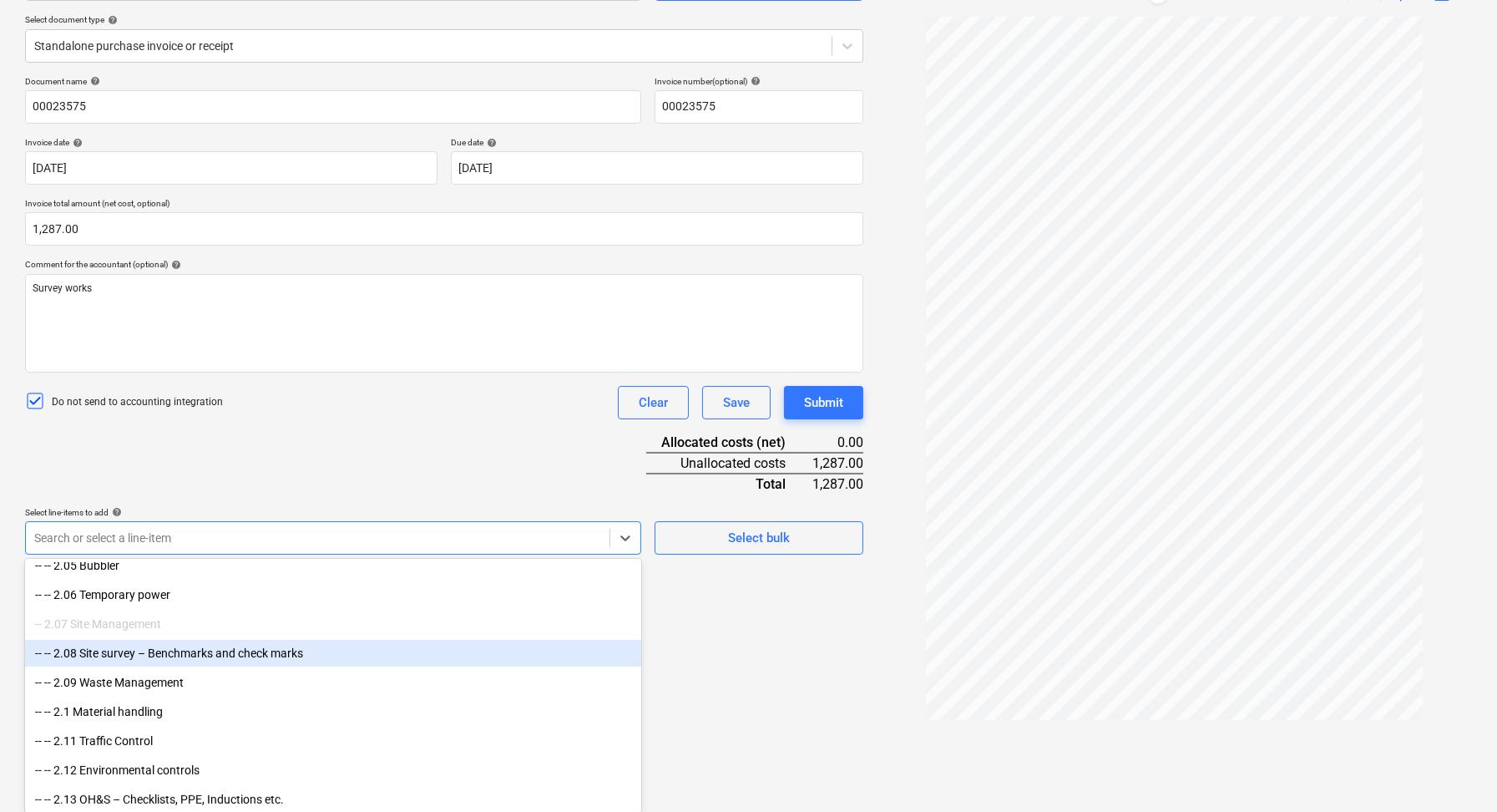
click at [209, 653] on div "-- -- 2.08 Site survey – Benchmarks and check marks" at bounding box center [334, 653] width 617 height 27
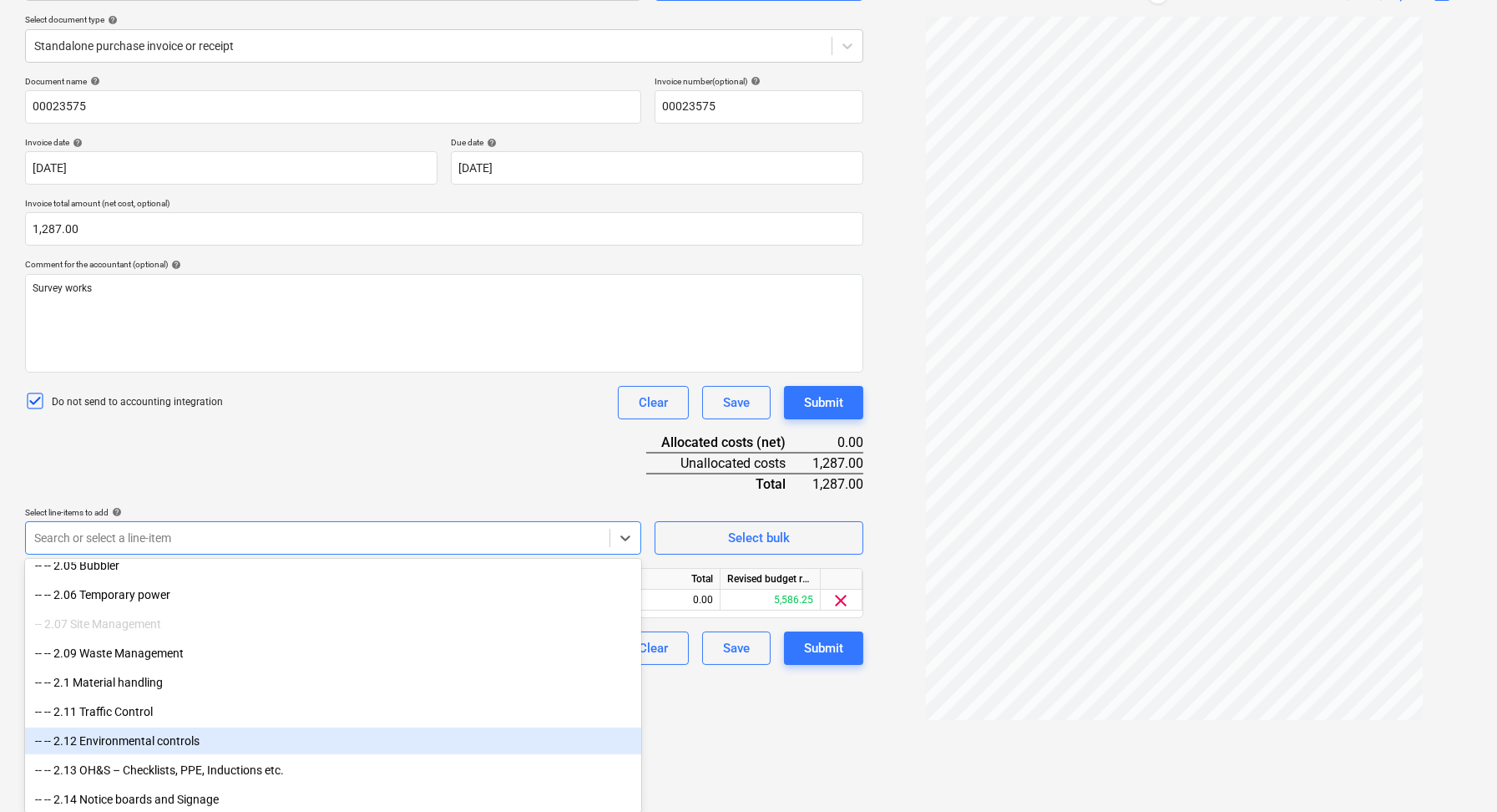
click at [717, 753] on div "Create new document Select company Bee & Lethbridge Add new company Select docu…" at bounding box center [444, 344] width 851 height 888
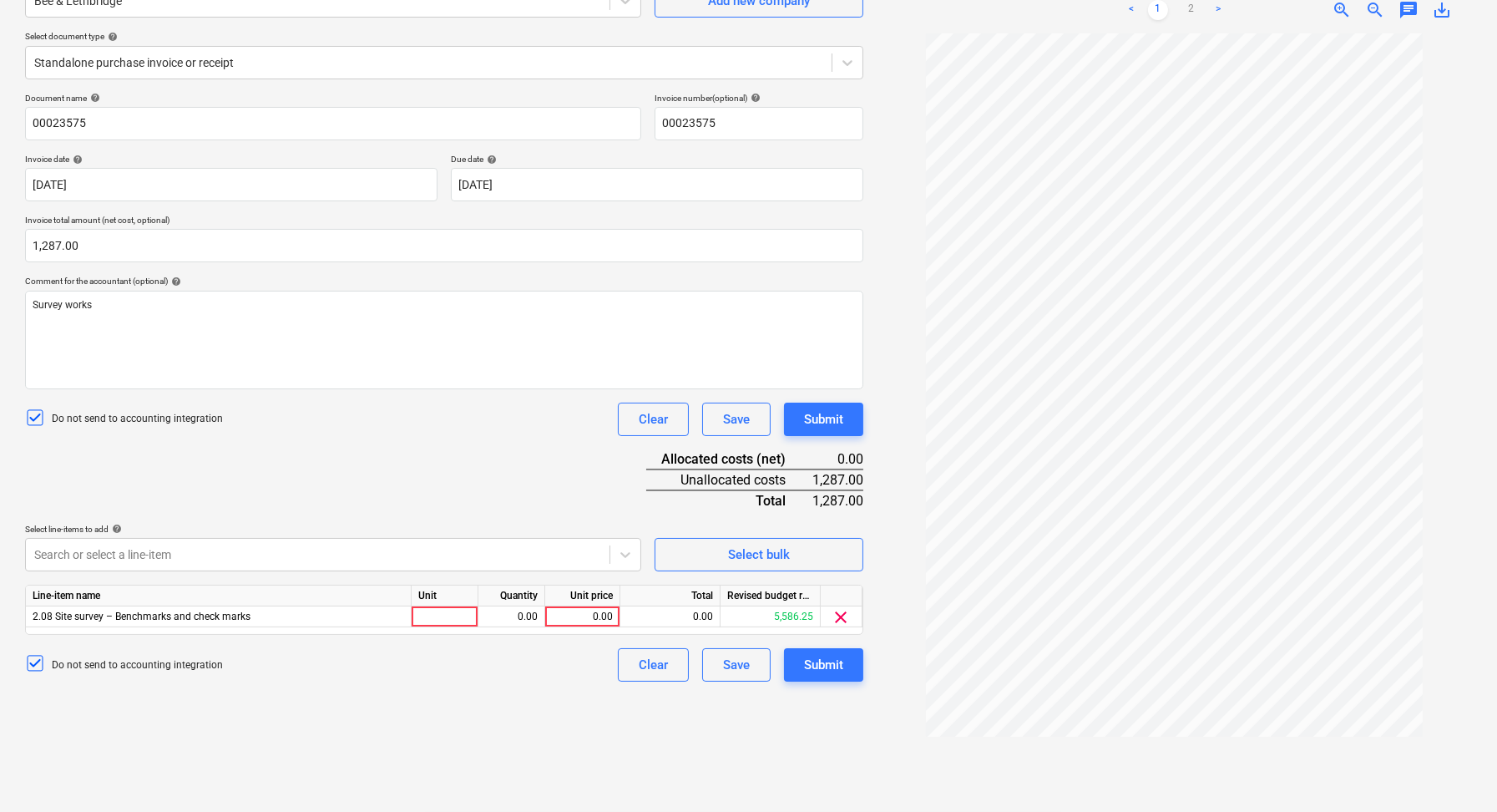
scroll to position [166, 0]
click at [428, 617] on div at bounding box center [445, 618] width 67 height 21
click at [499, 617] on div "0.00" at bounding box center [512, 618] width 53 height 21
type input "1"
click at [588, 600] on div "Unit price" at bounding box center [583, 597] width 75 height 21
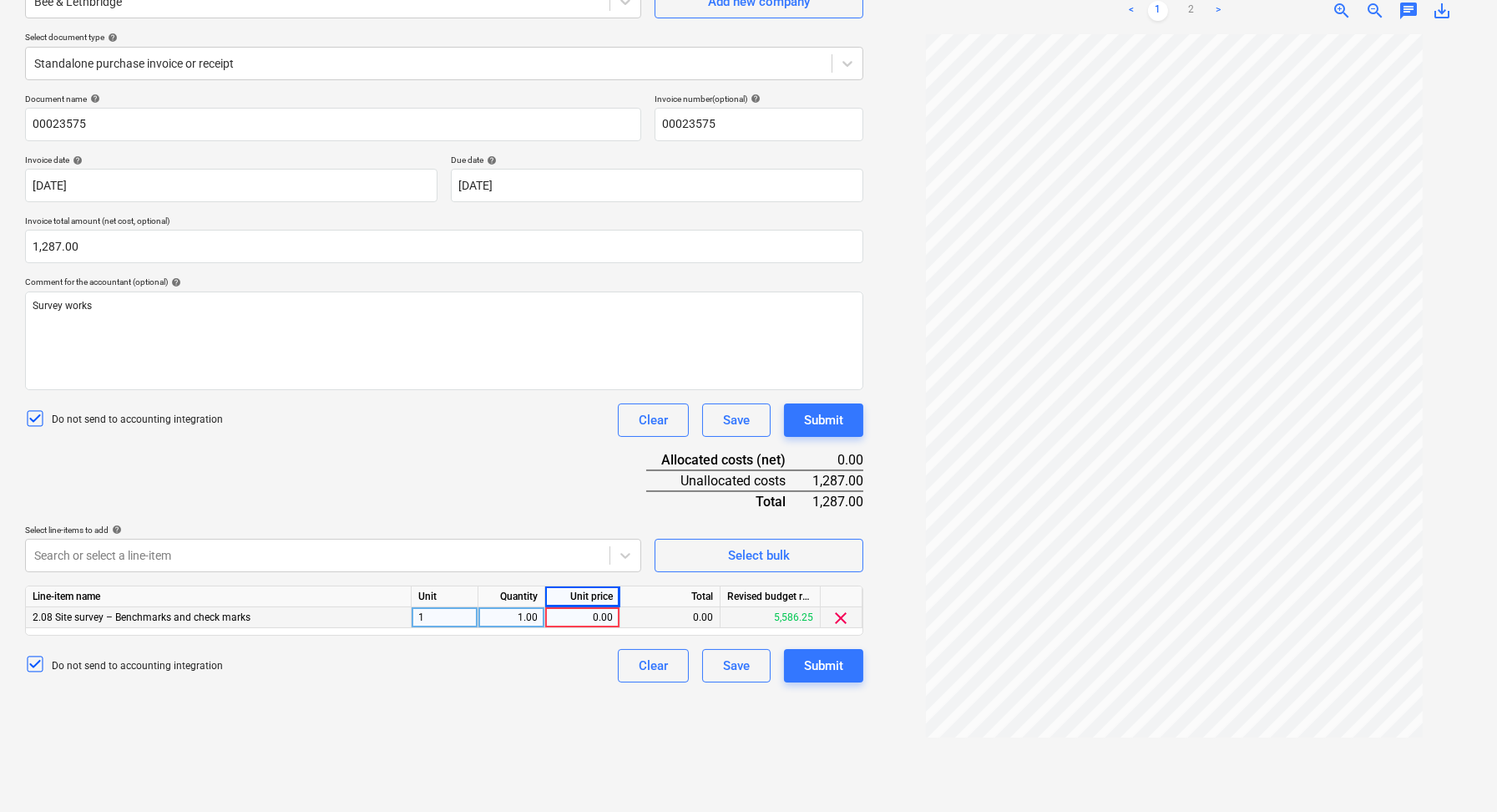
click at [590, 614] on div "0.00" at bounding box center [583, 618] width 61 height 21
type input "1287"
click at [570, 679] on div "Do not send to accounting integration Clear Save Submit" at bounding box center [444, 666] width 838 height 33
click at [822, 657] on div "Submit" at bounding box center [823, 665] width 39 height 22
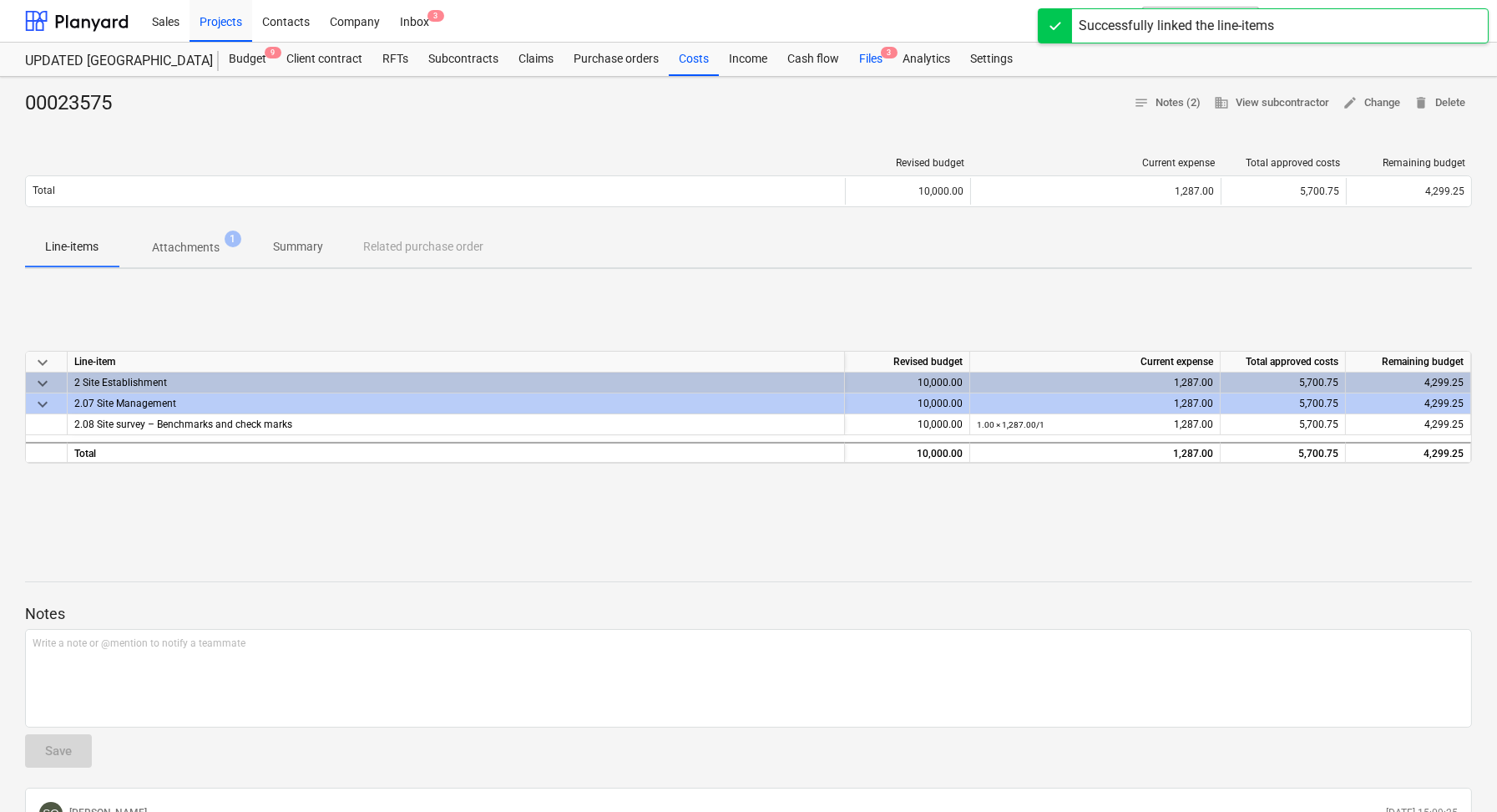
click at [865, 62] on div "Files 3" at bounding box center [872, 60] width 44 height 33
